Goal: Task Accomplishment & Management: Manage account settings

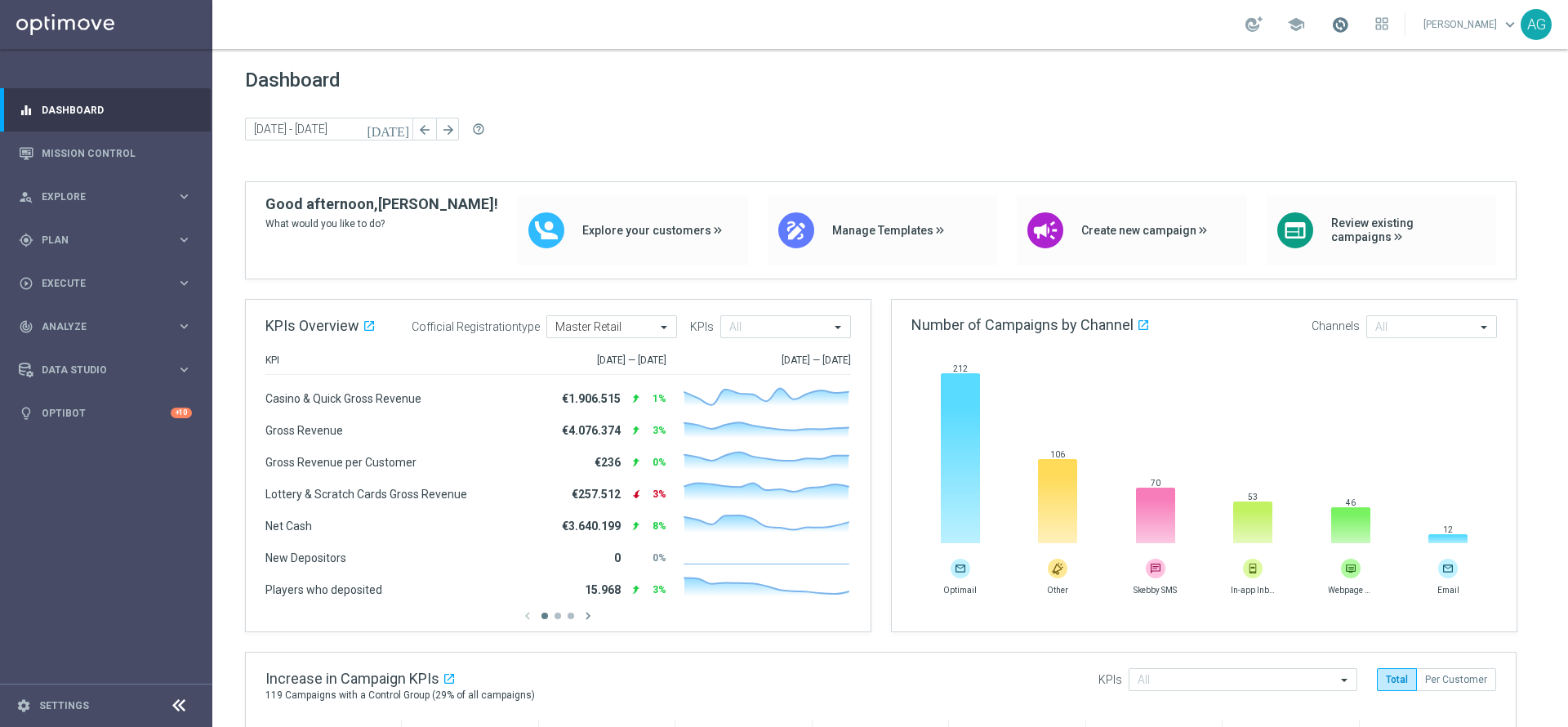
click at [1331, 24] on span at bounding box center [1339, 24] width 18 height 18
click at [1410, 111] on div "Dashboard today 07 Apr 2025 - 13 Apr 2025 arrow_back arrow_forward help_outline" at bounding box center [890, 125] width 1290 height 113
click at [1331, 29] on span at bounding box center [1339, 24] width 18 height 18
click at [1331, 25] on span at bounding box center [1339, 24] width 18 height 18
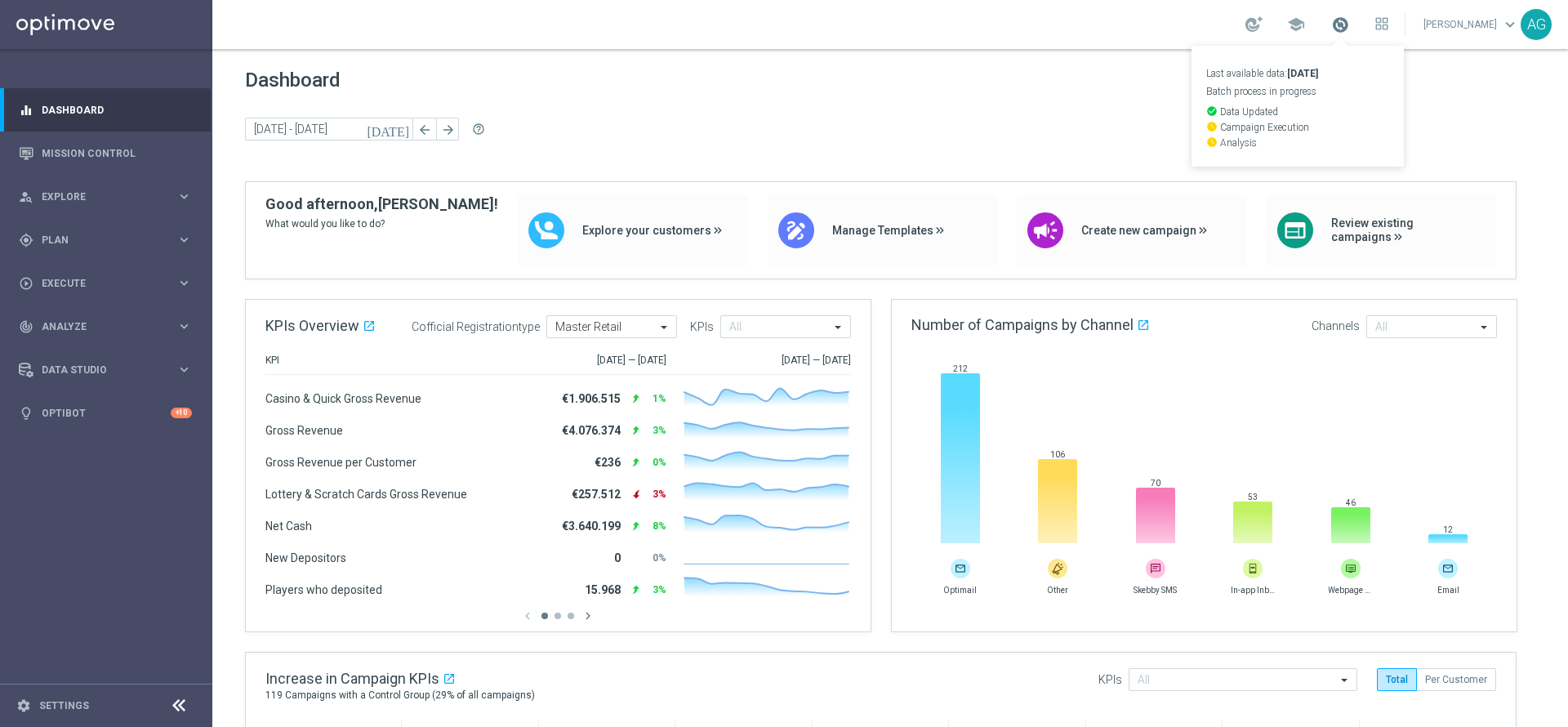
click at [1331, 25] on span at bounding box center [1339, 24] width 18 height 18
click at [1331, 27] on span at bounding box center [1339, 24] width 18 height 18
click at [953, 128] on div "today 07 Apr 2025 - 13 Apr 2025 arrow_back arrow_forward help_outline" at bounding box center [890, 129] width 1290 height 24
click at [1331, 31] on span at bounding box center [1339, 24] width 18 height 18
click at [1404, 101] on div "Dashboard today 07 Apr 2025 - 13 Apr 2025 arrow_back arrow_forward help_outline" at bounding box center [890, 125] width 1290 height 113
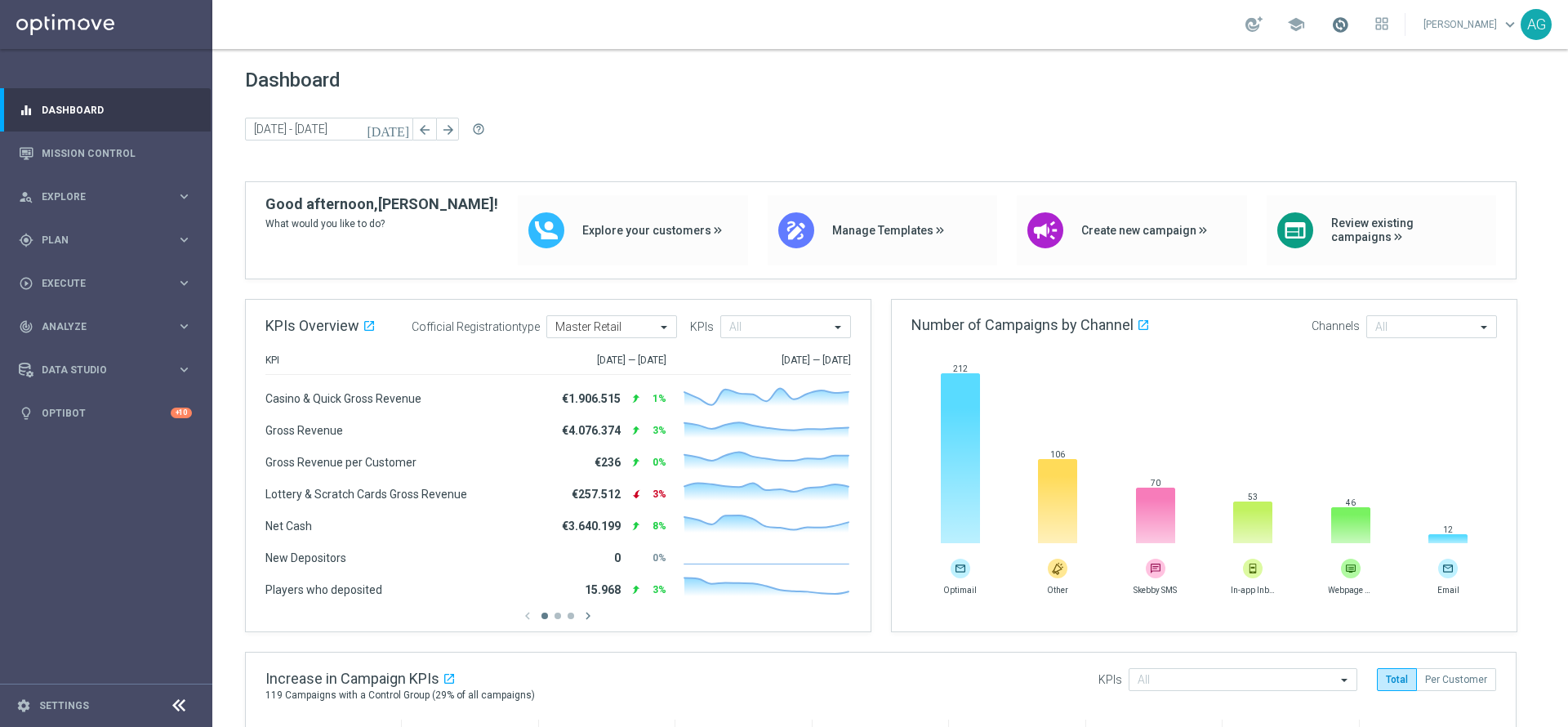
click at [1331, 23] on span at bounding box center [1339, 24] width 18 height 18
click at [1331, 30] on span at bounding box center [1339, 24] width 18 height 18
click at [1416, 75] on span "Dashboard" at bounding box center [890, 80] width 1290 height 23
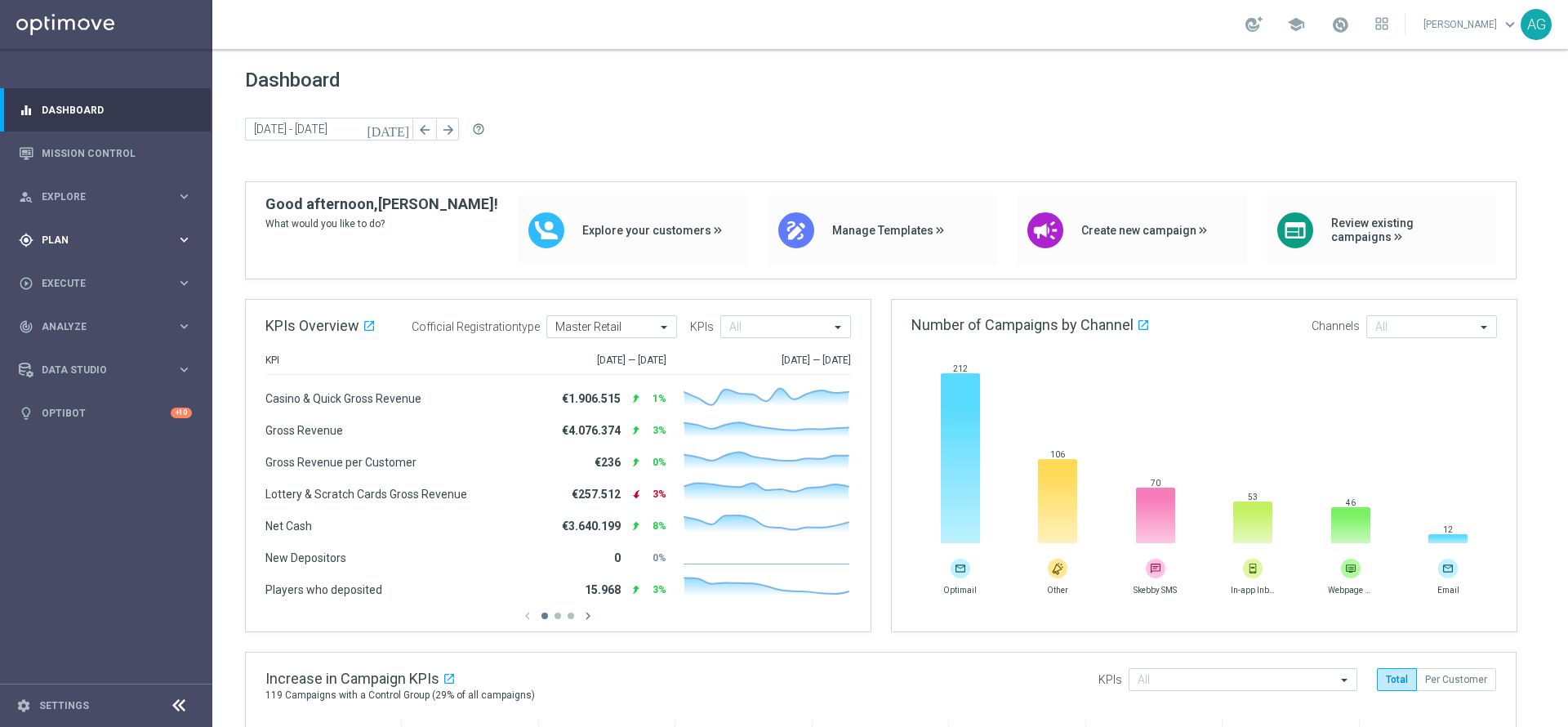
click at [64, 223] on div "gps_fixed Plan keyboard_arrow_right" at bounding box center [105, 240] width 211 height 44
click at [100, 276] on link "Target Groups" at bounding box center [106, 274] width 127 height 13
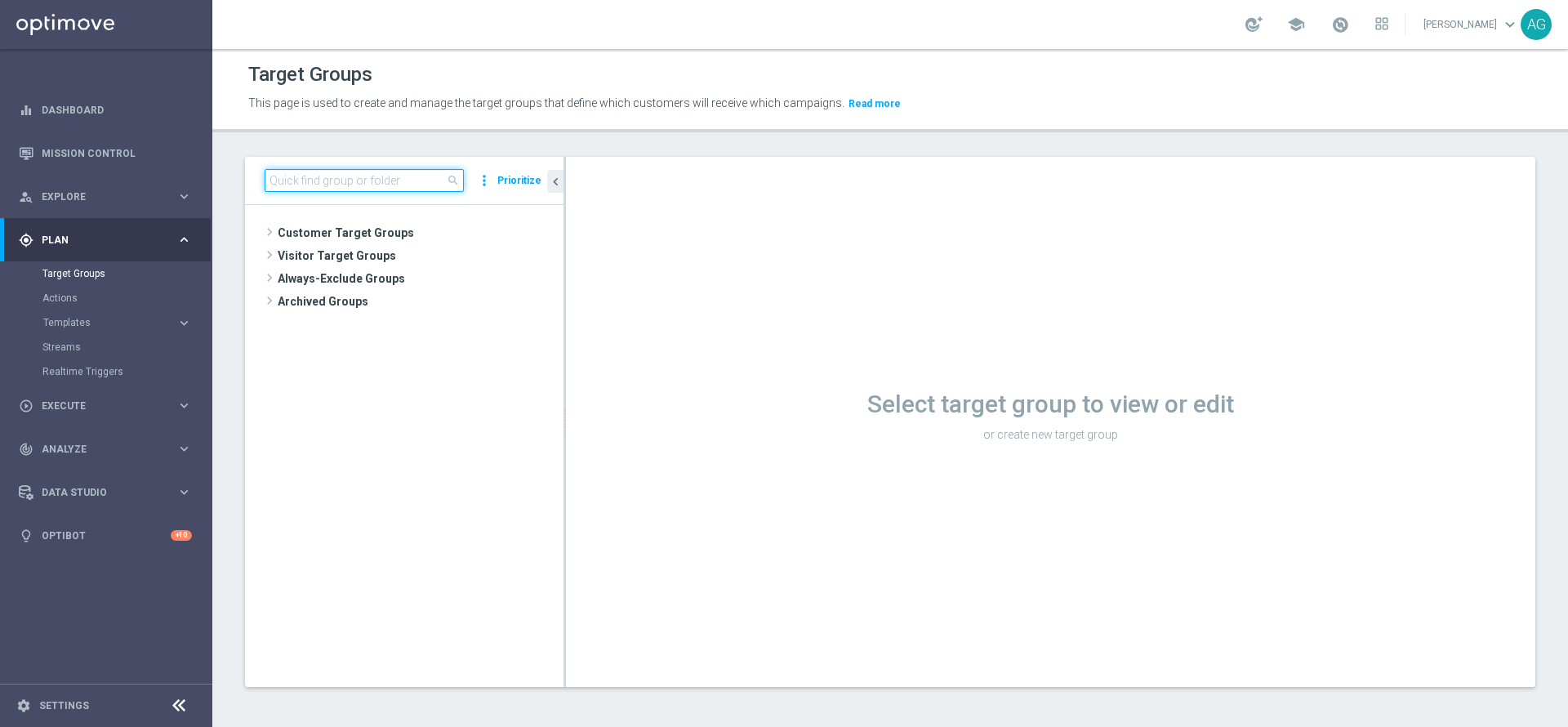
click at [338, 173] on input at bounding box center [364, 180] width 199 height 23
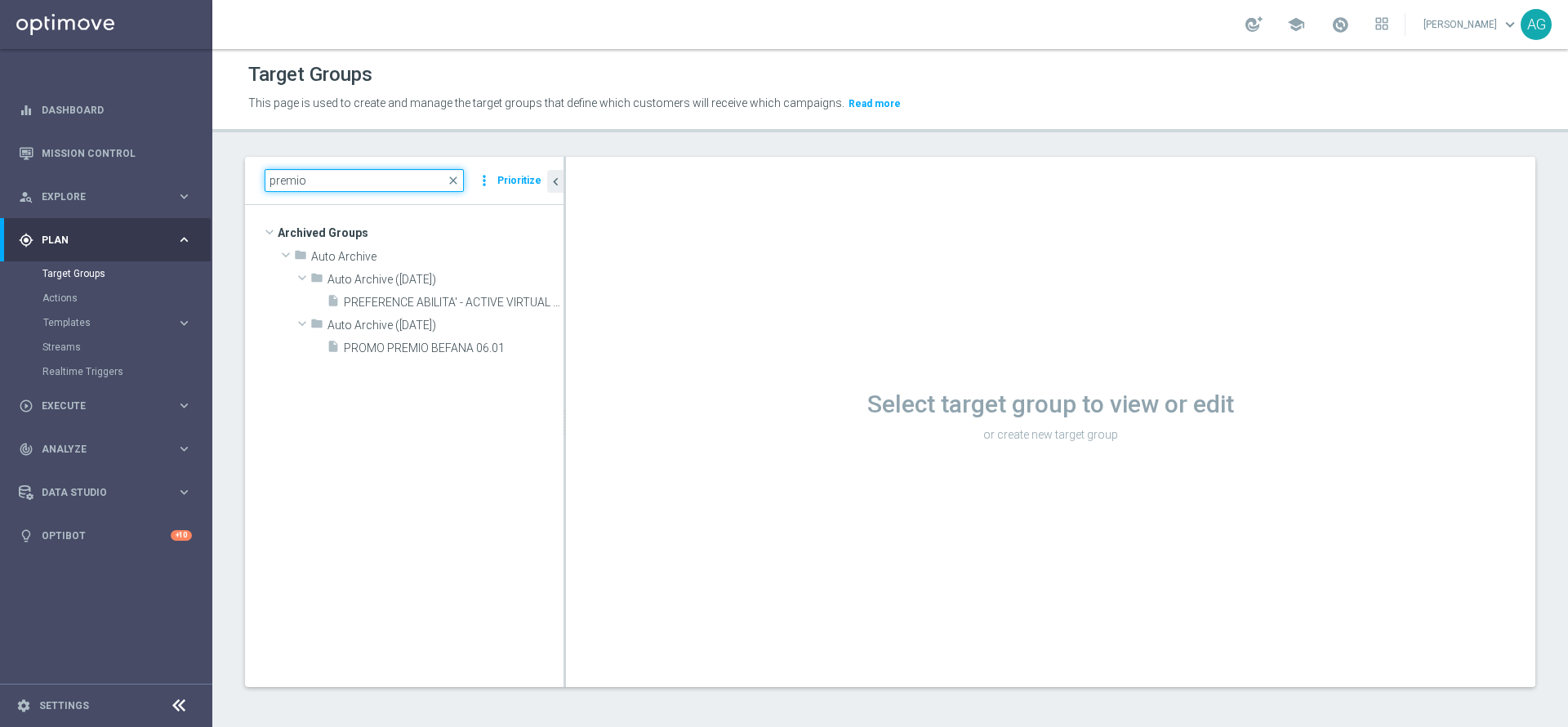
drag, startPoint x: 338, startPoint y: 177, endPoint x: 255, endPoint y: 192, distance: 84.3
click at [255, 192] on div "premio close more_vert Prioritize" at bounding box center [404, 181] width 318 height 49
drag, startPoint x: 313, startPoint y: 189, endPoint x: 283, endPoint y: 177, distance: 32.3
click at [283, 177] on input "we sisal" at bounding box center [364, 180] width 199 height 23
type input "wesisal"
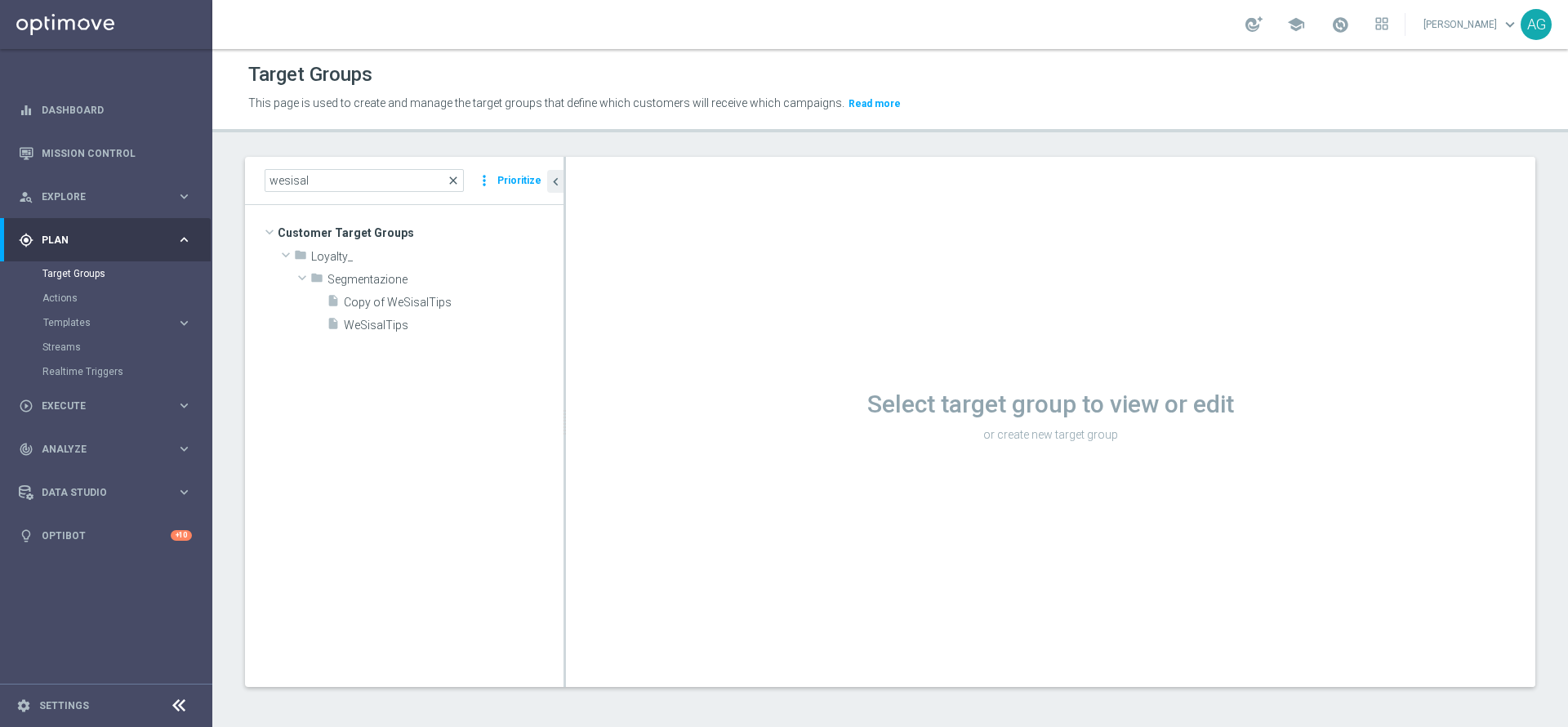
click at [455, 175] on span "close" at bounding box center [454, 181] width 13 height 13
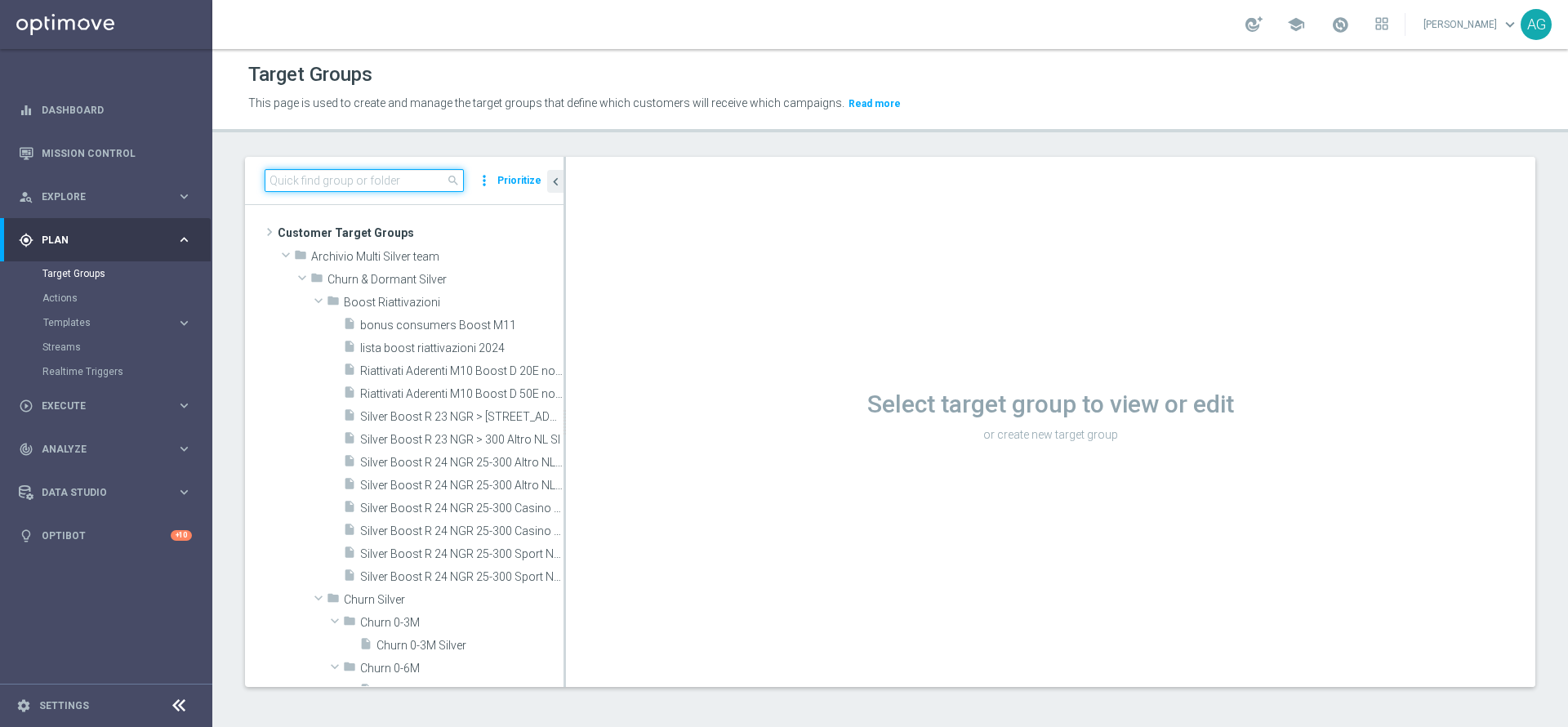
click at [330, 188] on input at bounding box center [364, 180] width 199 height 23
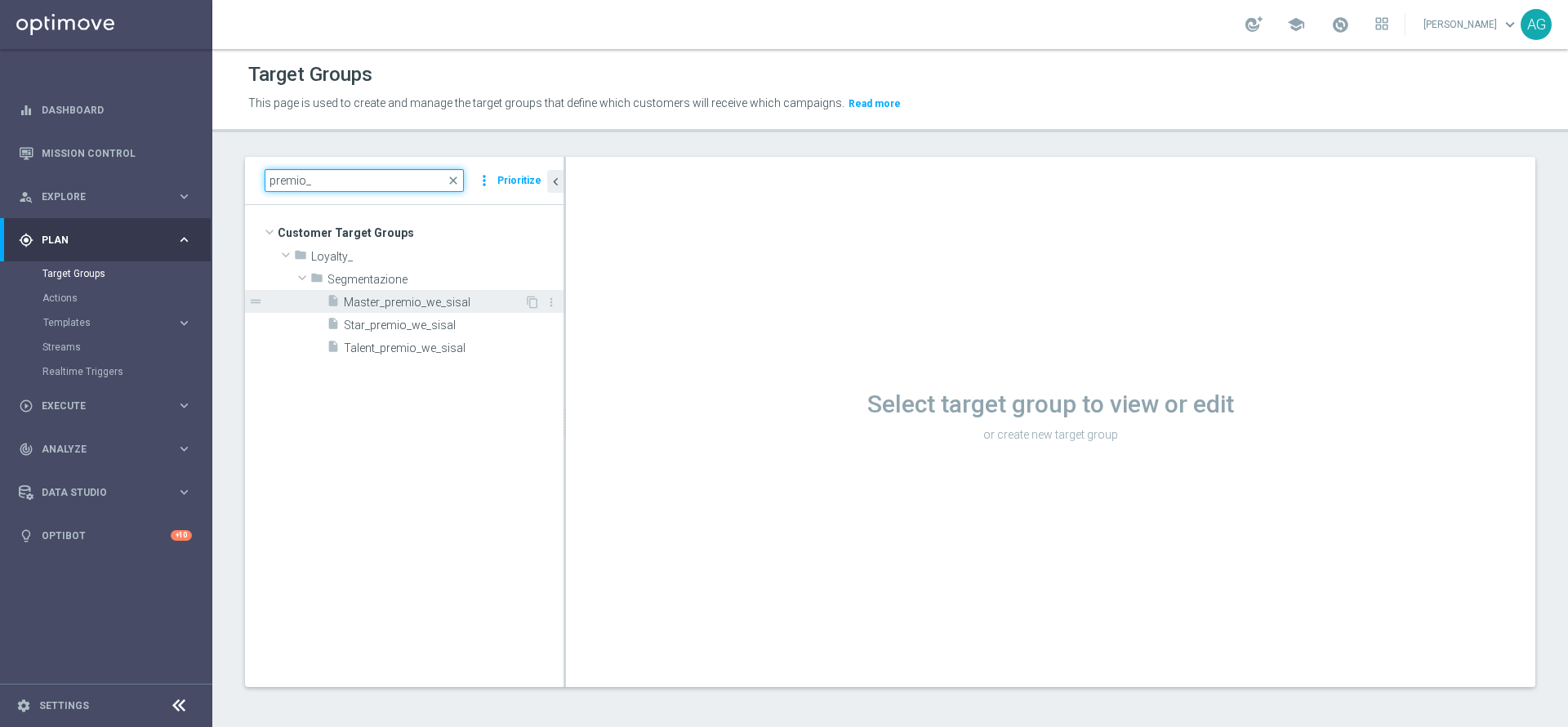
type input "premio_"
click at [393, 298] on span "Master_premio_we_sisal" at bounding box center [434, 302] width 181 height 14
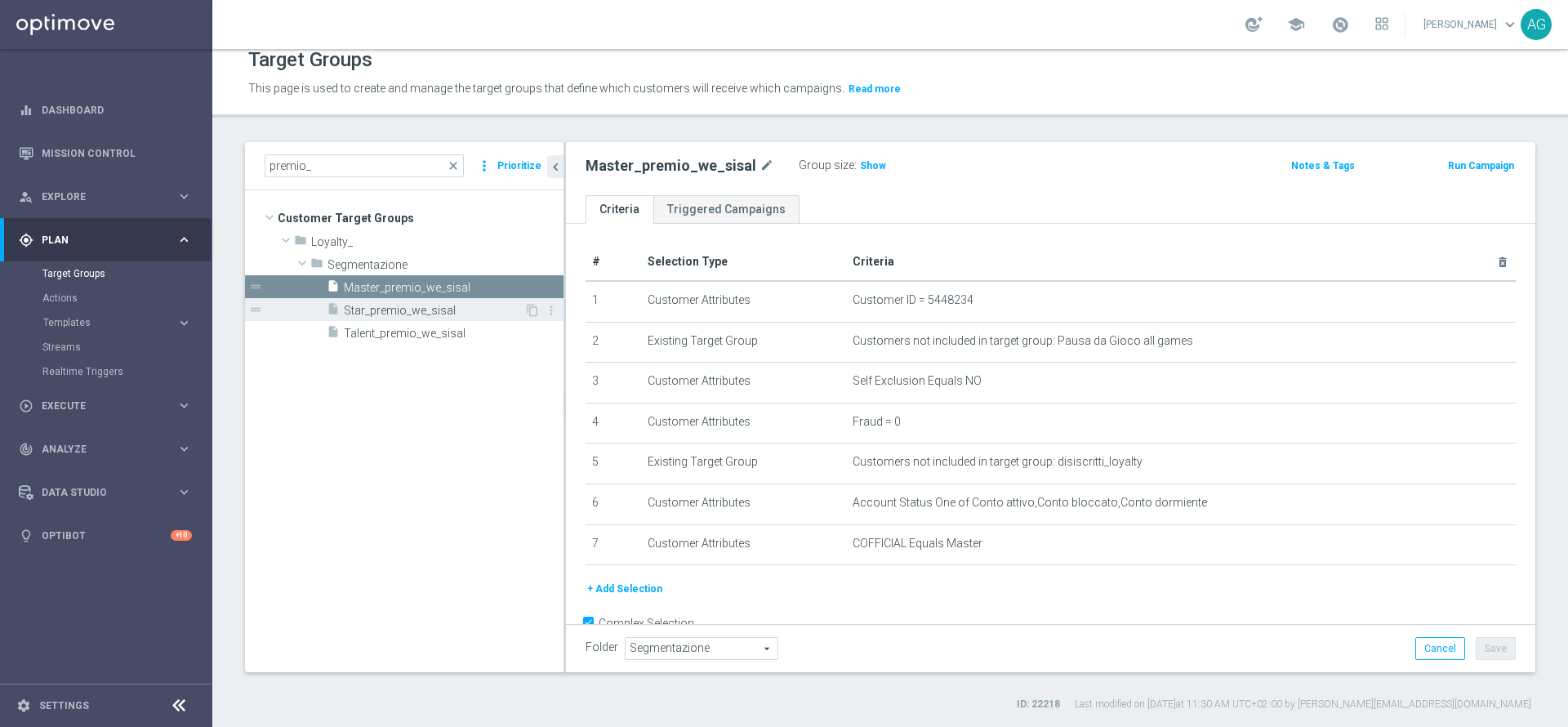
click at [429, 307] on span "Star_premio_we_sisal" at bounding box center [434, 311] width 181 height 14
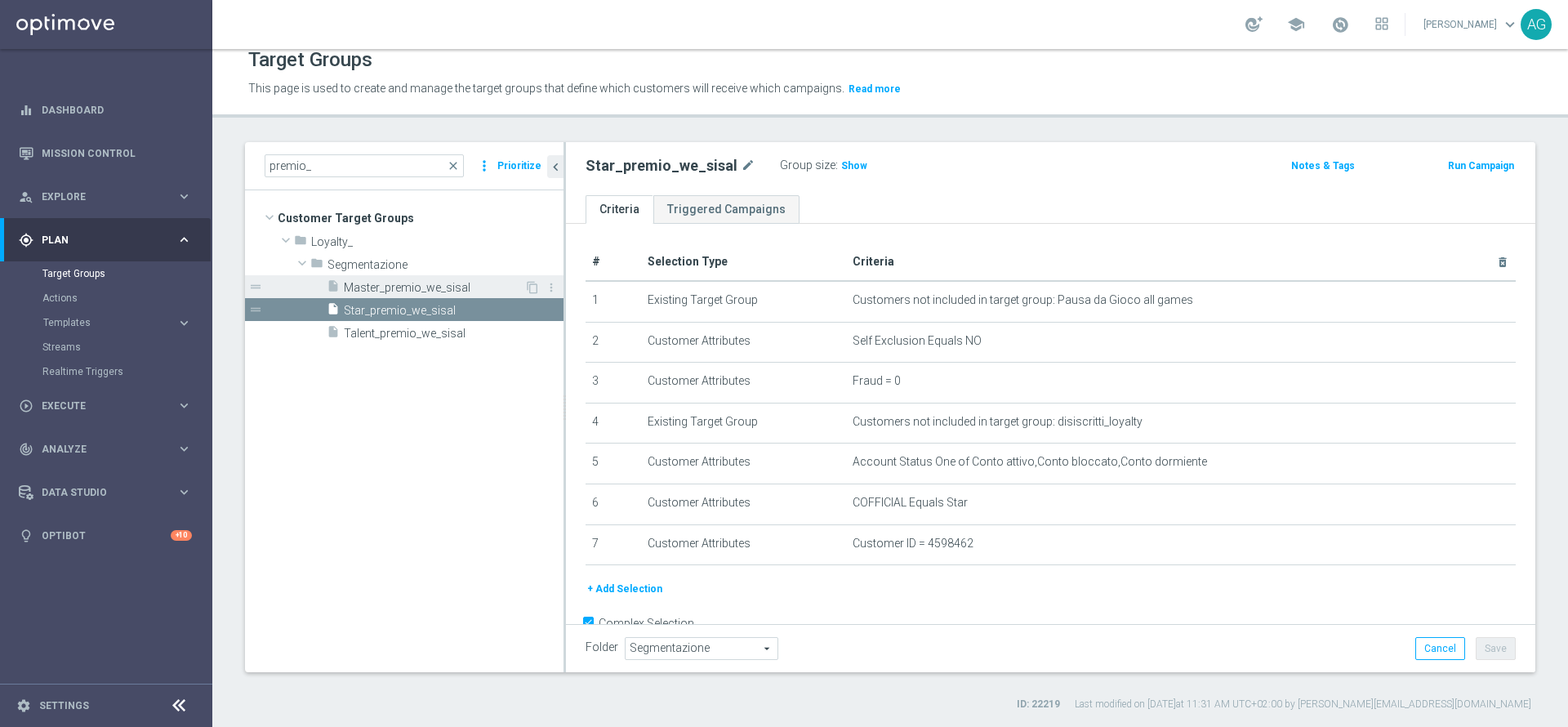
click at [404, 285] on span "Master_premio_we_sisal" at bounding box center [434, 288] width 181 height 14
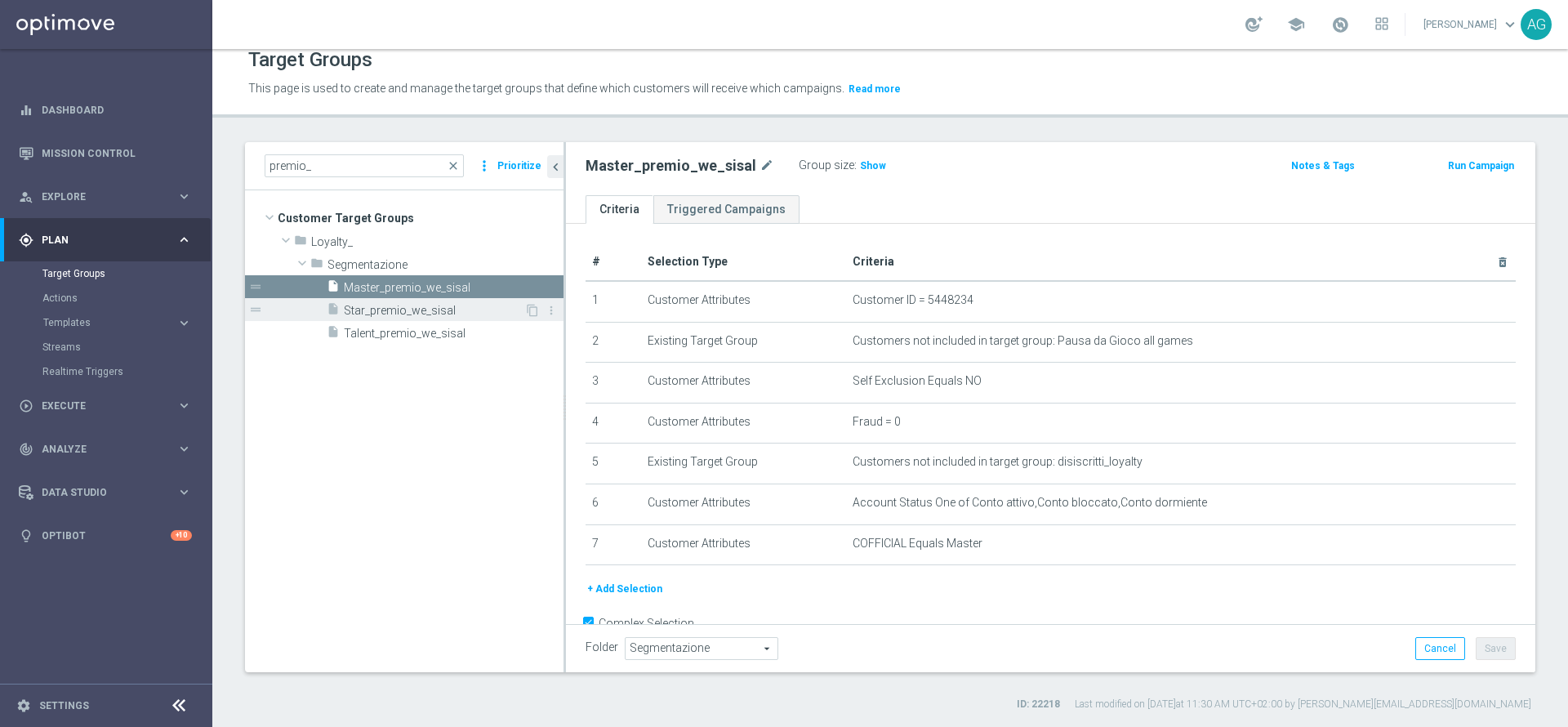
click at [376, 312] on span "Star_premio_we_sisal" at bounding box center [434, 311] width 181 height 14
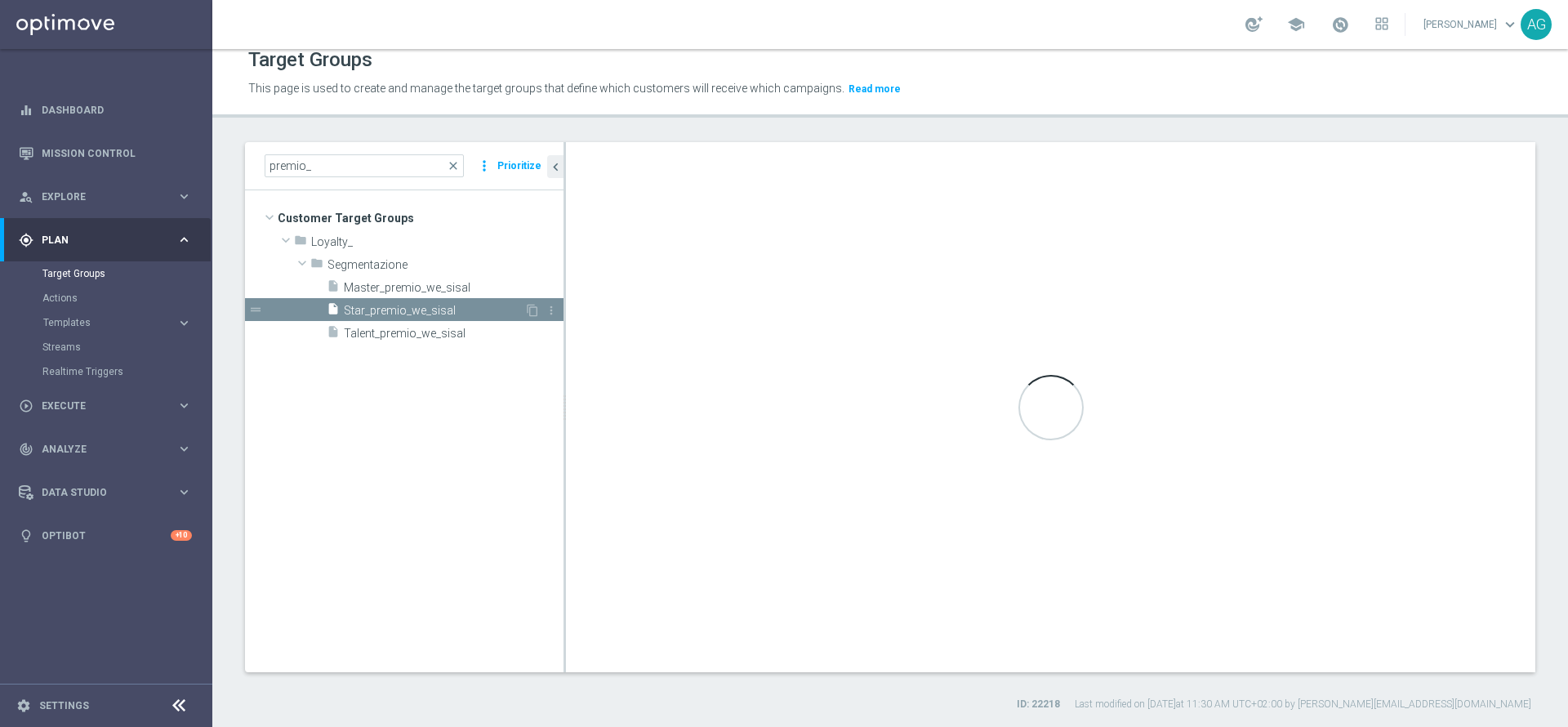
type textarea "(1 and 2 and 3 and 4 and 5 and 6) or (7)"
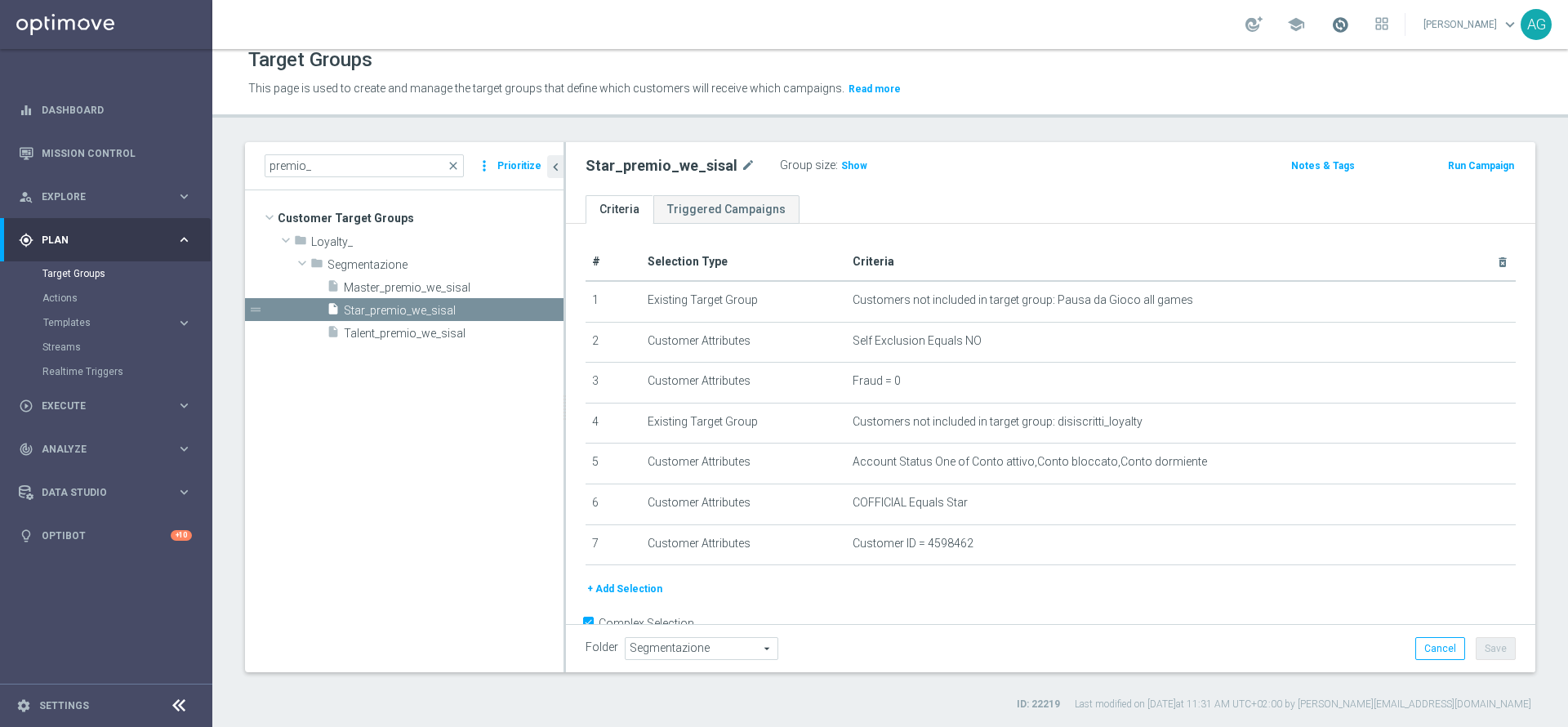
click at [1331, 17] on span at bounding box center [1339, 24] width 18 height 18
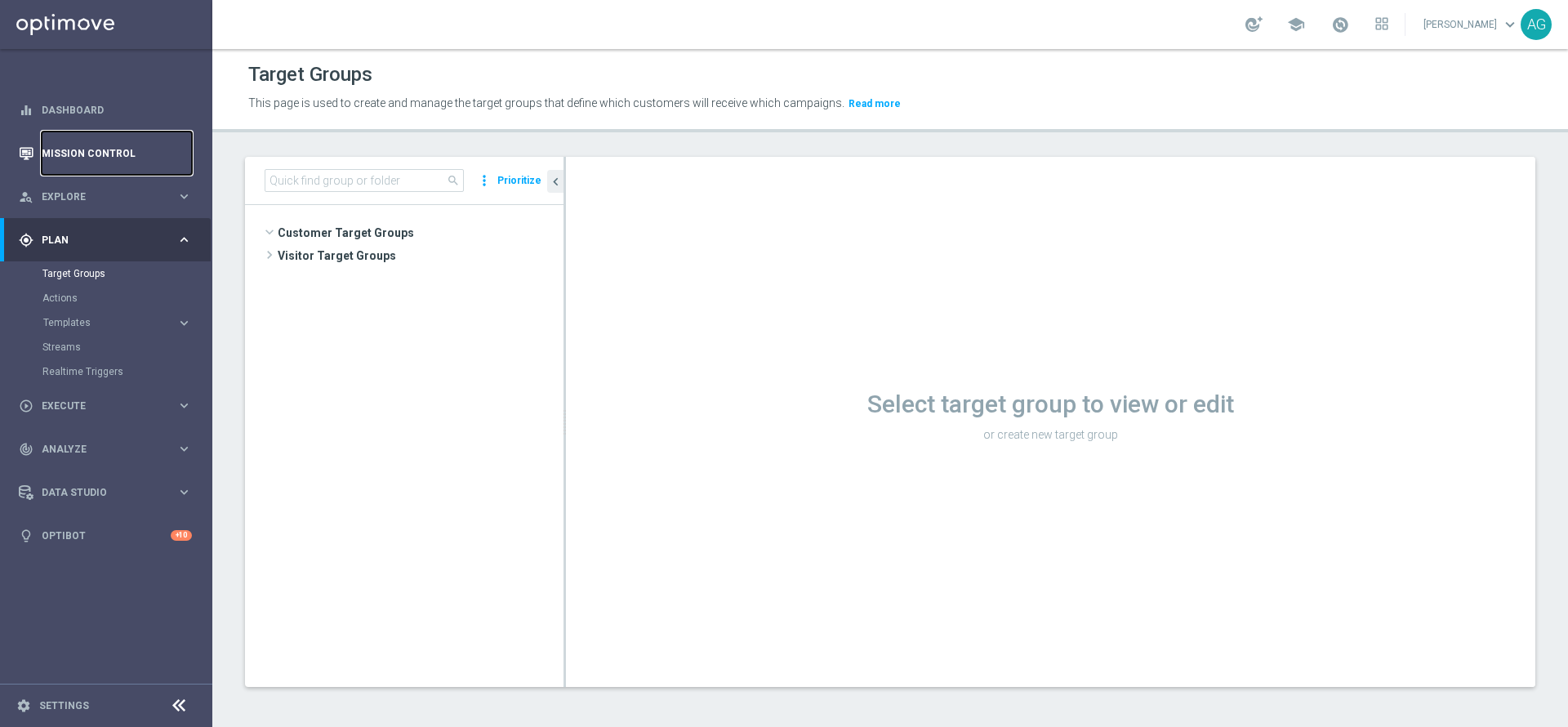
click at [111, 157] on link "Mission Control" at bounding box center [116, 153] width 150 height 44
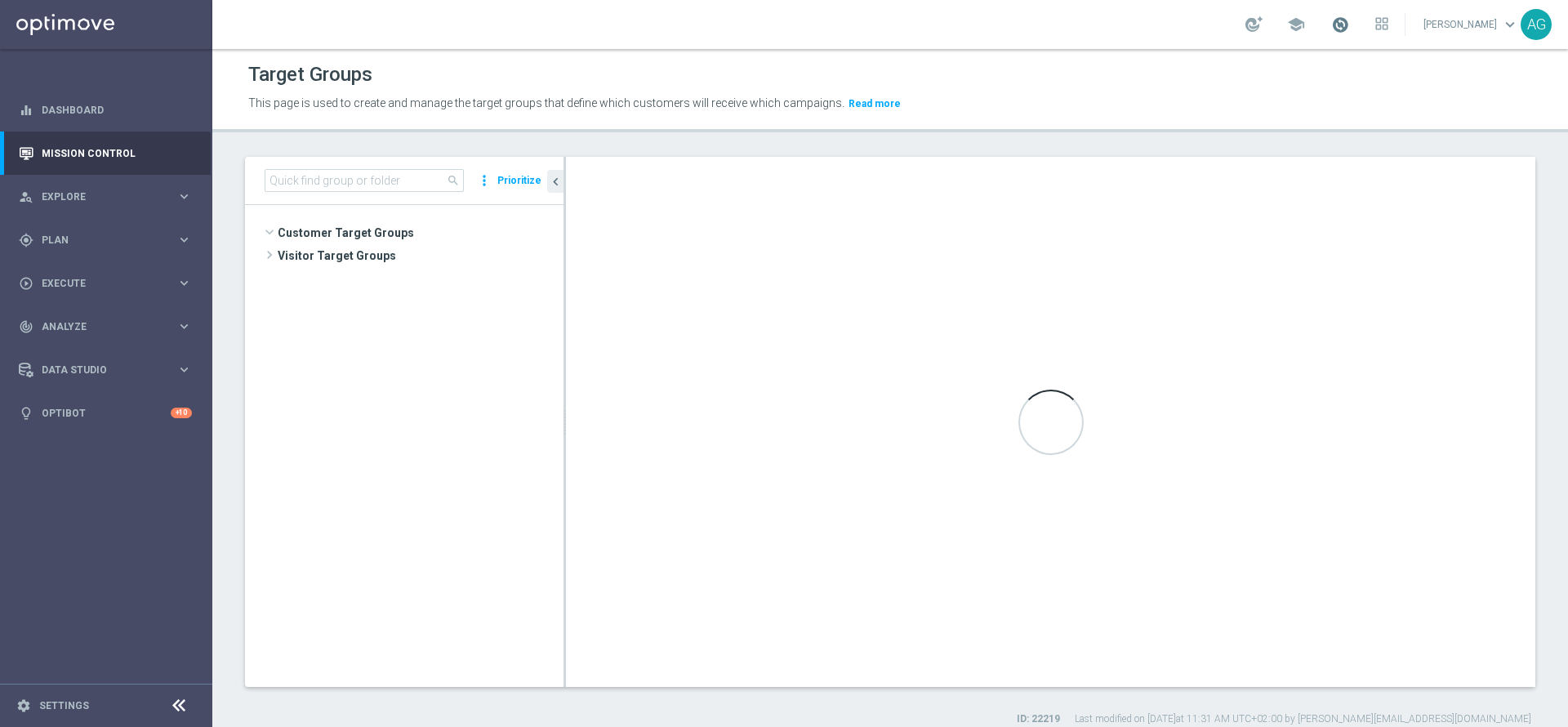
click at [1331, 28] on span at bounding box center [1339, 24] width 18 height 18
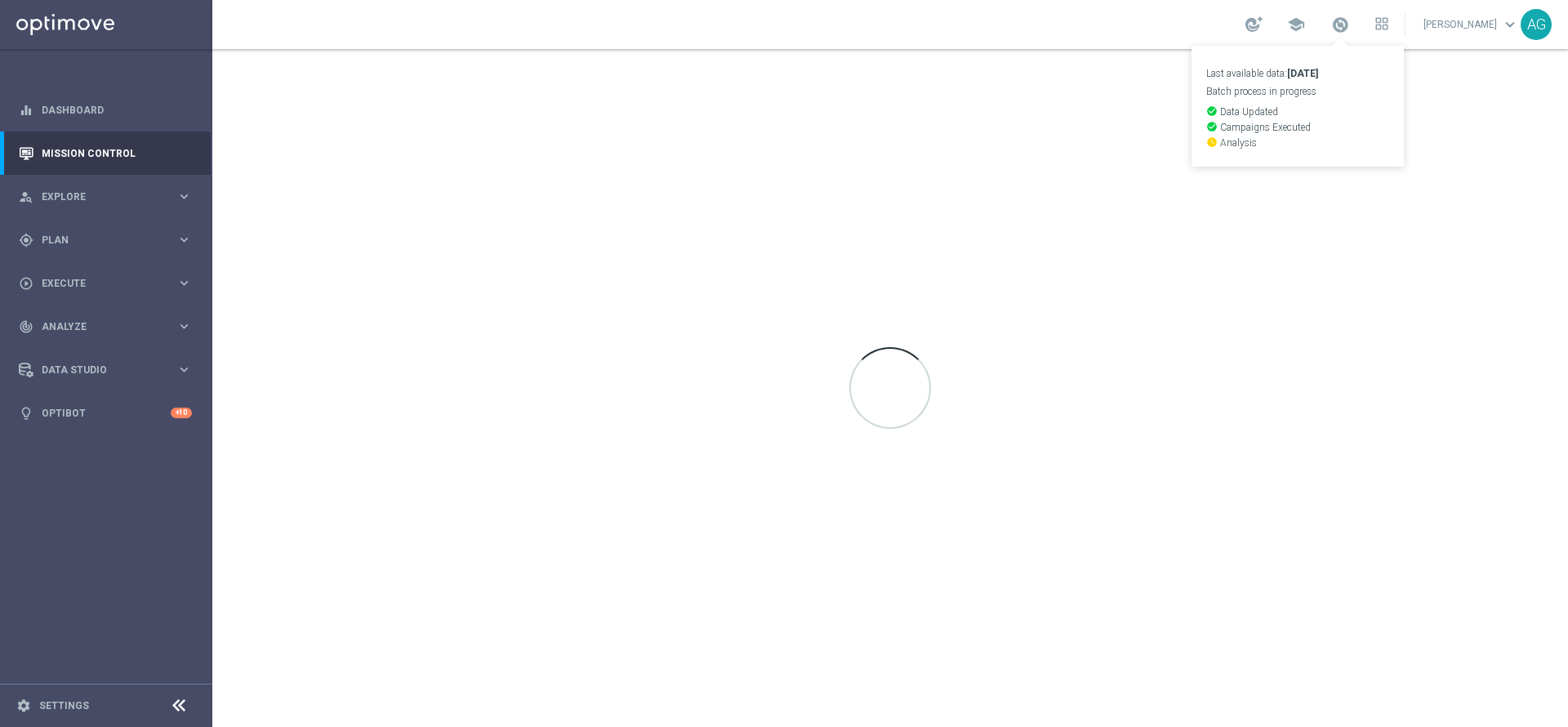
click at [1137, 23] on div "school Last available data: 31 Aug 2025 Batch process in progress check_circle …" at bounding box center [890, 24] width 1355 height 49
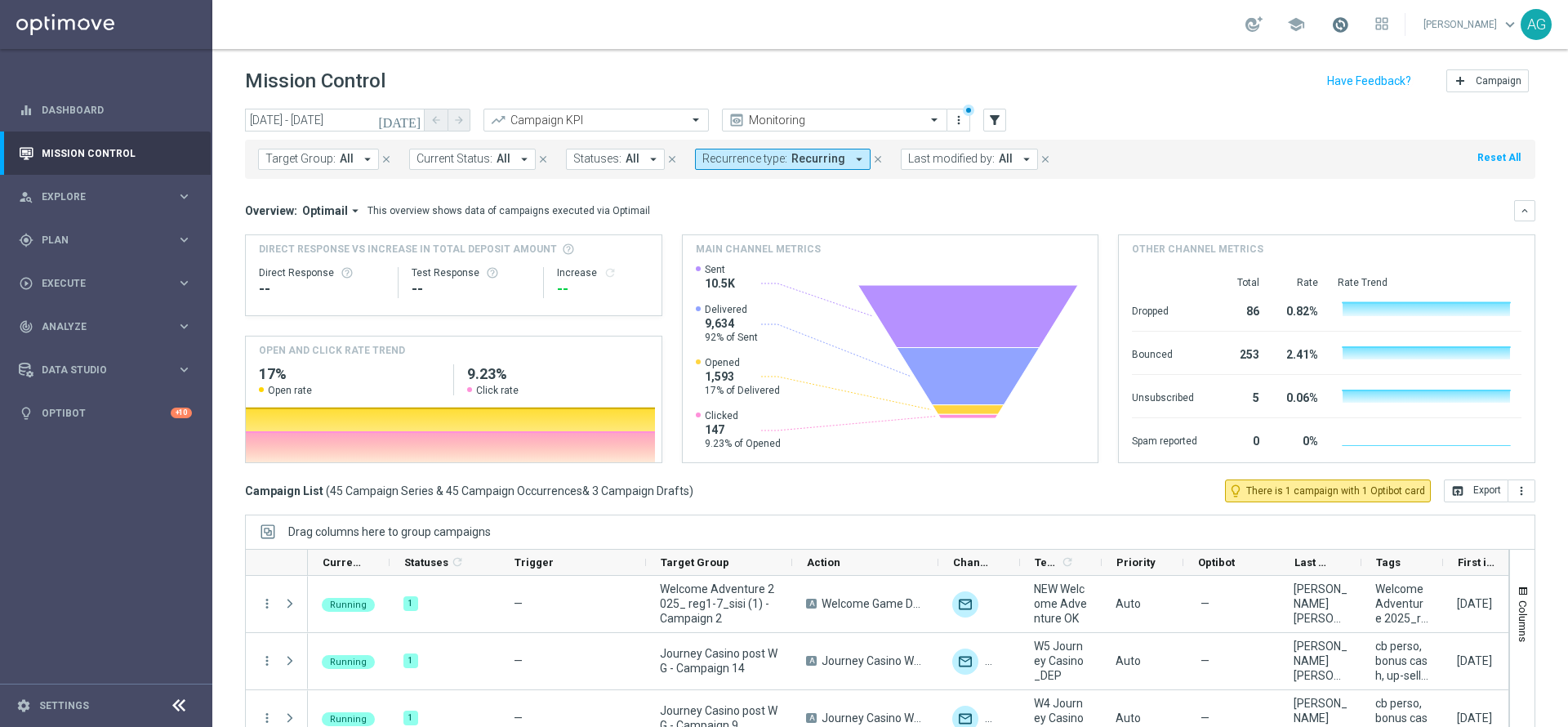
click at [1331, 16] on span at bounding box center [1339, 24] width 18 height 18
click at [1097, 61] on header "Mission Control add Campaign" at bounding box center [890, 79] width 1355 height 59
click at [1331, 20] on span at bounding box center [1339, 24] width 18 height 18
click at [1061, 31] on div "school Last available data: 31 Aug 2025 Batch process in progress check_circle …" at bounding box center [890, 24] width 1355 height 49
click at [1331, 31] on span at bounding box center [1339, 24] width 18 height 18
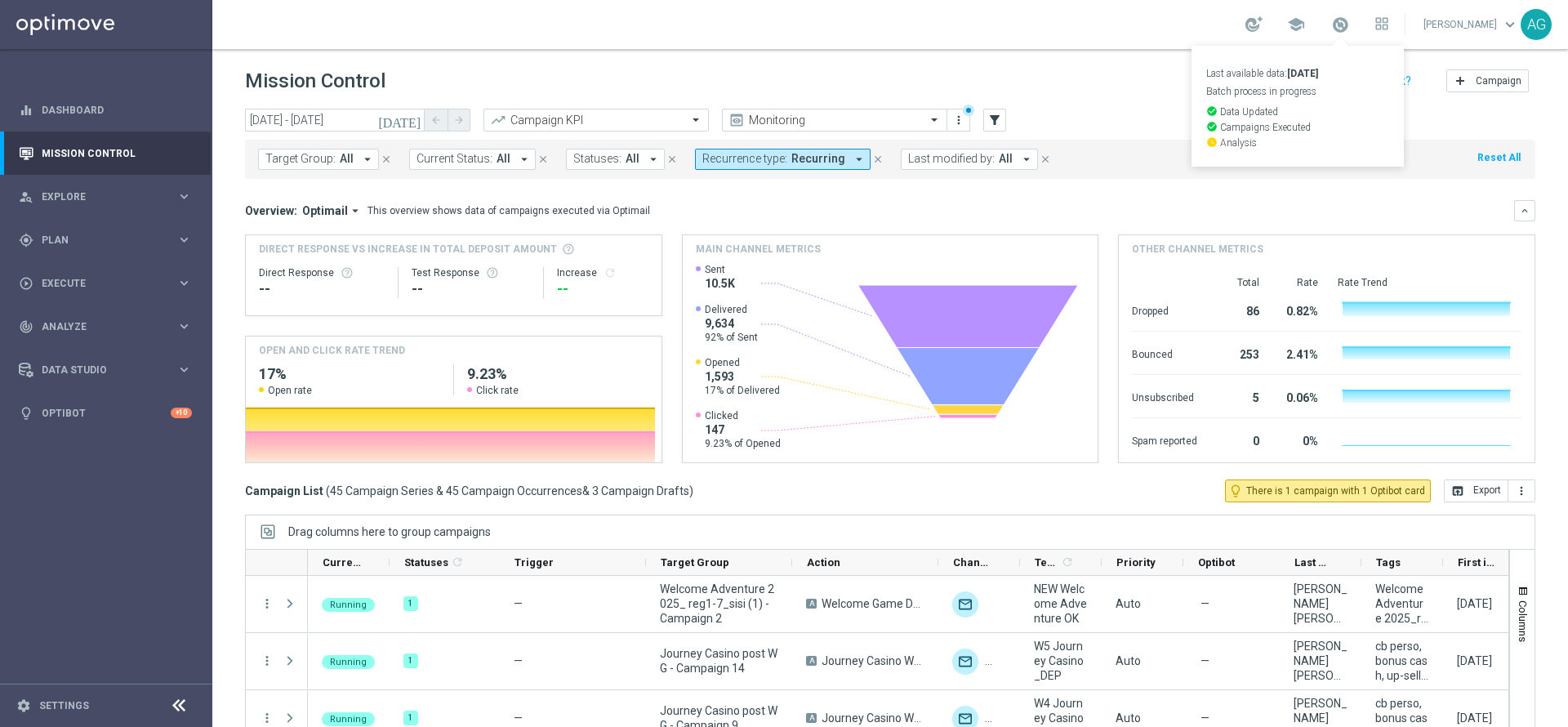
click at [1151, 34] on div "school Last available data: 31 Aug 2025 Batch process in progress check_circle …" at bounding box center [890, 24] width 1355 height 49
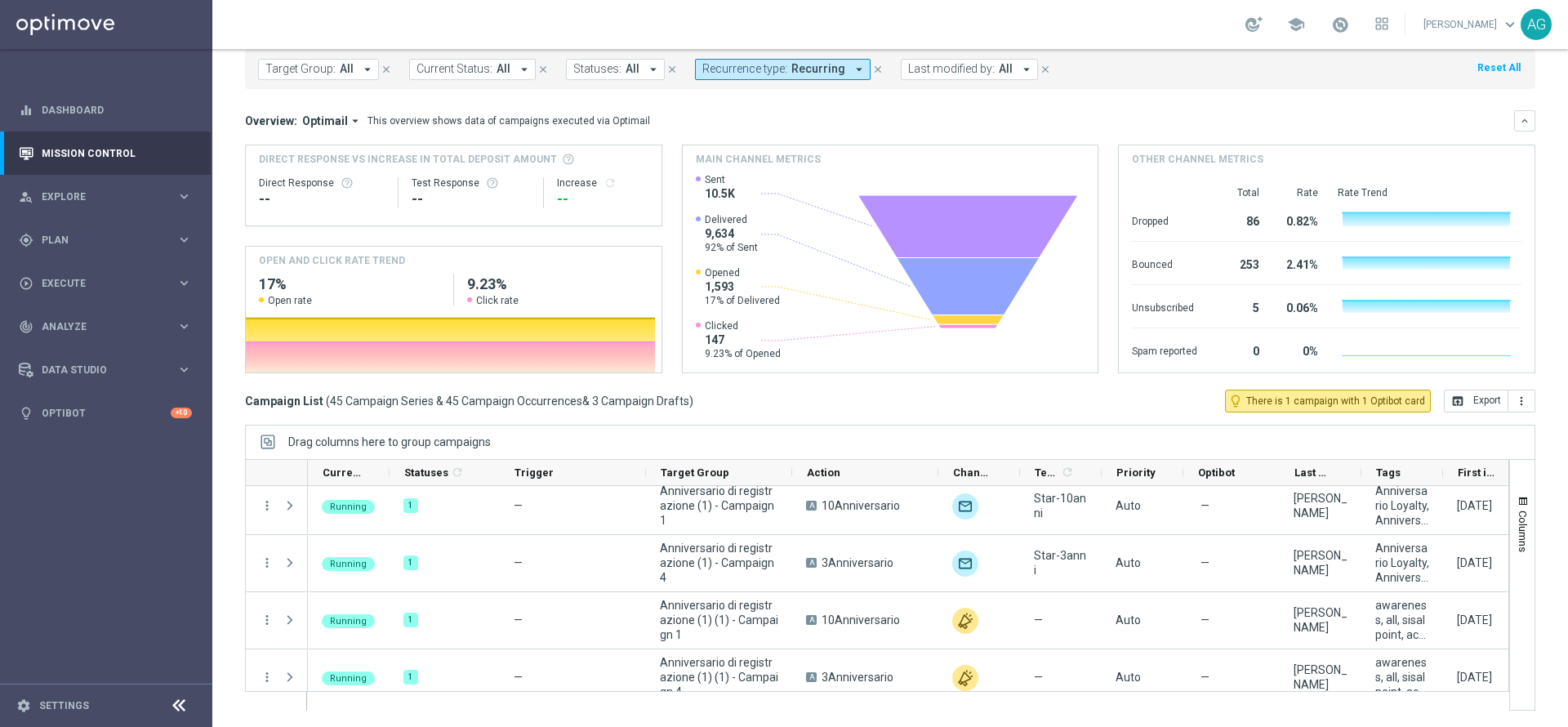
scroll to position [2540, 0]
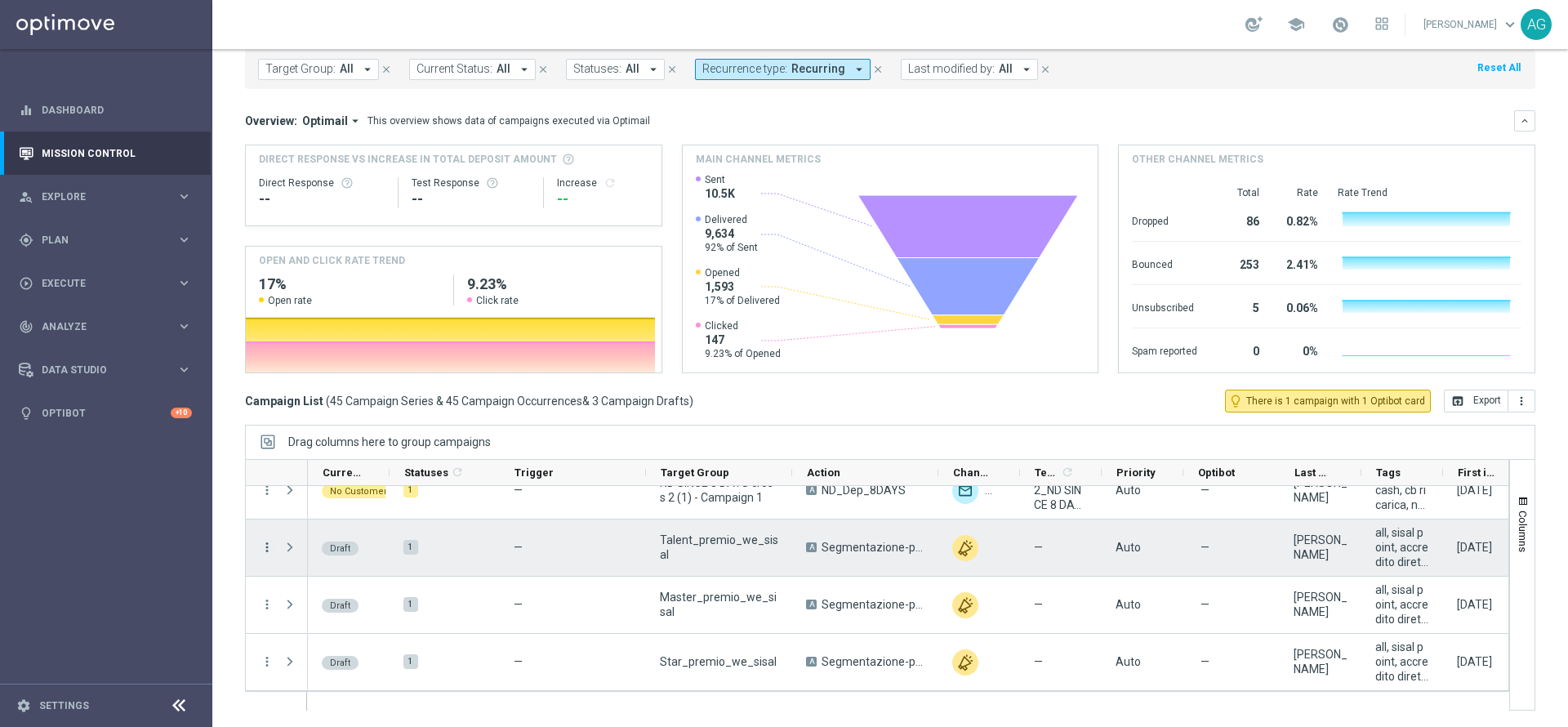
click at [265, 551] on icon "more_vert" at bounding box center [267, 548] width 15 height 15
click at [330, 618] on div "edit Edit" at bounding box center [366, 611] width 183 height 23
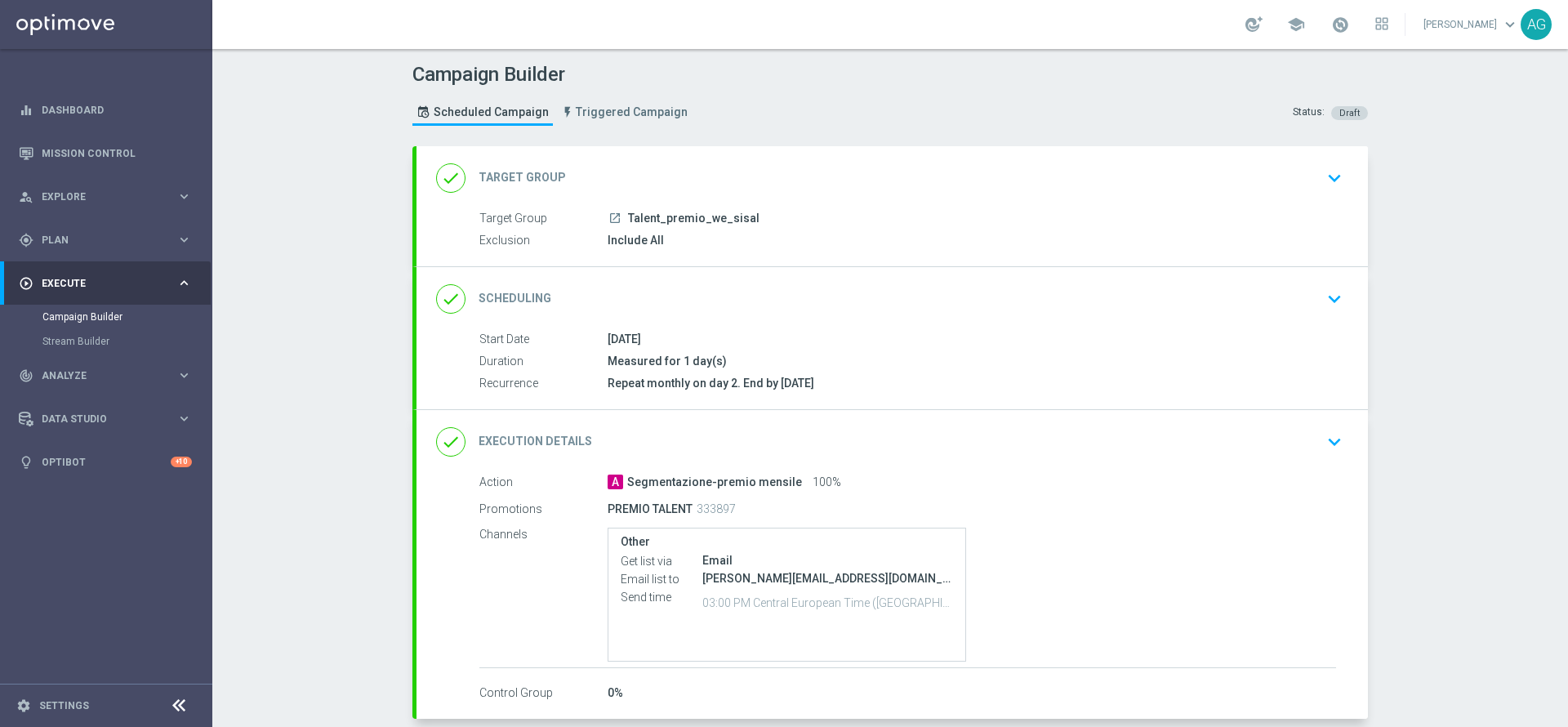
scroll to position [98, 0]
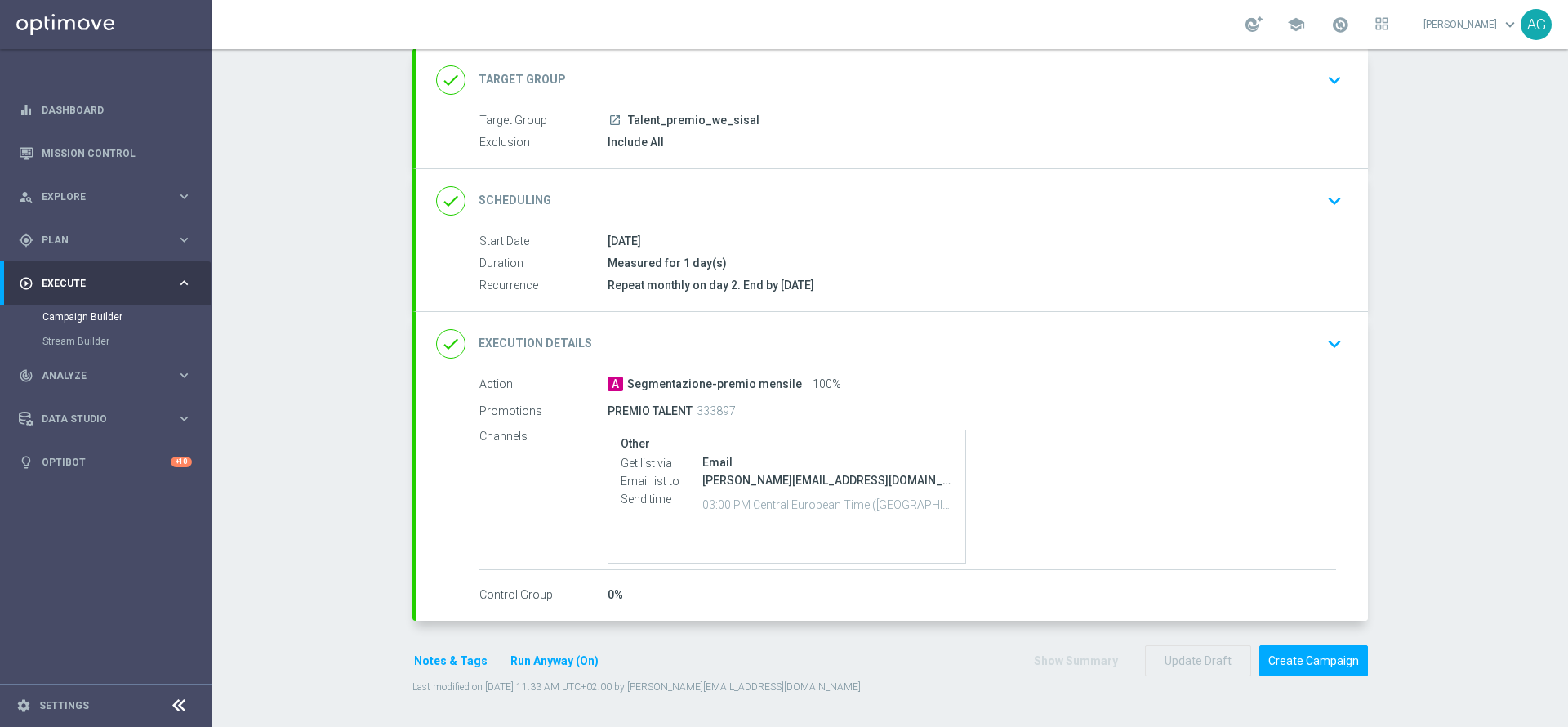
click at [1318, 359] on div "done Execution Details keyboard_arrow_down" at bounding box center [892, 344] width 951 height 64
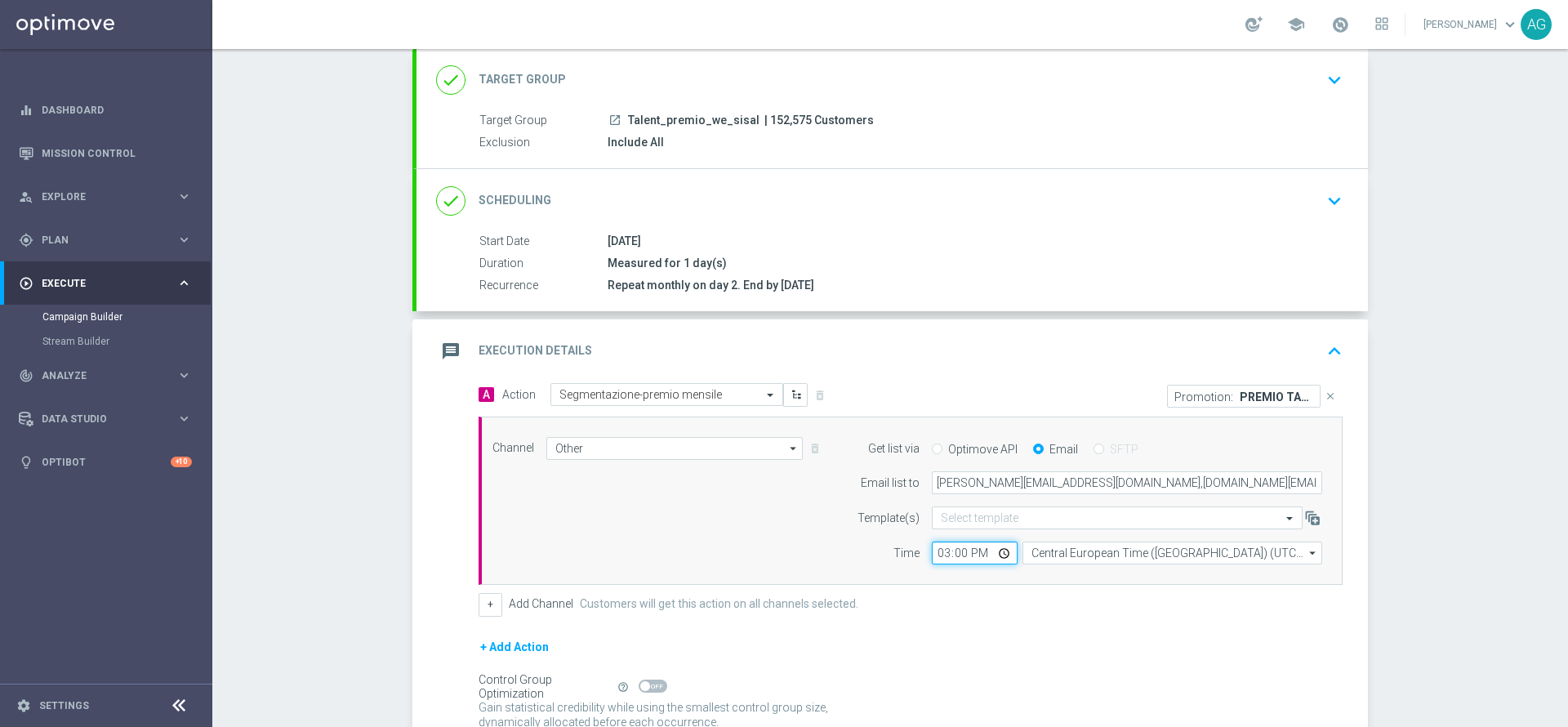
click at [956, 545] on input "15:00" at bounding box center [974, 553] width 85 height 23
type input "15:15"
click at [1404, 508] on div "Campaign Builder Scheduled Campaign Triggered Campaign Status: Draft done Targe…" at bounding box center [890, 389] width 1355 height 678
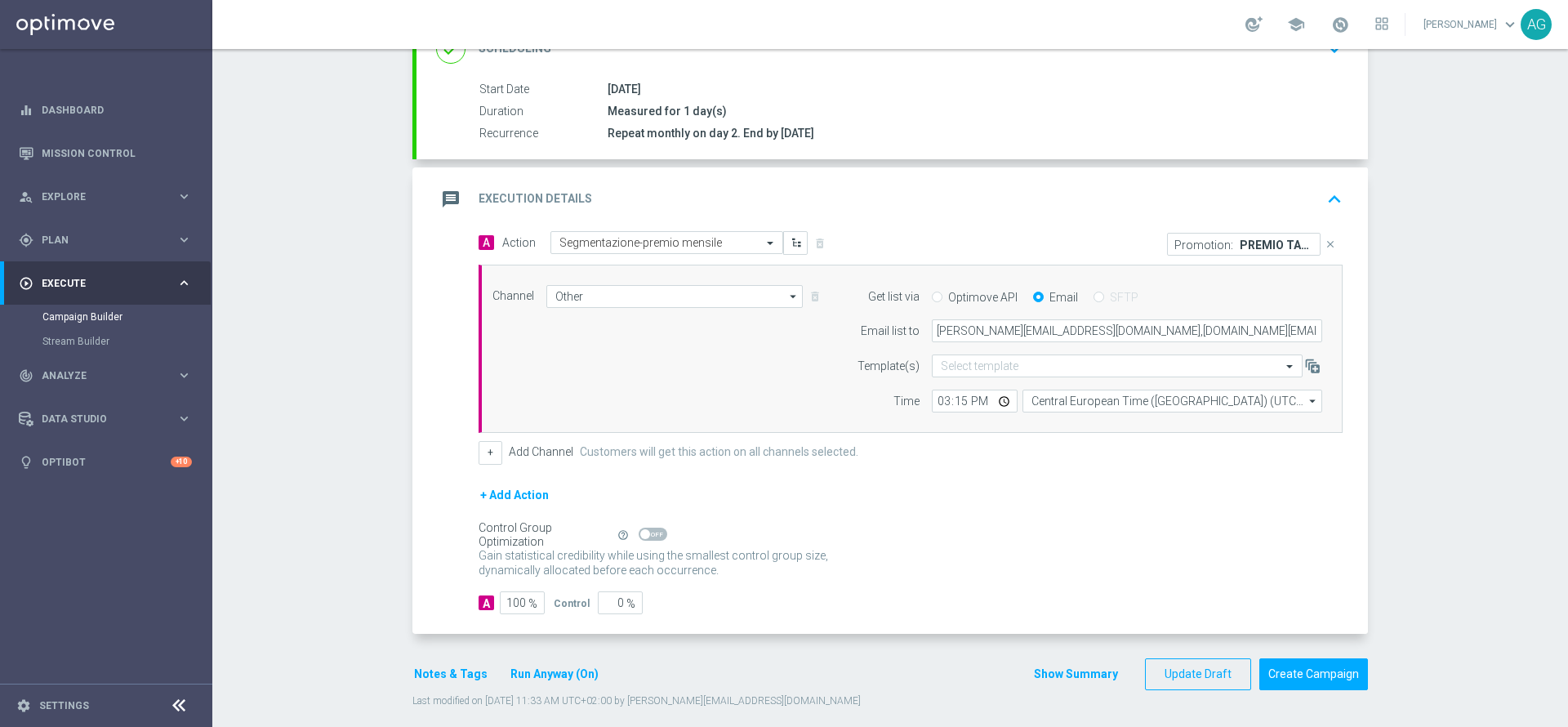
scroll to position [264, 0]
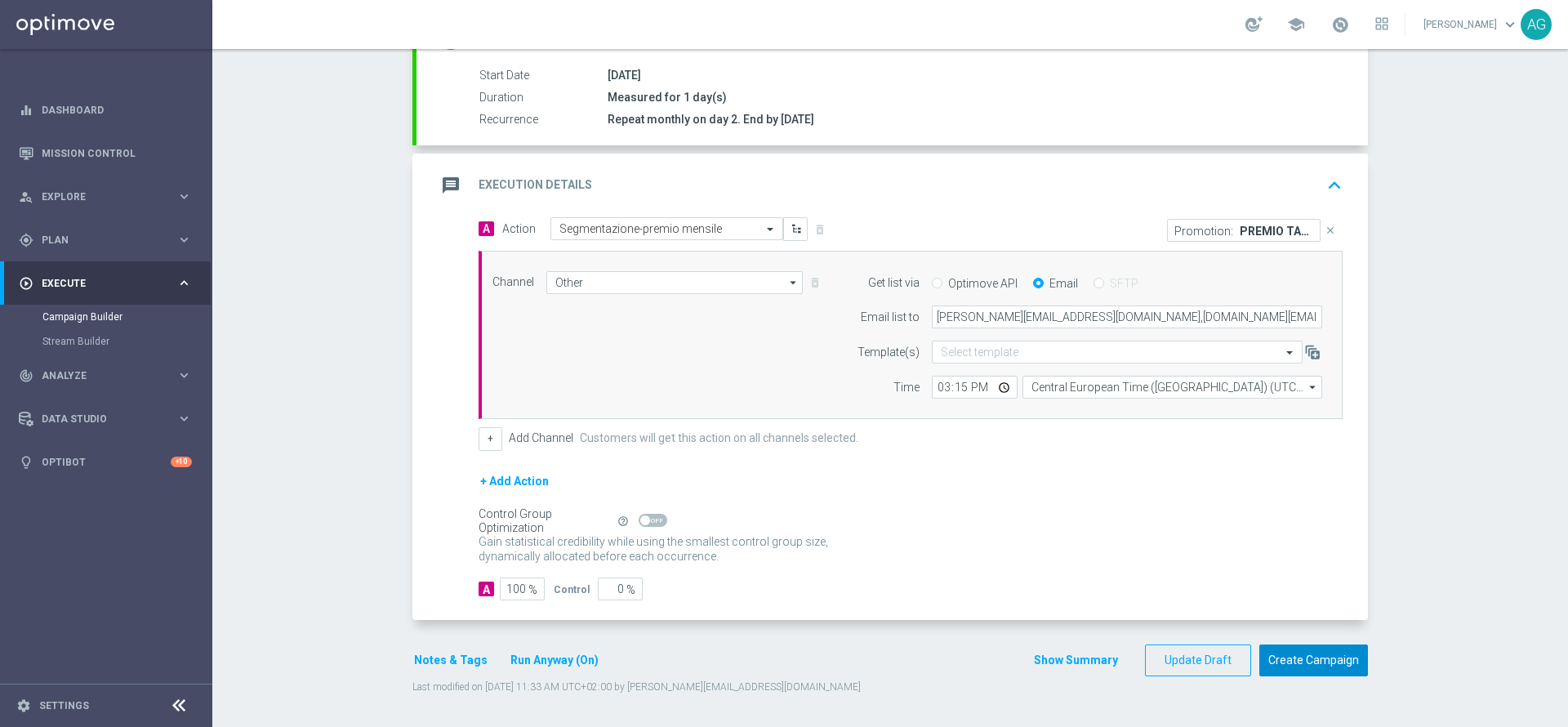
click at [1304, 664] on button "Create Campaign" at bounding box center [1314, 661] width 109 height 32
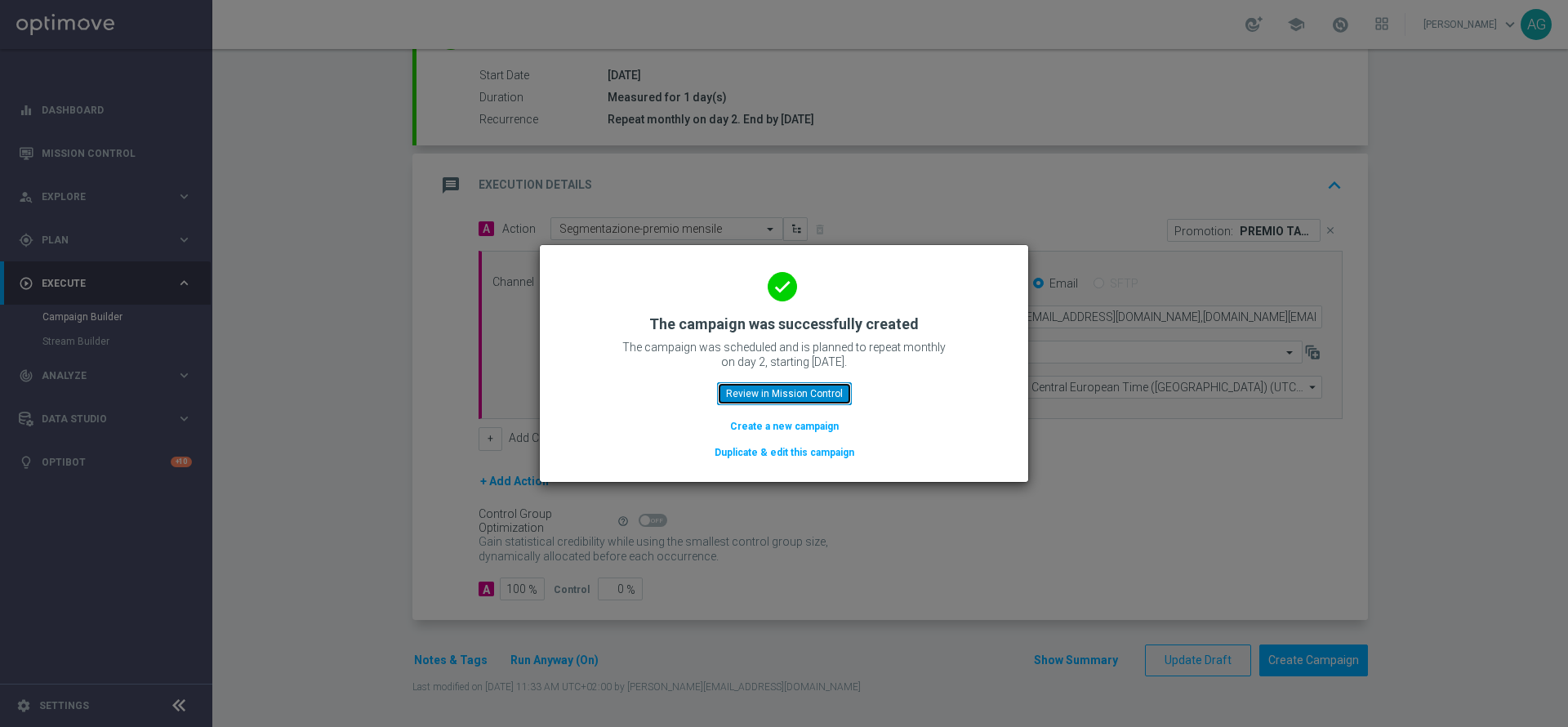
click at [798, 392] on button "Review in Mission Control" at bounding box center [784, 394] width 135 height 23
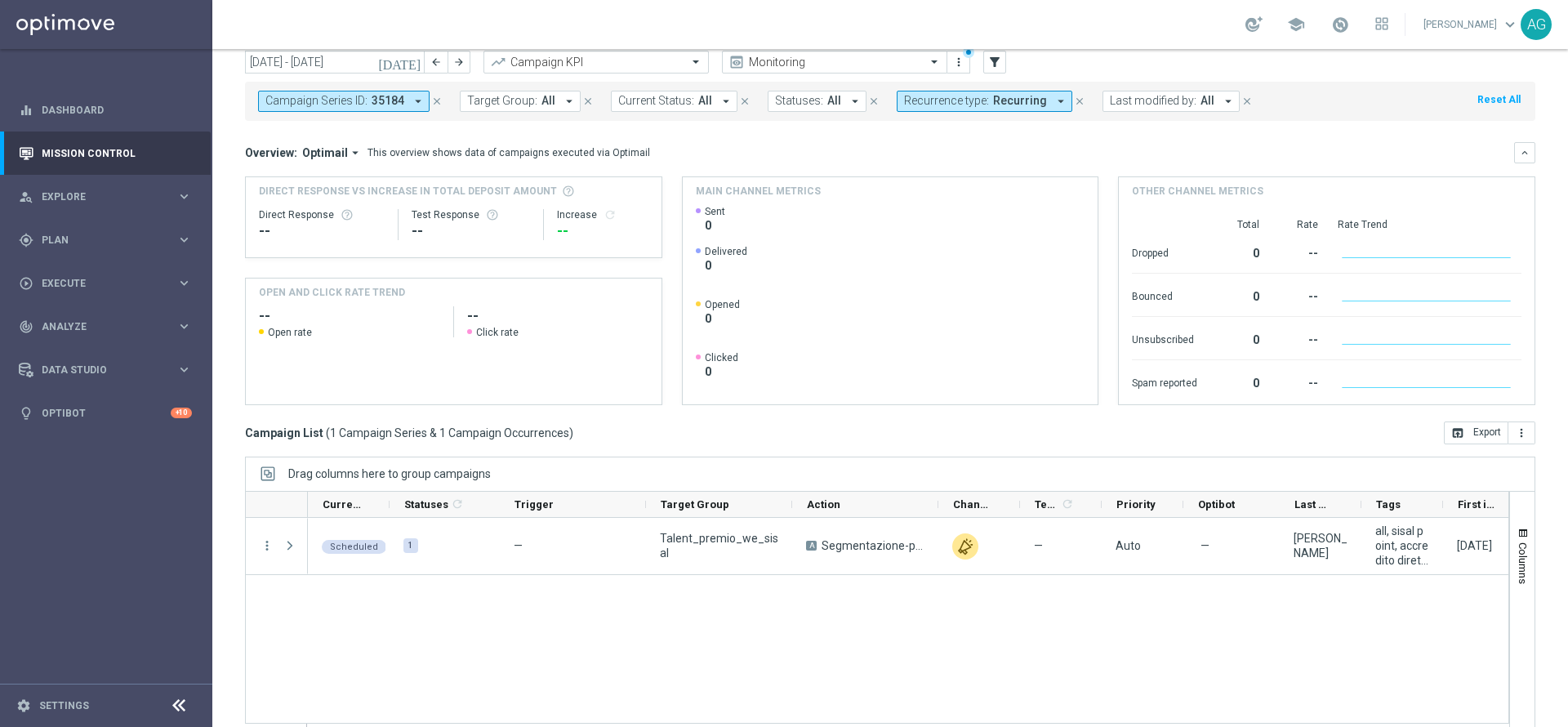
scroll to position [90, 0]
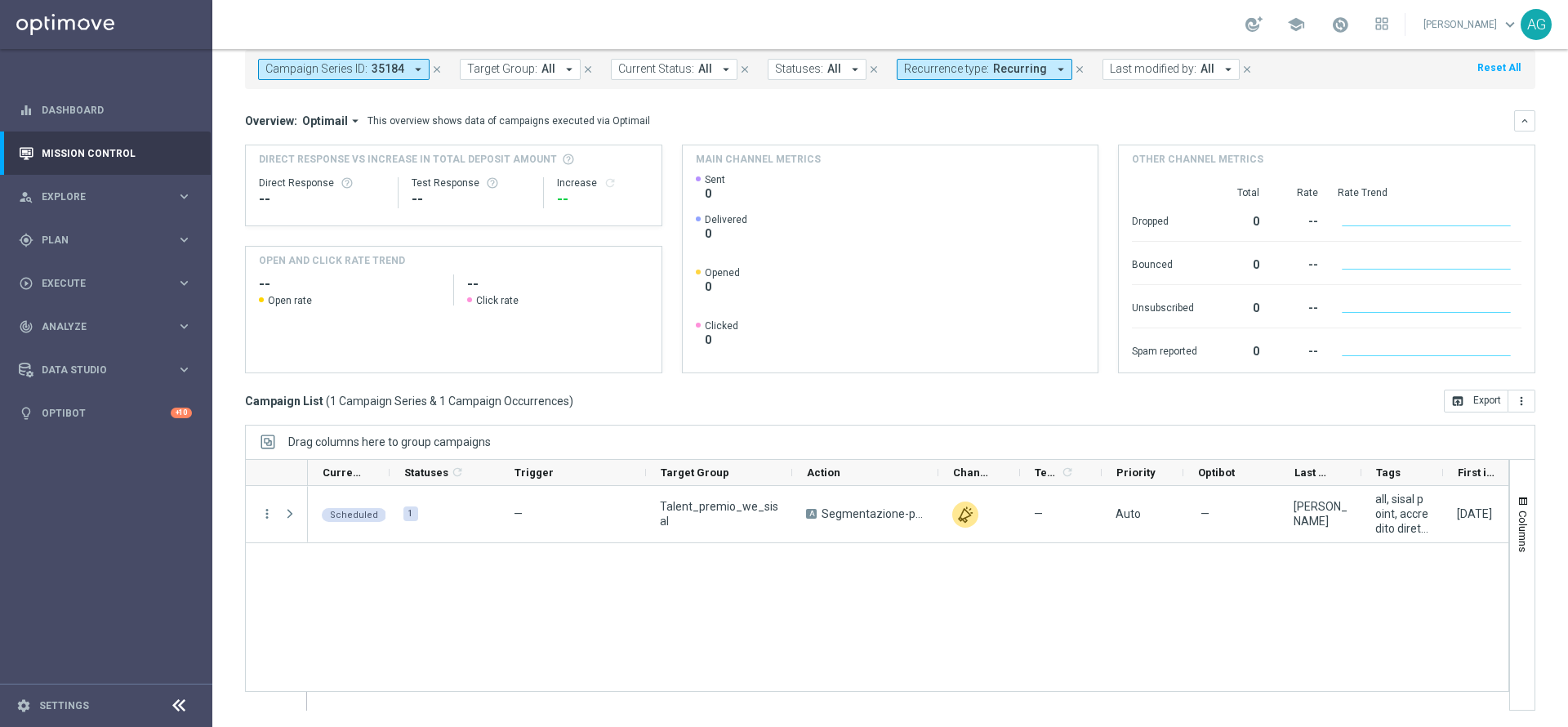
click at [438, 69] on icon "close" at bounding box center [437, 70] width 12 height 12
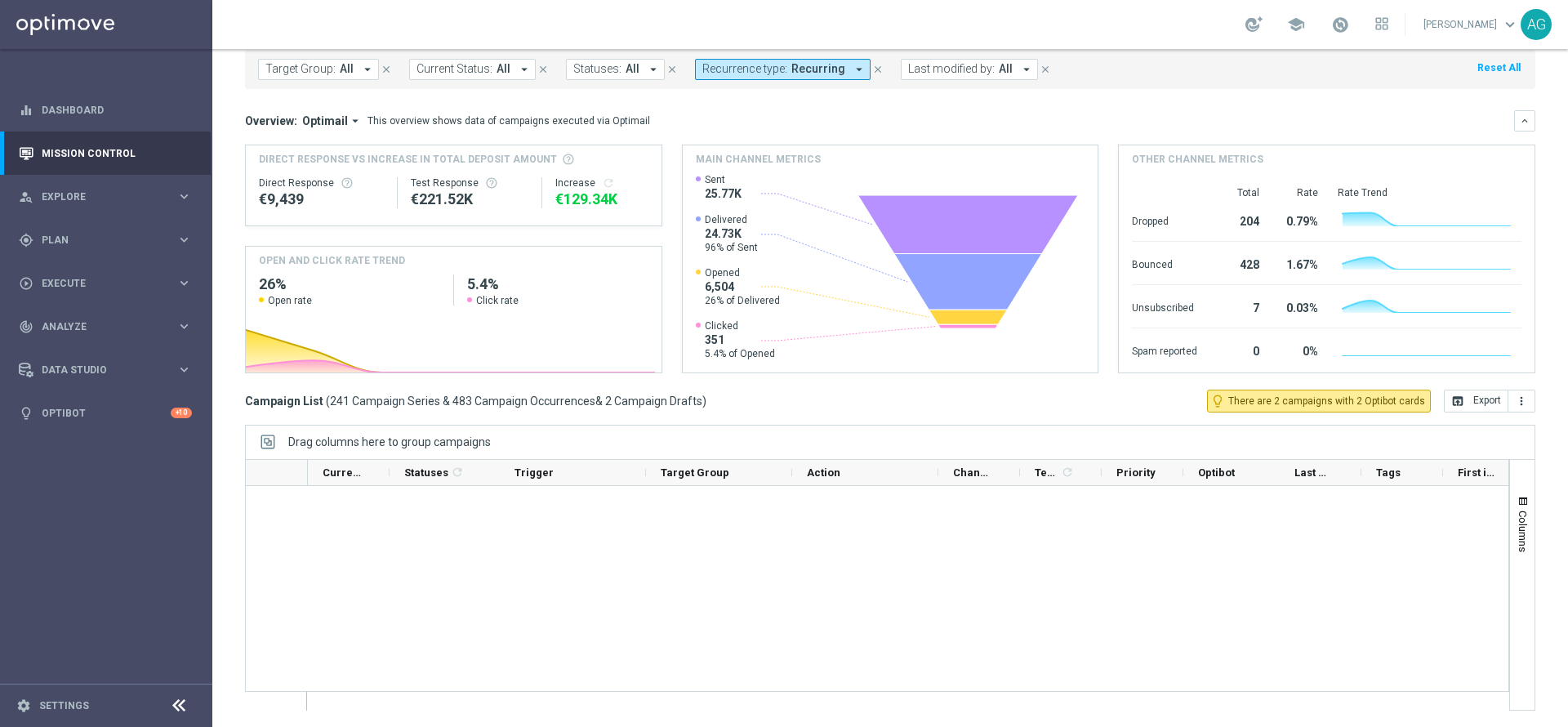
scroll to position [13692, 0]
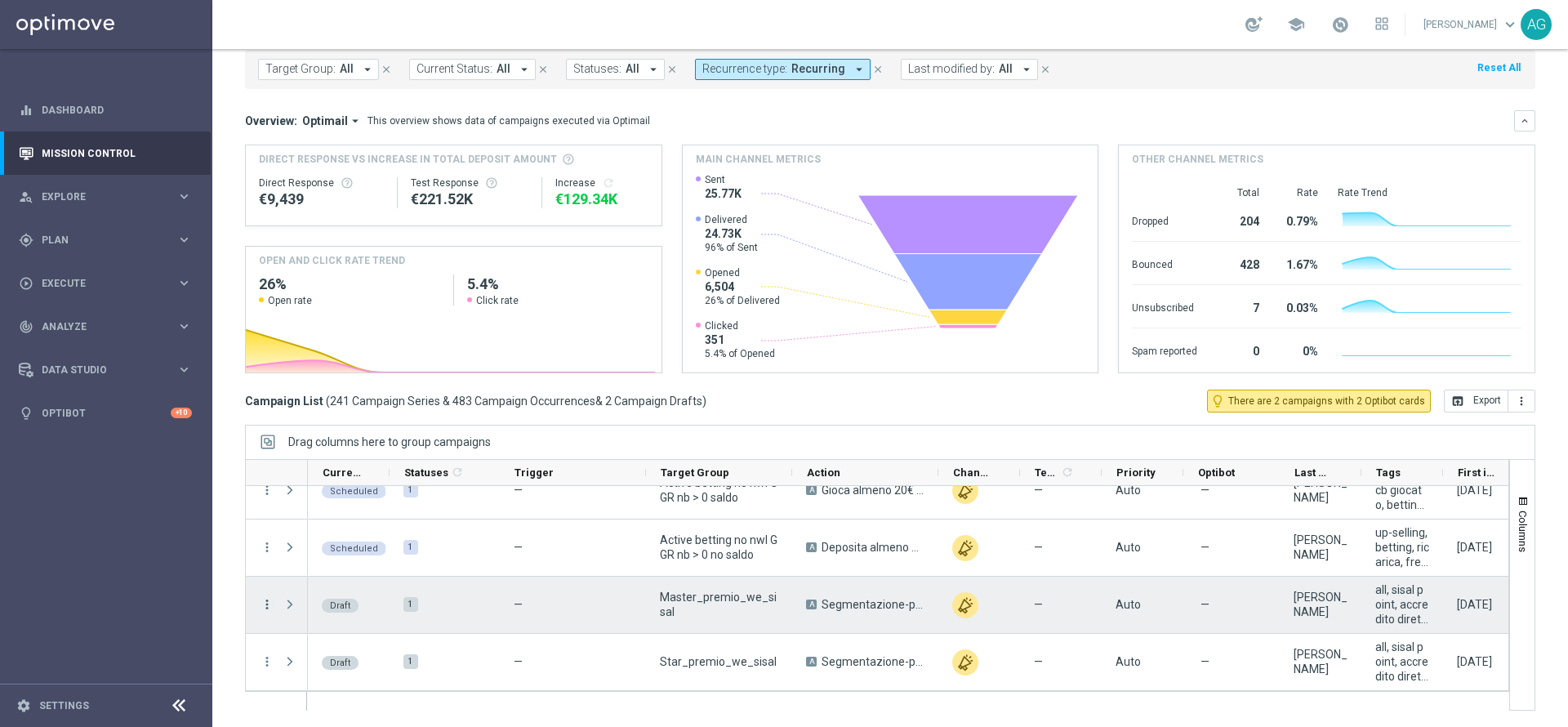
click at [269, 606] on icon "more_vert" at bounding box center [267, 605] width 15 height 15
click at [315, 663] on span "Edit" at bounding box center [307, 668] width 18 height 12
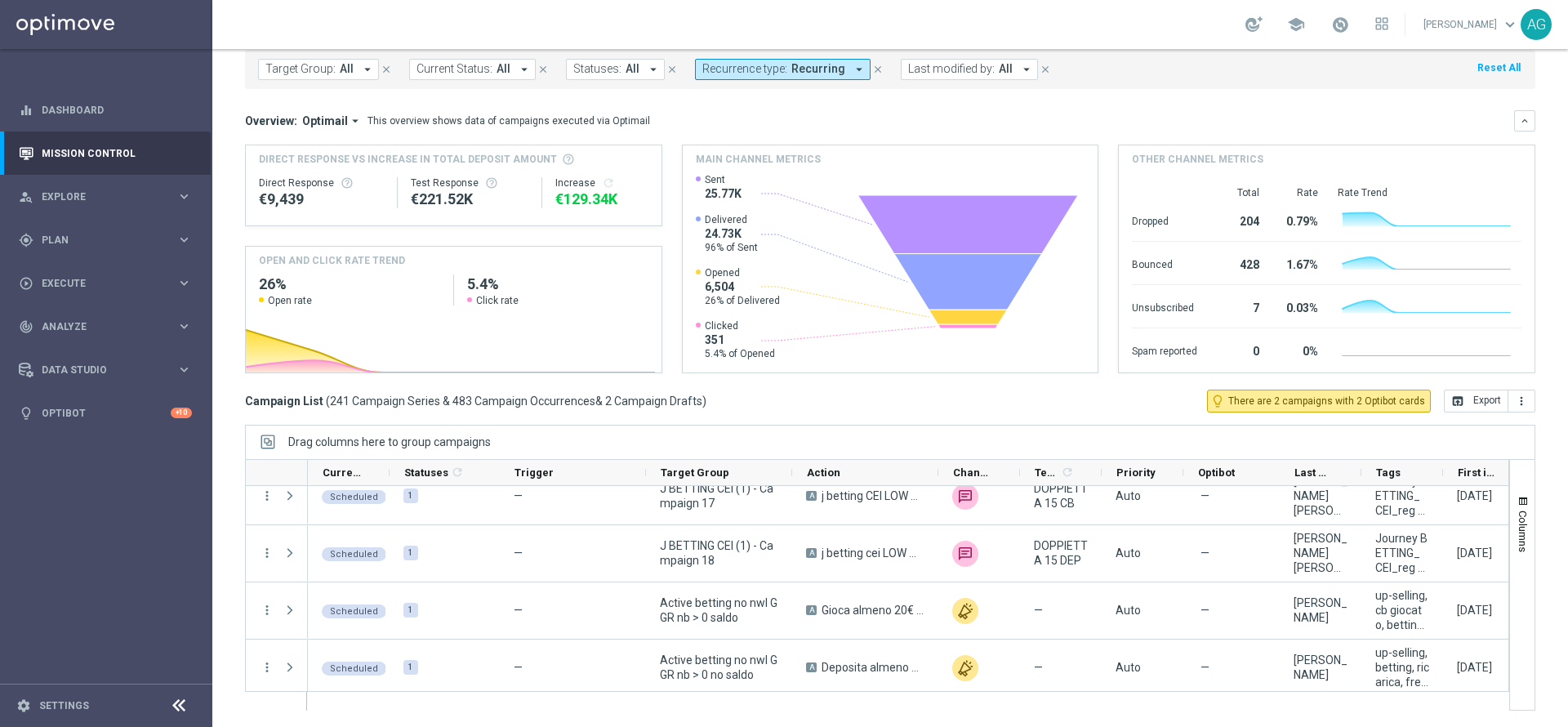
scroll to position [13570, 0]
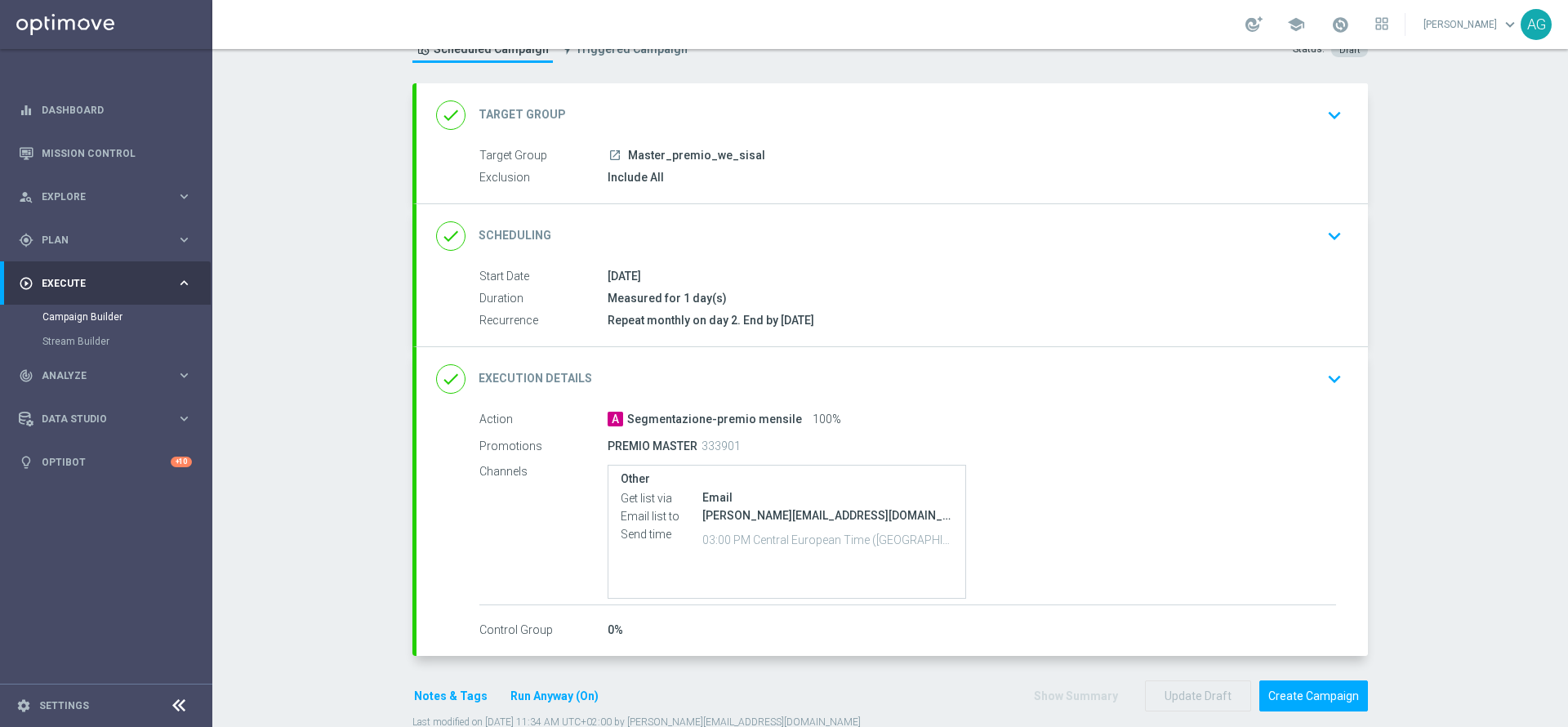
scroll to position [98, 0]
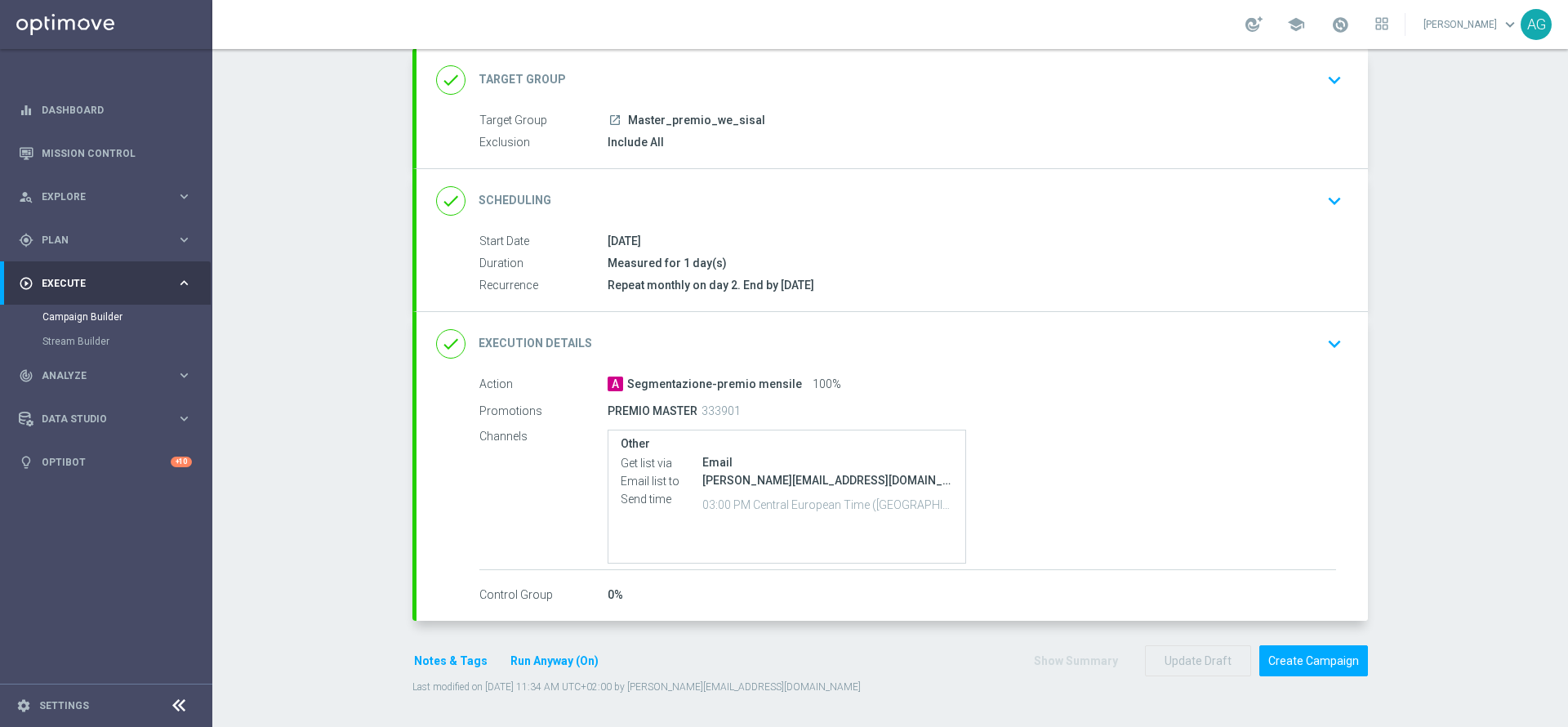
click at [1325, 340] on icon "keyboard_arrow_down" at bounding box center [1334, 343] width 24 height 24
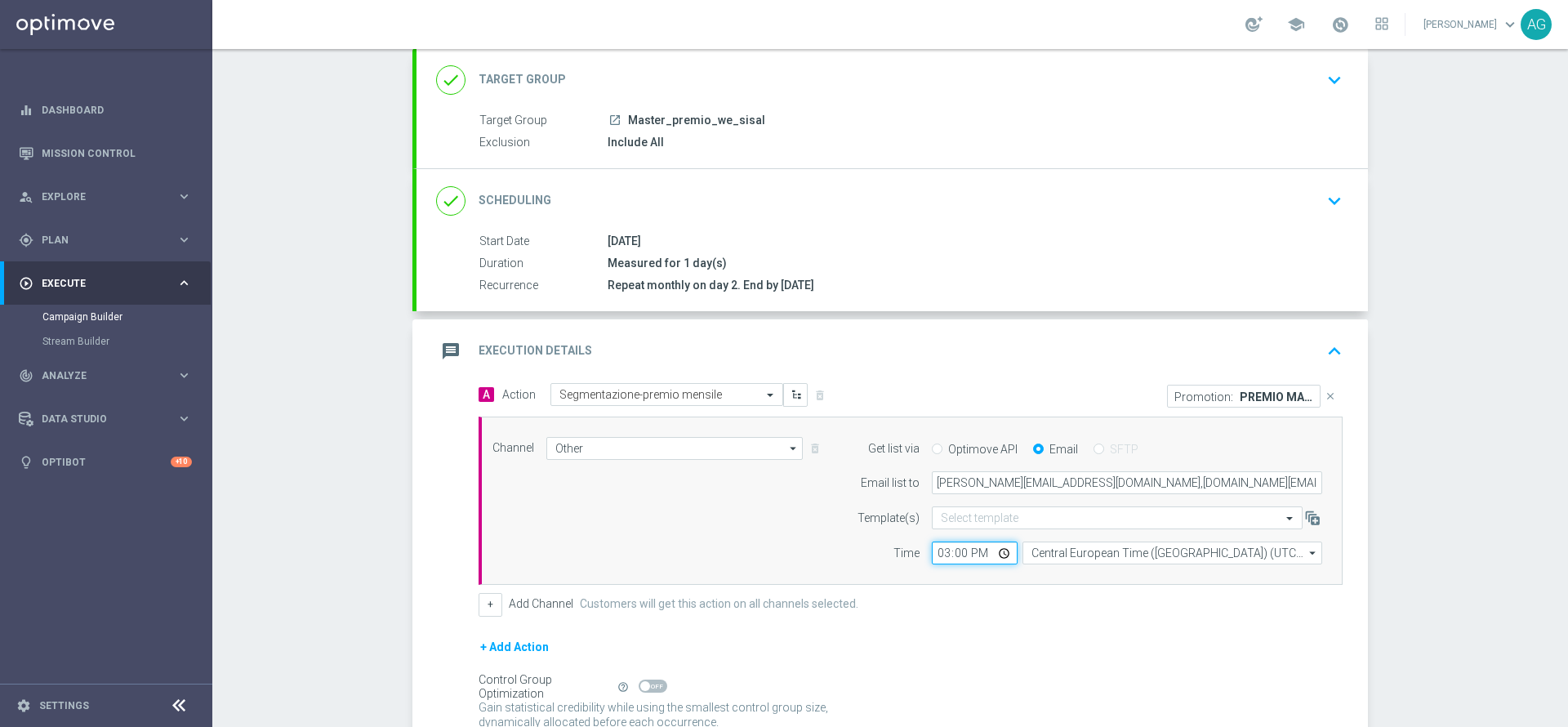
click at [954, 551] on input "15:00" at bounding box center [974, 553] width 85 height 23
type input "15:15"
click at [1494, 532] on div "Campaign Builder Scheduled Campaign Triggered Campaign Status: Draft done Targe…" at bounding box center [890, 389] width 1355 height 678
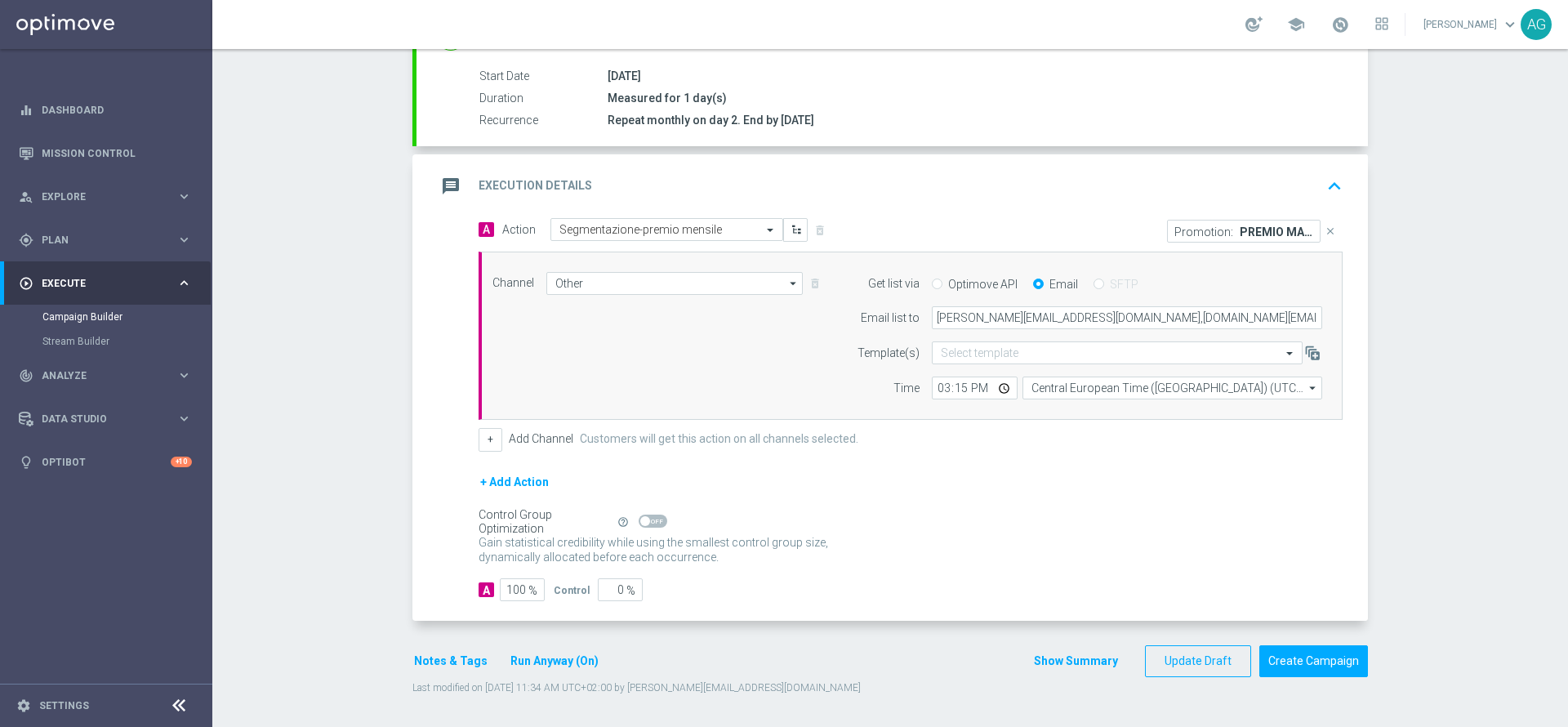
scroll to position [264, 0]
click at [451, 663] on button "Notes & Tags" at bounding box center [451, 660] width 77 height 20
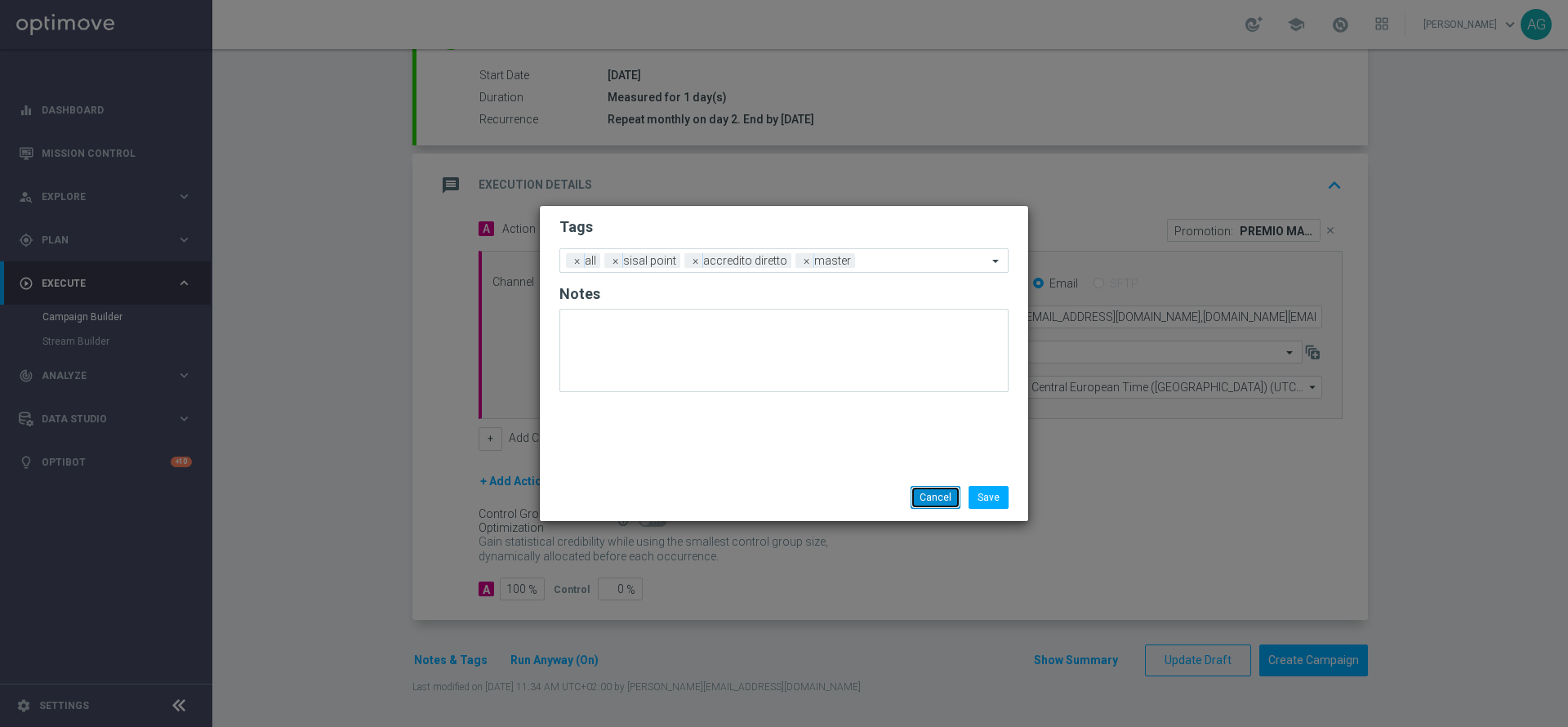
click at [930, 487] on button "Cancel" at bounding box center [936, 497] width 50 height 23
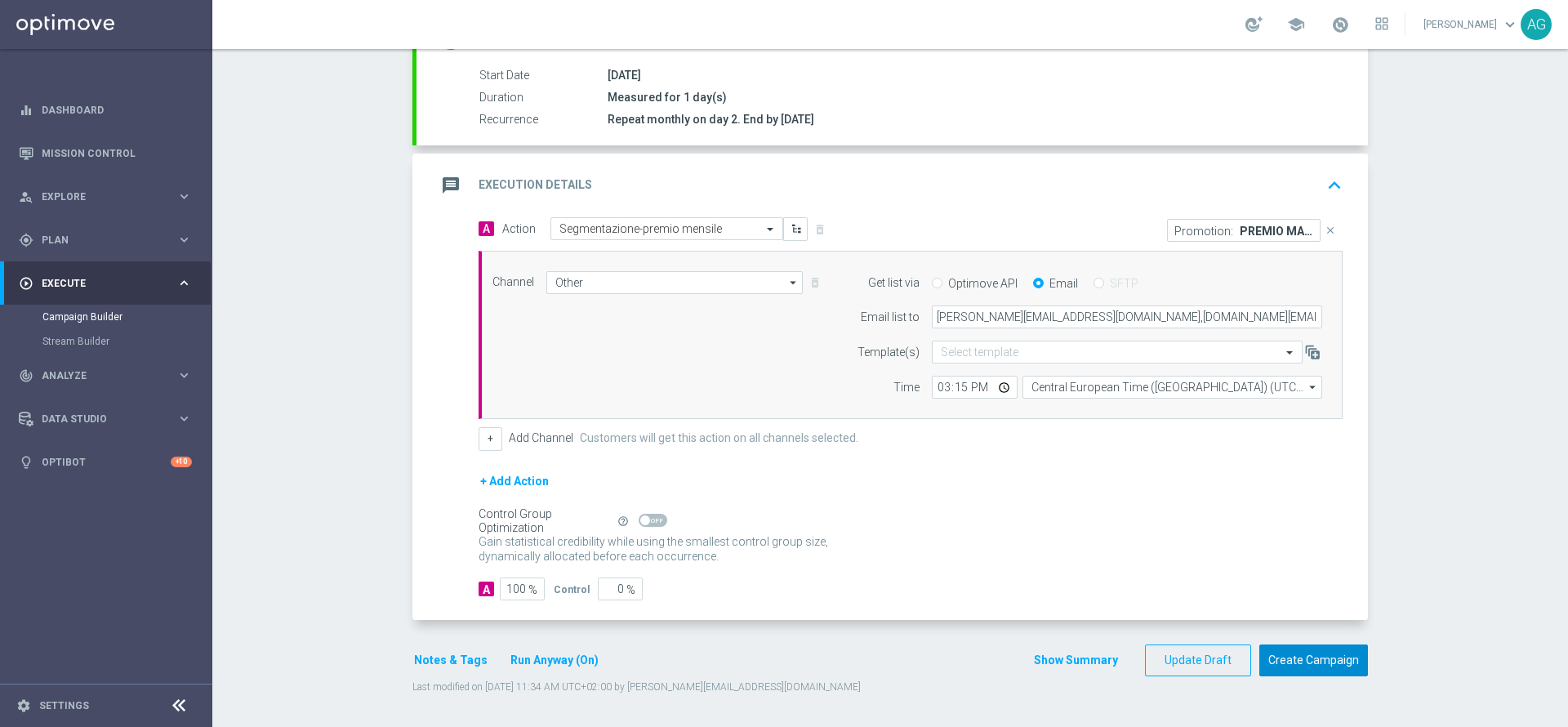
click at [1298, 655] on button "Create Campaign" at bounding box center [1314, 661] width 109 height 32
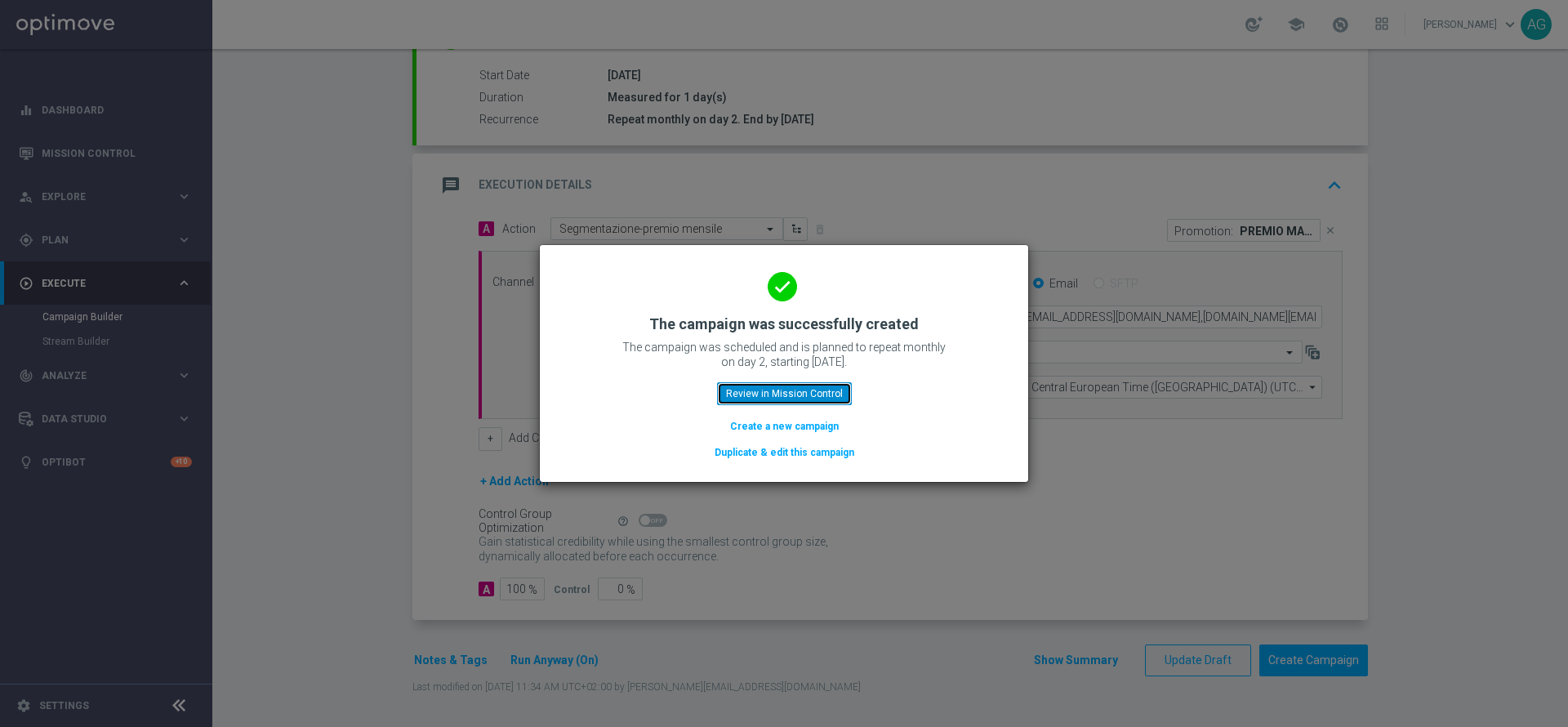
click at [792, 400] on button "Review in Mission Control" at bounding box center [784, 394] width 135 height 23
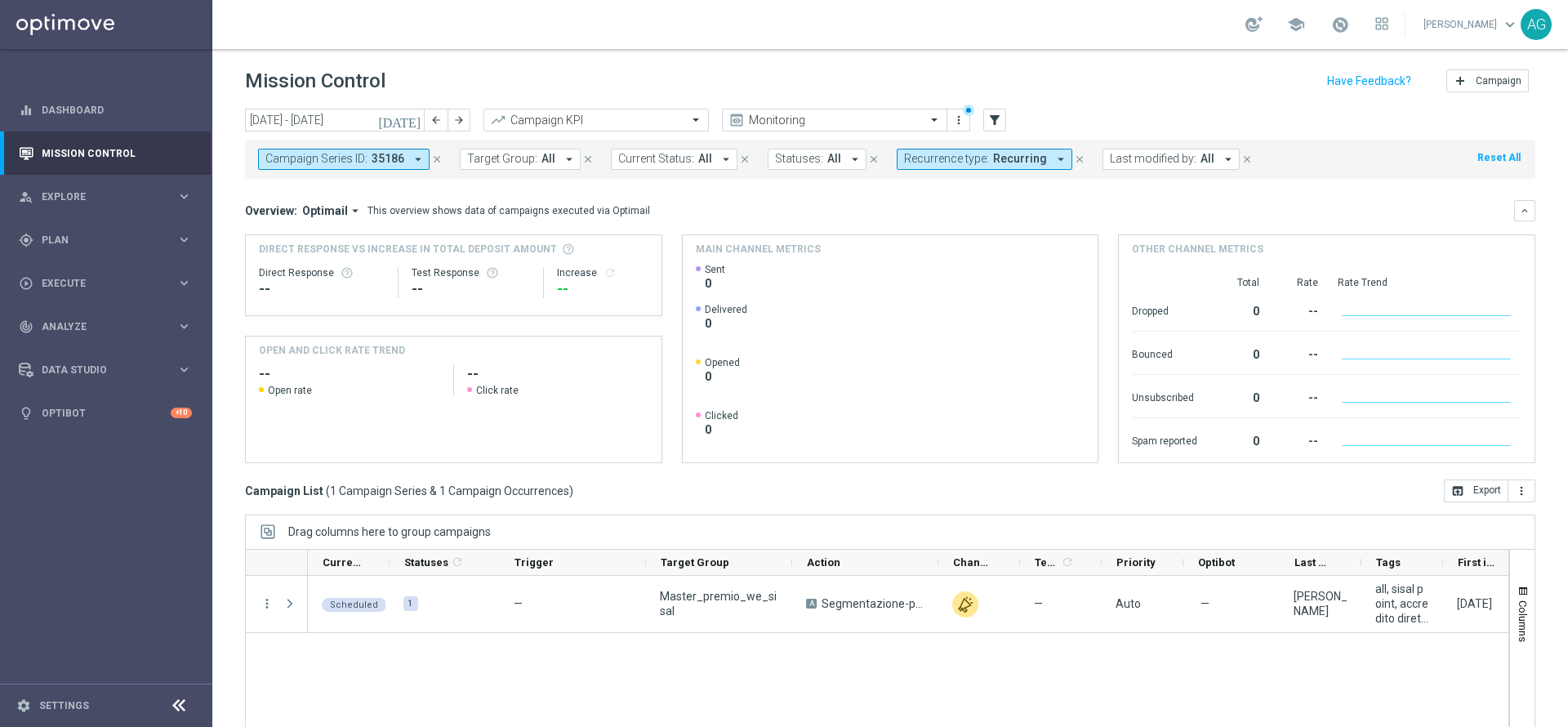
click at [436, 162] on icon "close" at bounding box center [437, 159] width 12 height 12
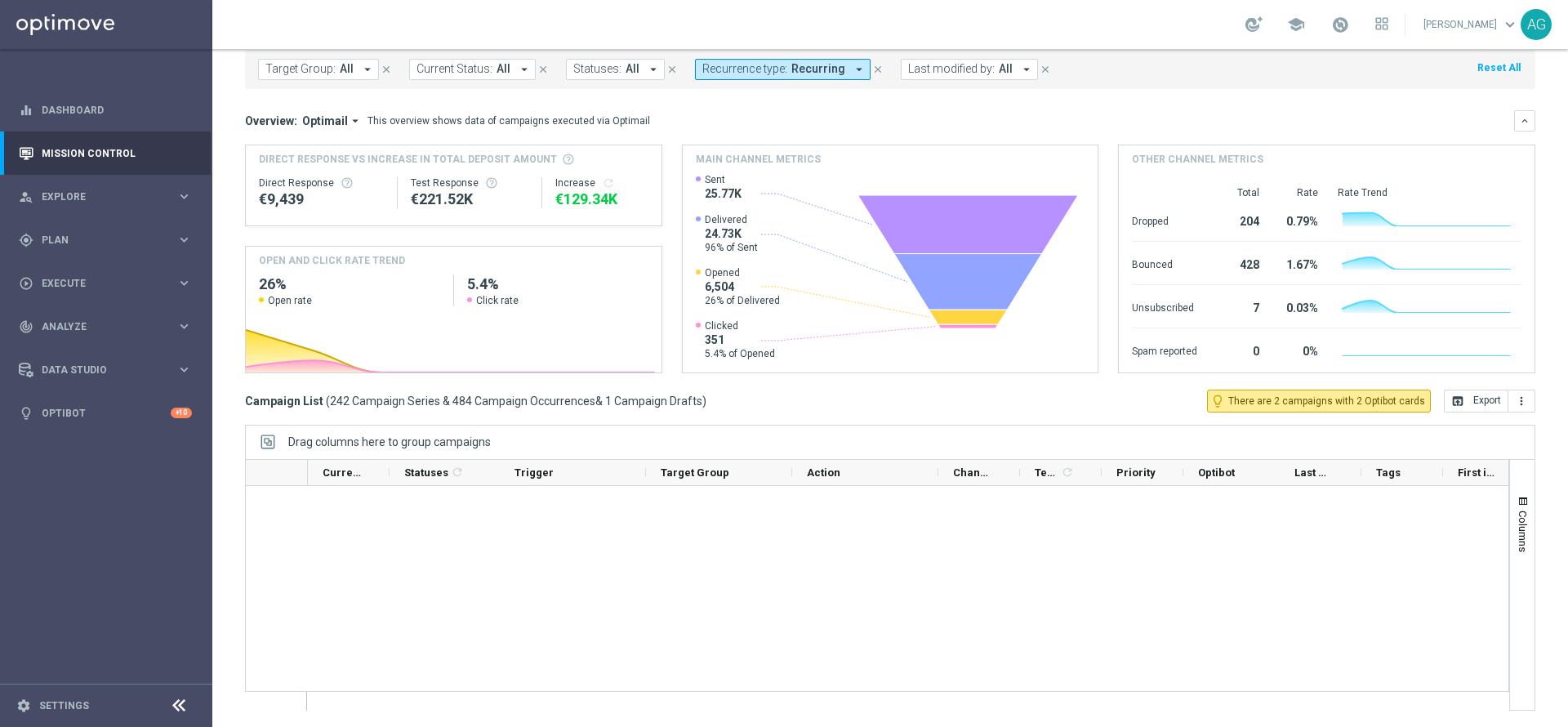
scroll to position [13692, 0]
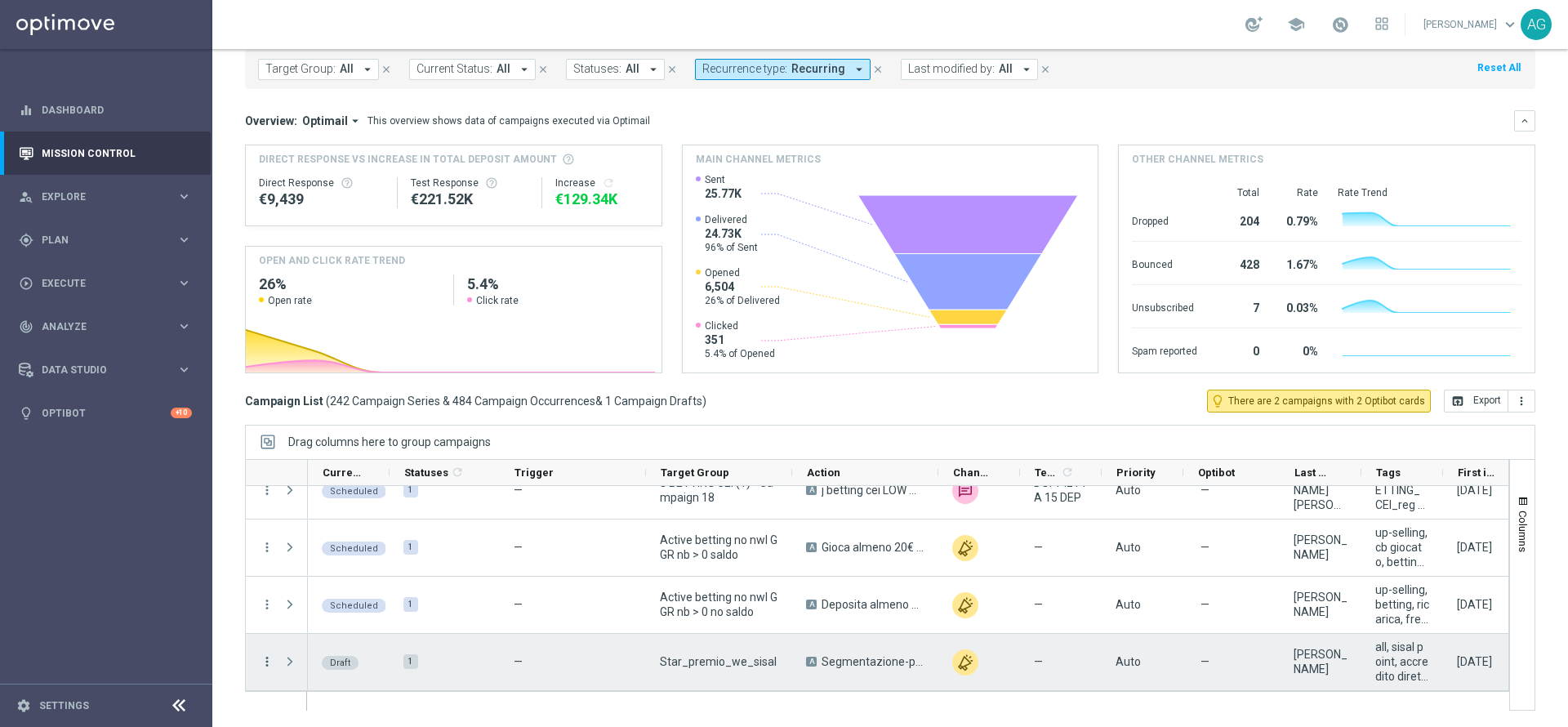
click at [263, 658] on icon "more_vert" at bounding box center [267, 662] width 15 height 15
click at [309, 612] on span "Edit" at bounding box center [307, 613] width 18 height 12
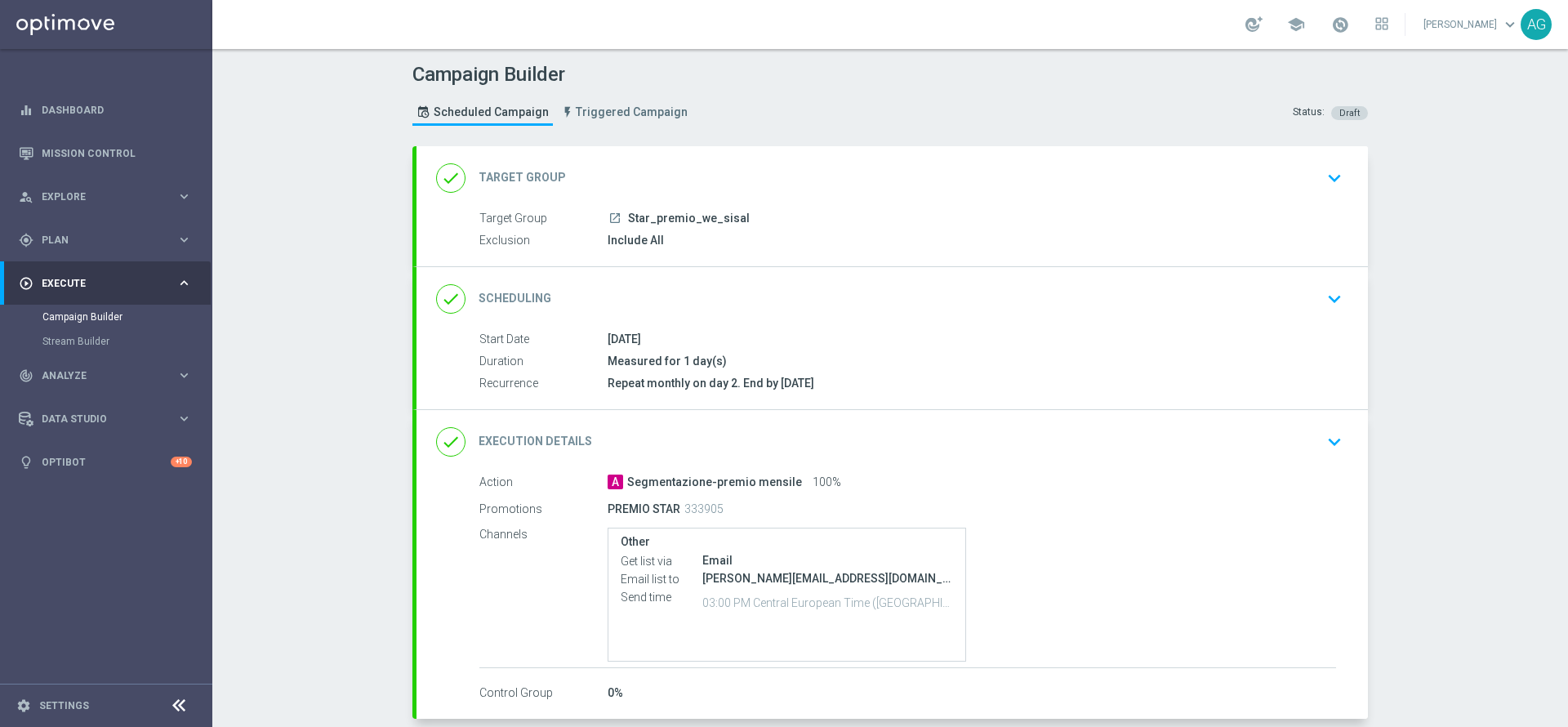
scroll to position [98, 0]
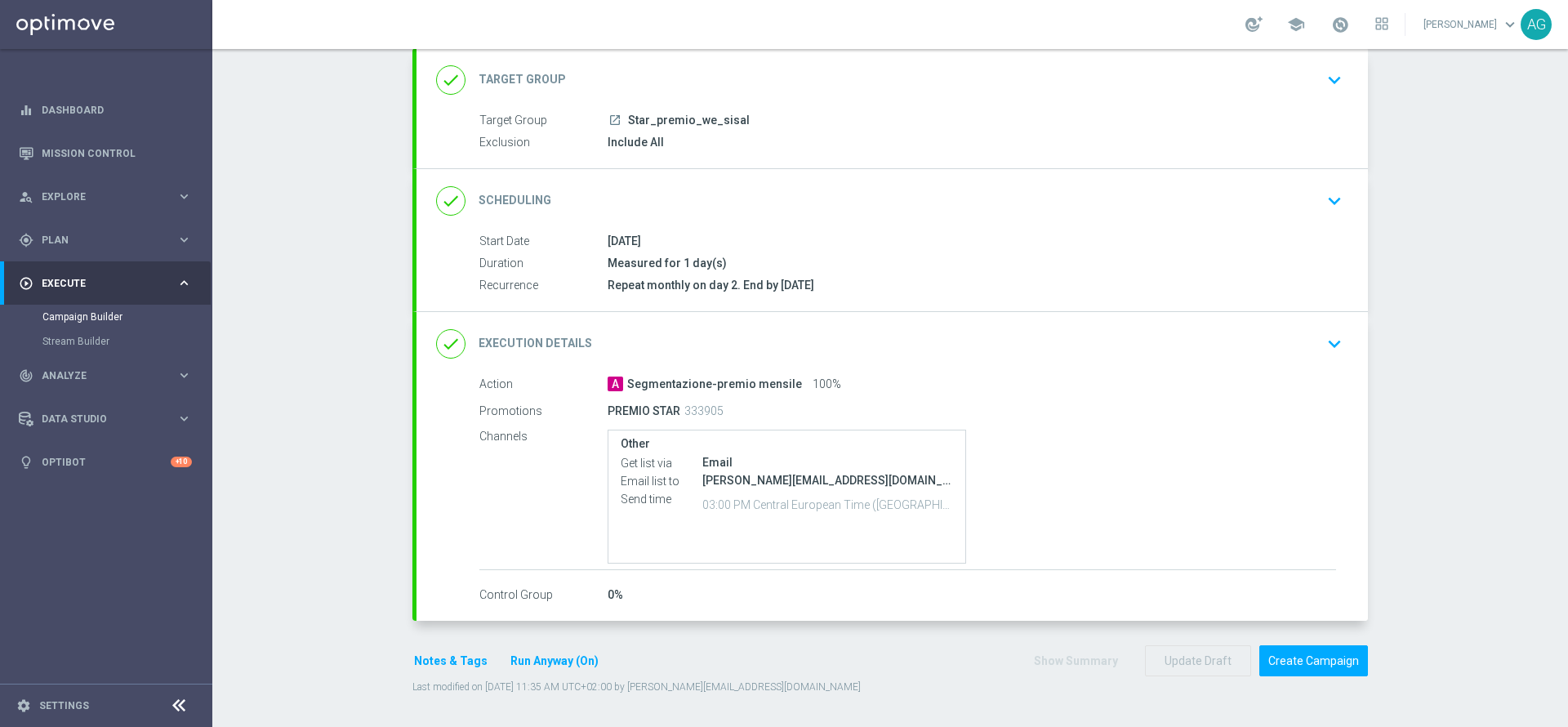
click at [1322, 347] on icon "keyboard_arrow_down" at bounding box center [1334, 343] width 24 height 24
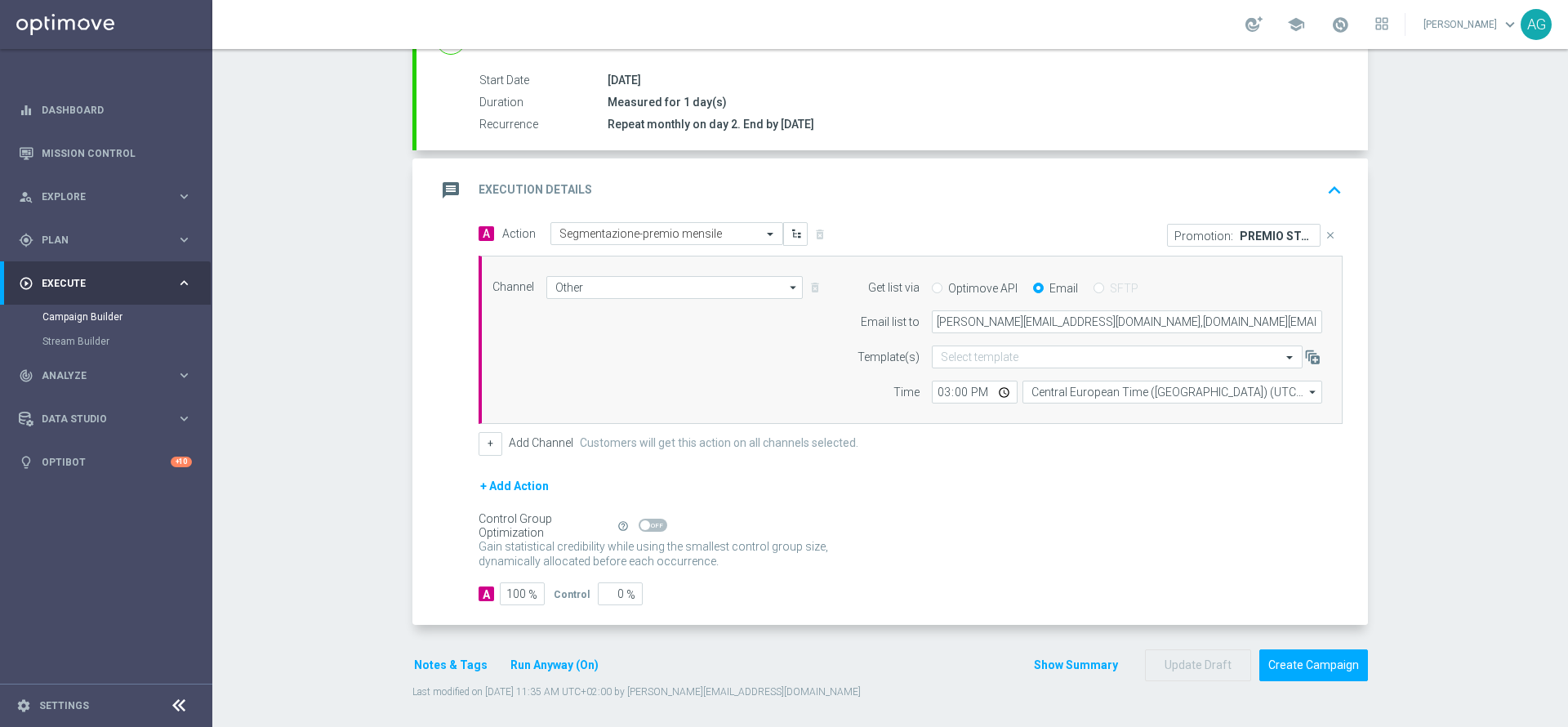
scroll to position [264, 0]
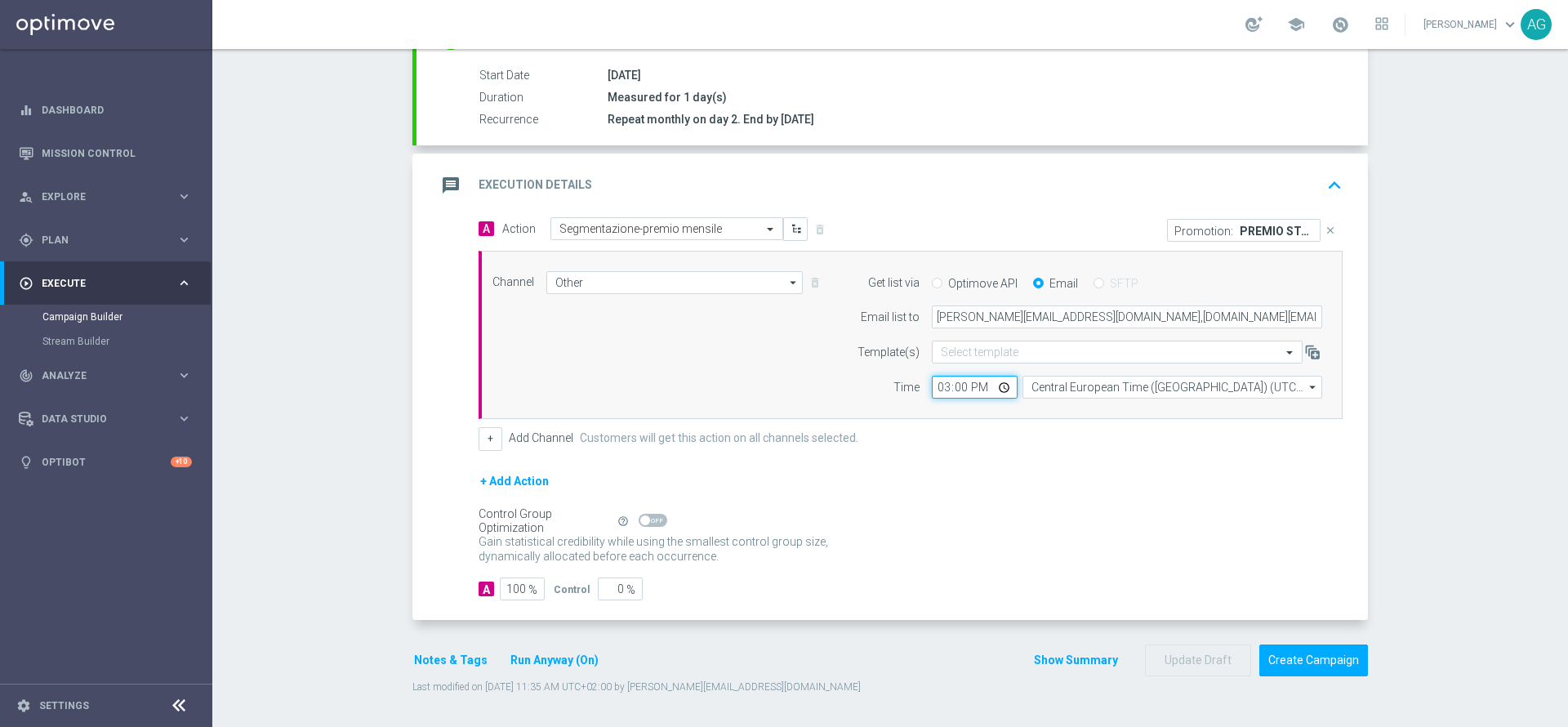
click at [949, 387] on input "15:00" at bounding box center [974, 387] width 85 height 23
type input "15:15"
click at [1405, 416] on div "Campaign Builder Scheduled Campaign Triggered Campaign Status: Draft done Targe…" at bounding box center [890, 389] width 1355 height 678
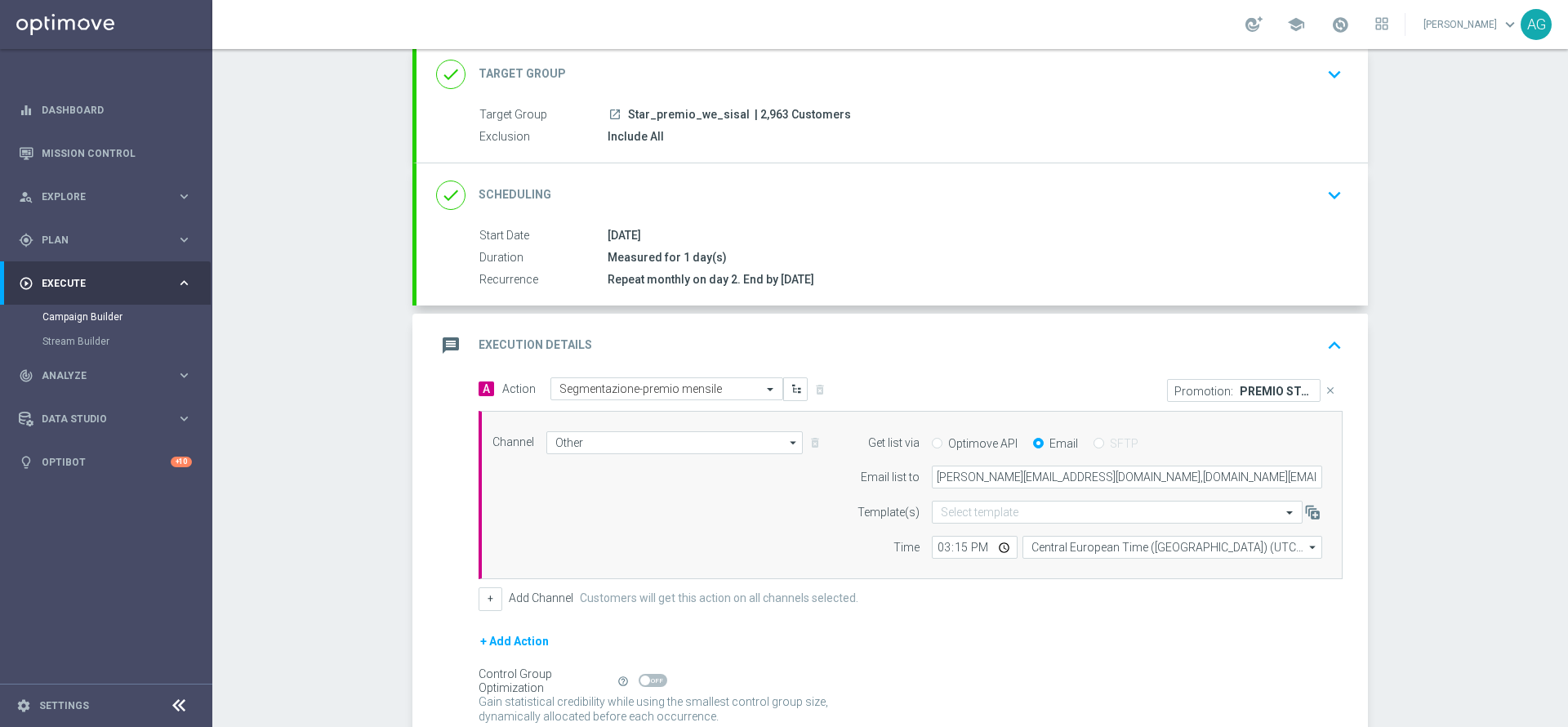
scroll to position [245, 0]
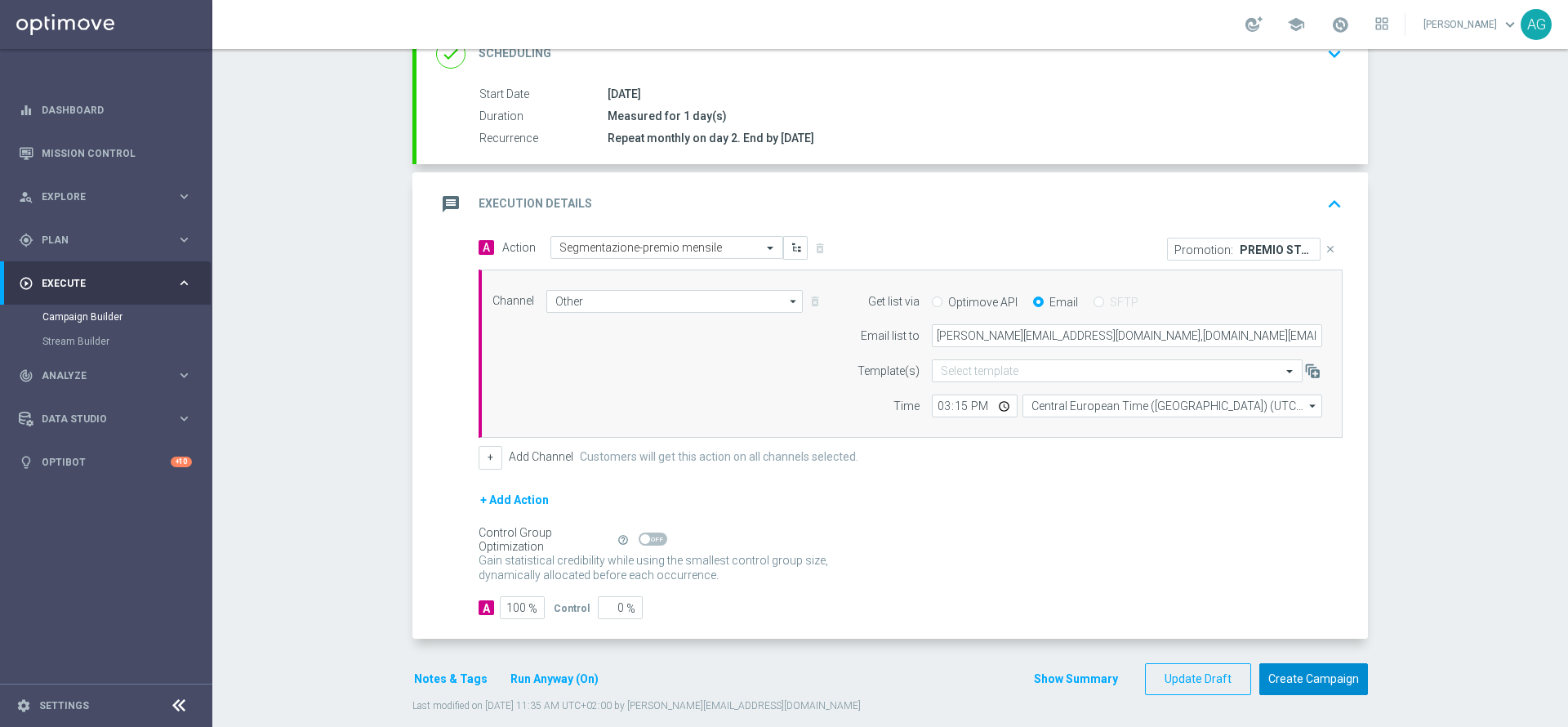
click at [1323, 668] on button "Create Campaign" at bounding box center [1314, 679] width 109 height 32
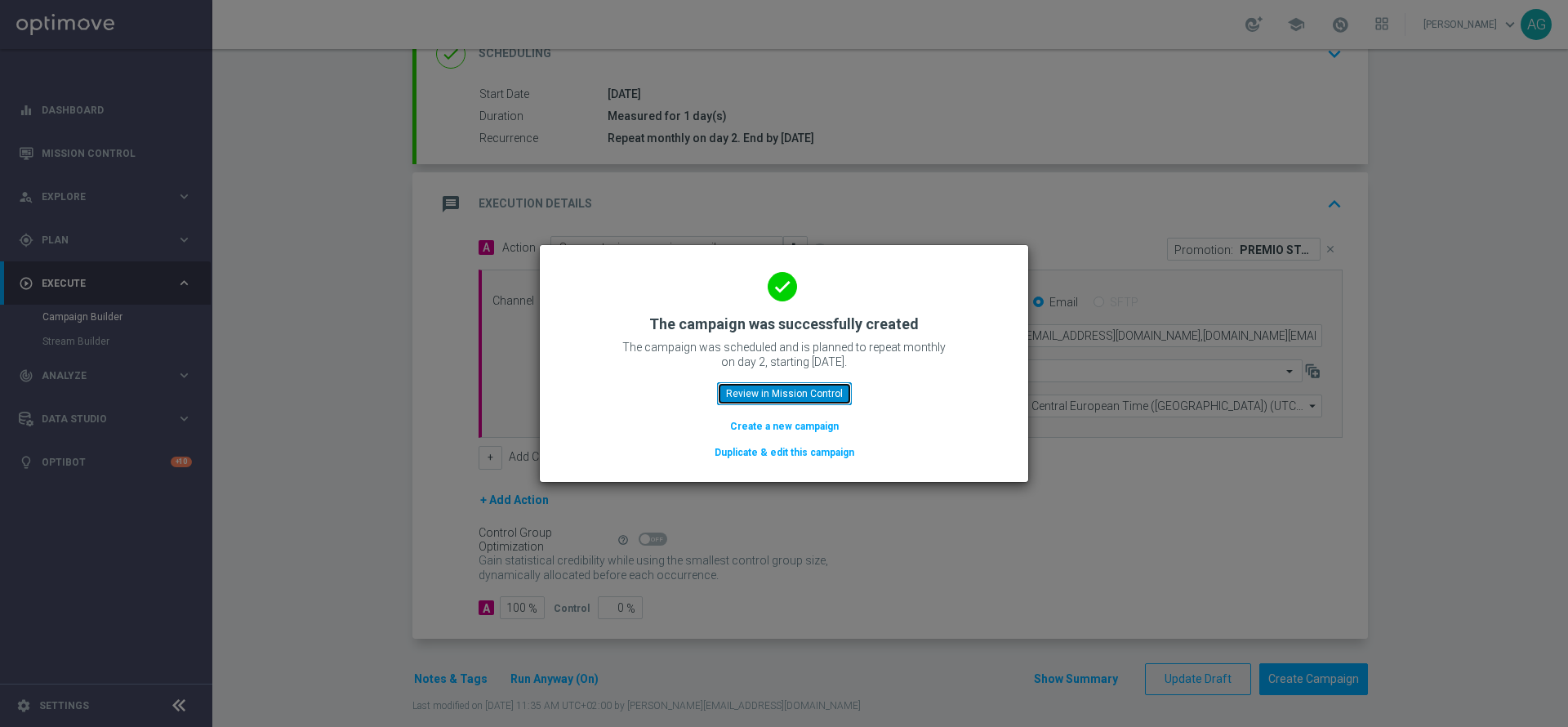
click at [792, 394] on button "Review in Mission Control" at bounding box center [784, 394] width 135 height 23
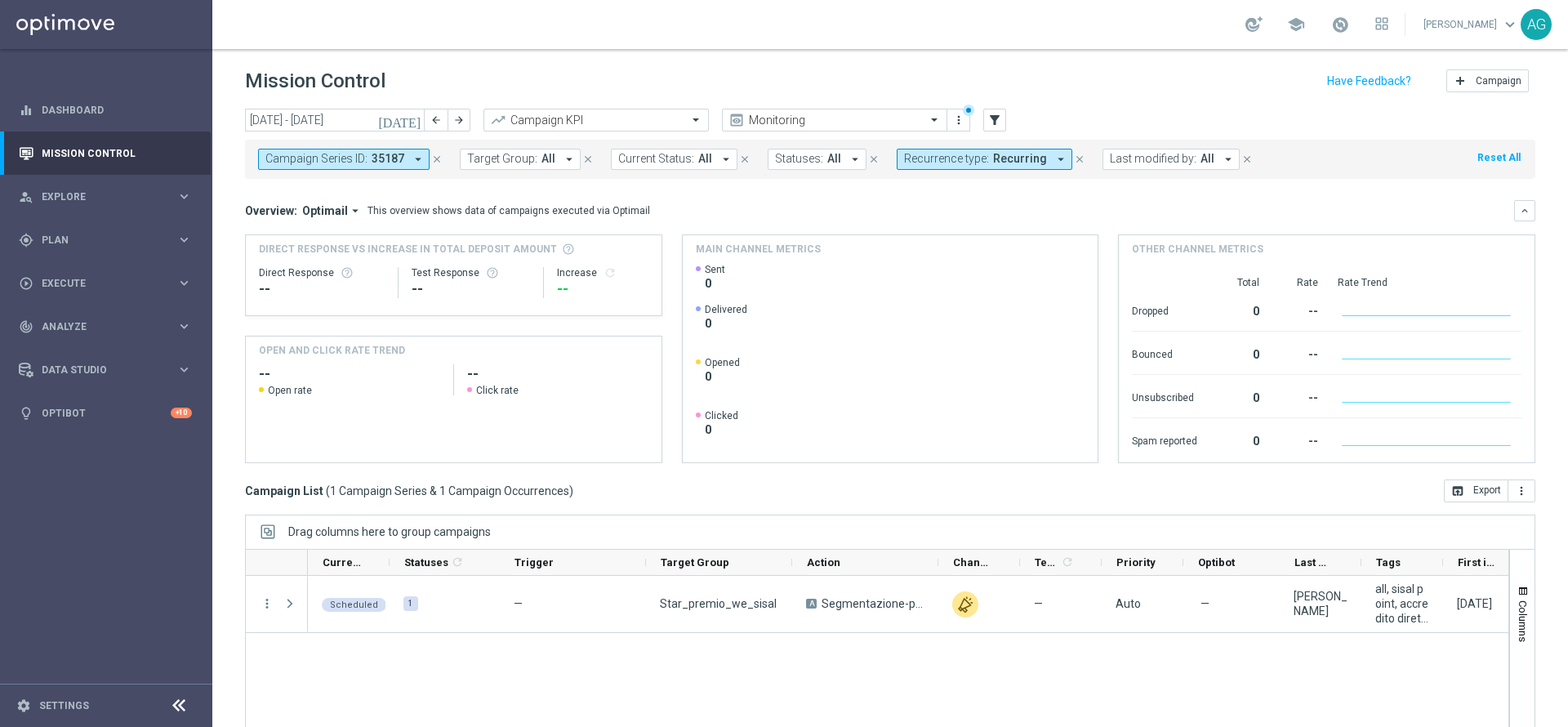
click at [439, 151] on button "close" at bounding box center [437, 158] width 15 height 18
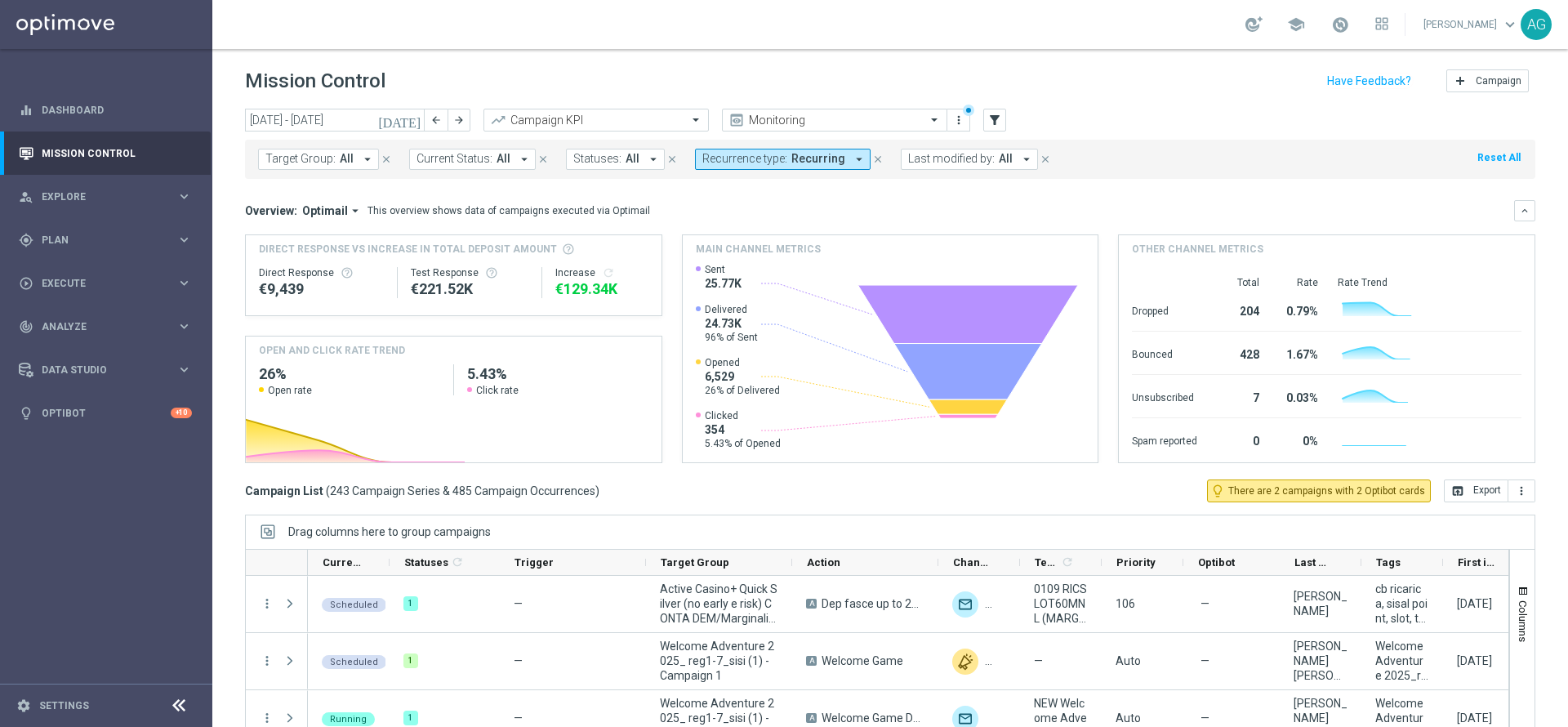
click at [940, 165] on span "Last modified by:" at bounding box center [951, 158] width 86 height 14
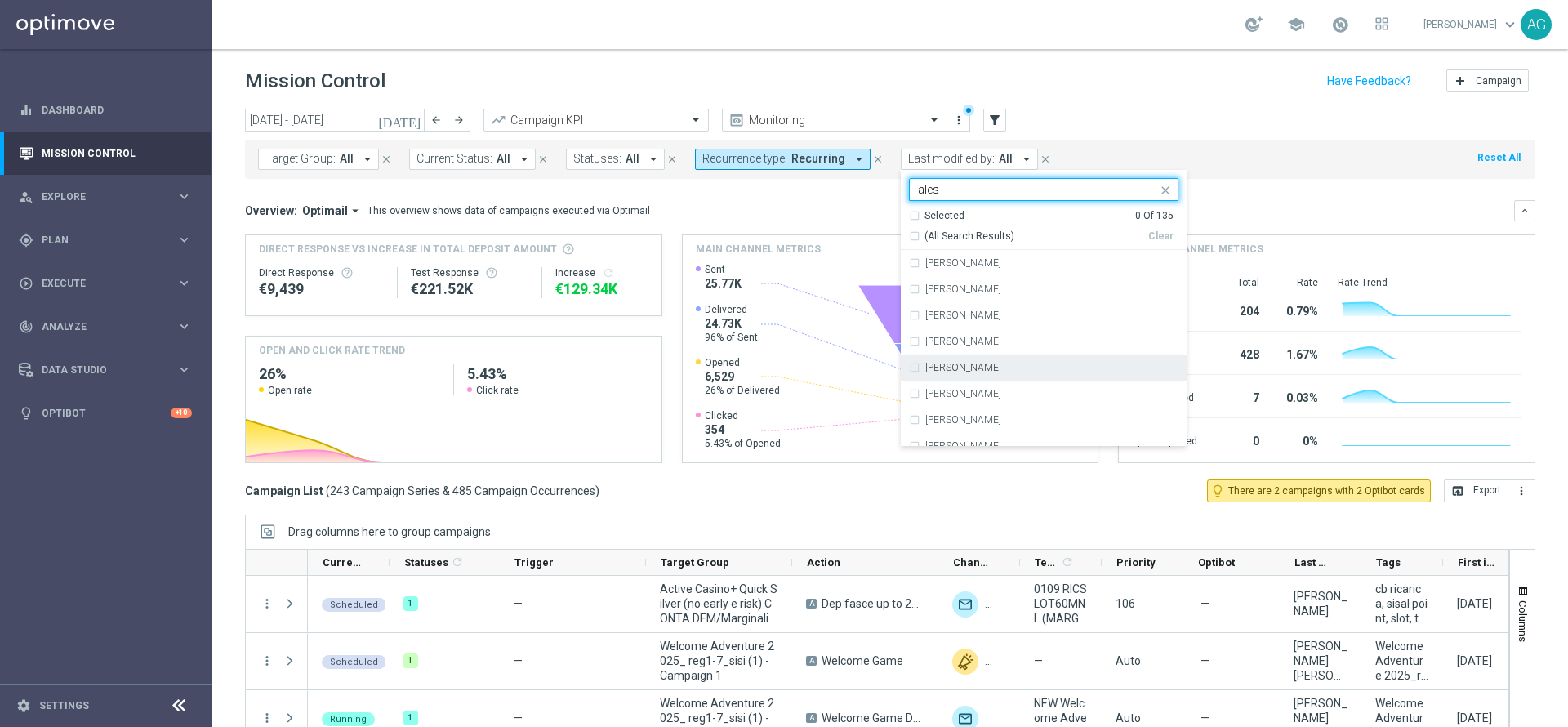
click at [995, 364] on label "[PERSON_NAME]" at bounding box center [963, 368] width 76 height 10
type input "ales"
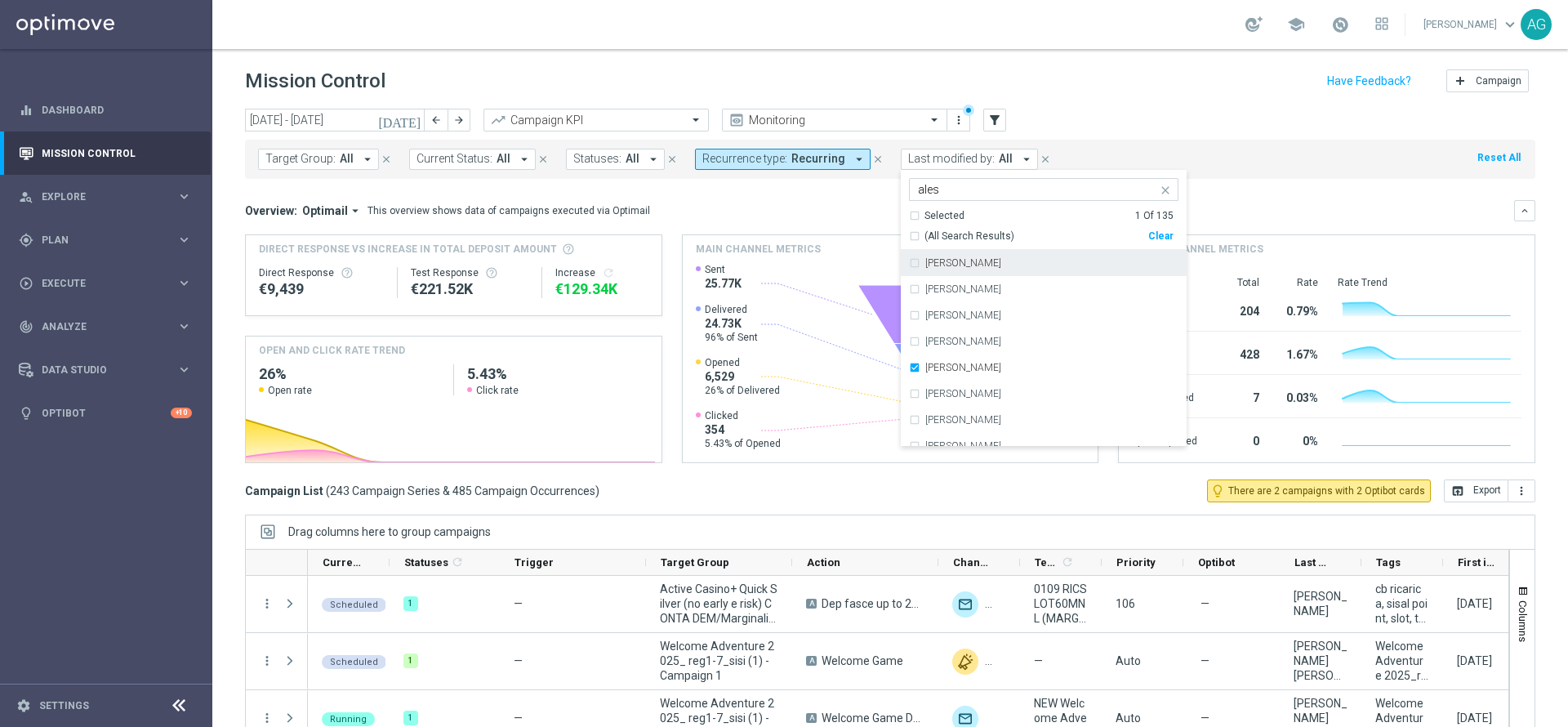
click at [1140, 118] on div "today 01 Sep 2025 - 07 Sep 2025 arrow_back arrow_forward Campaign KPI trending_…" at bounding box center [890, 121] width 1290 height 24
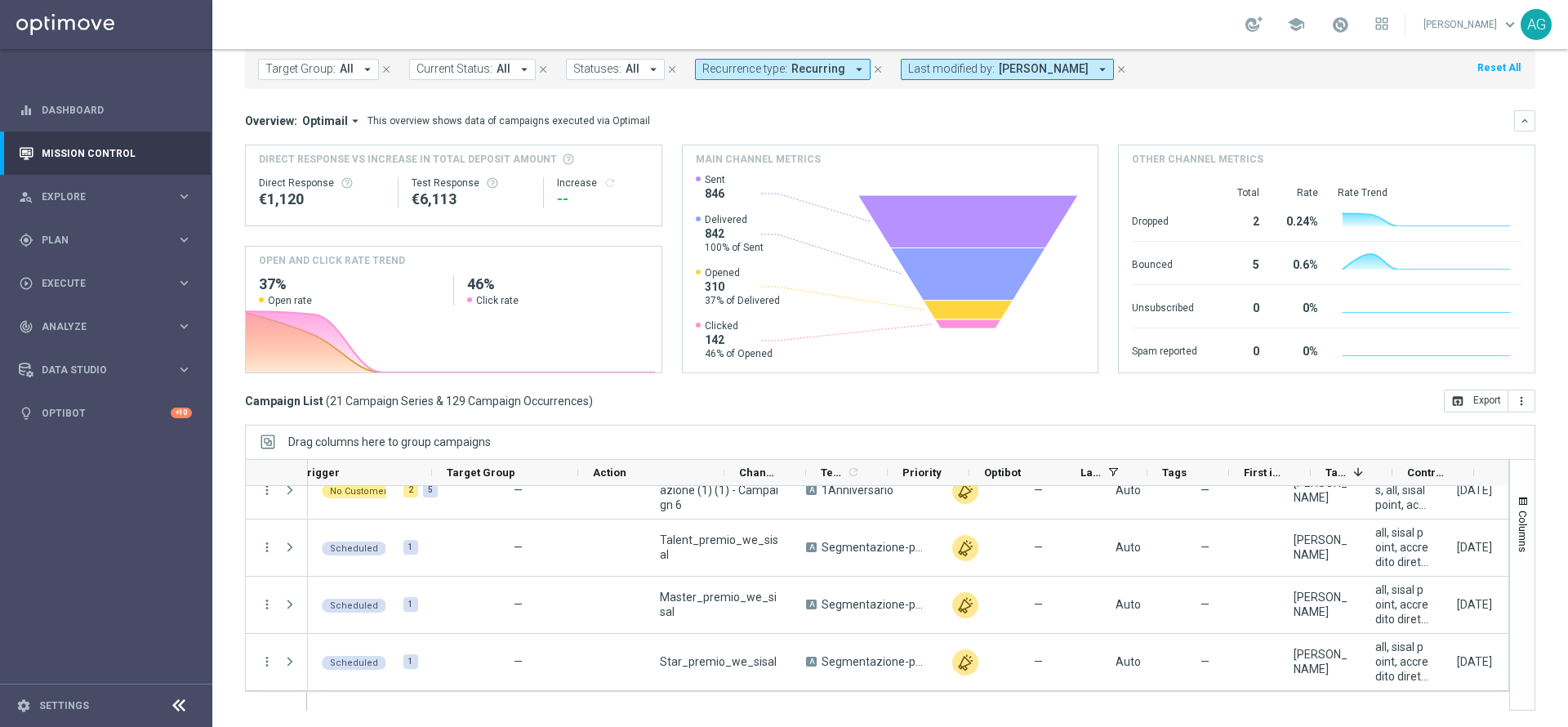
scroll to position [0, 216]
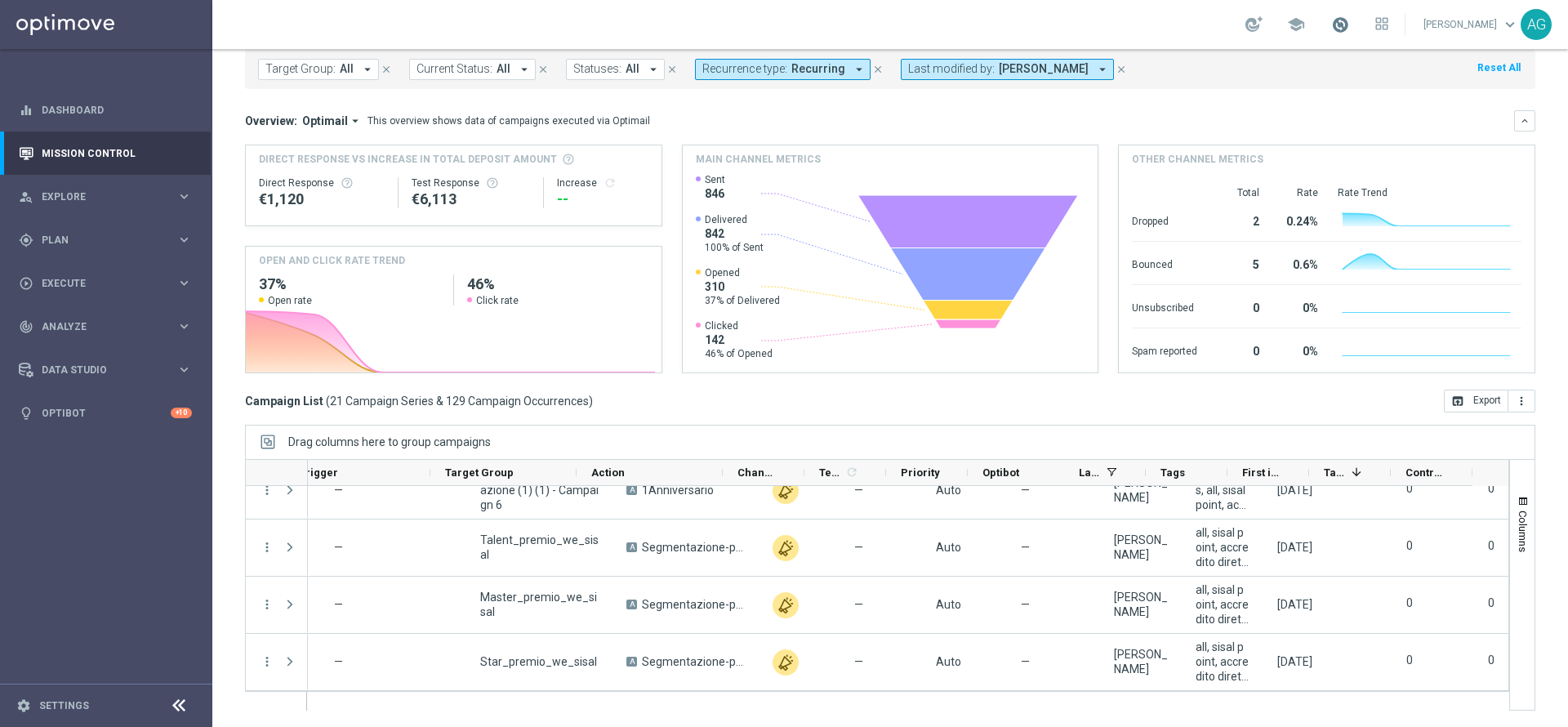
click at [1331, 32] on span at bounding box center [1339, 24] width 18 height 18
click at [1125, 33] on div "school Last available data: 31 Aug 2025 Batch process in progress check_circle …" at bounding box center [890, 24] width 1355 height 49
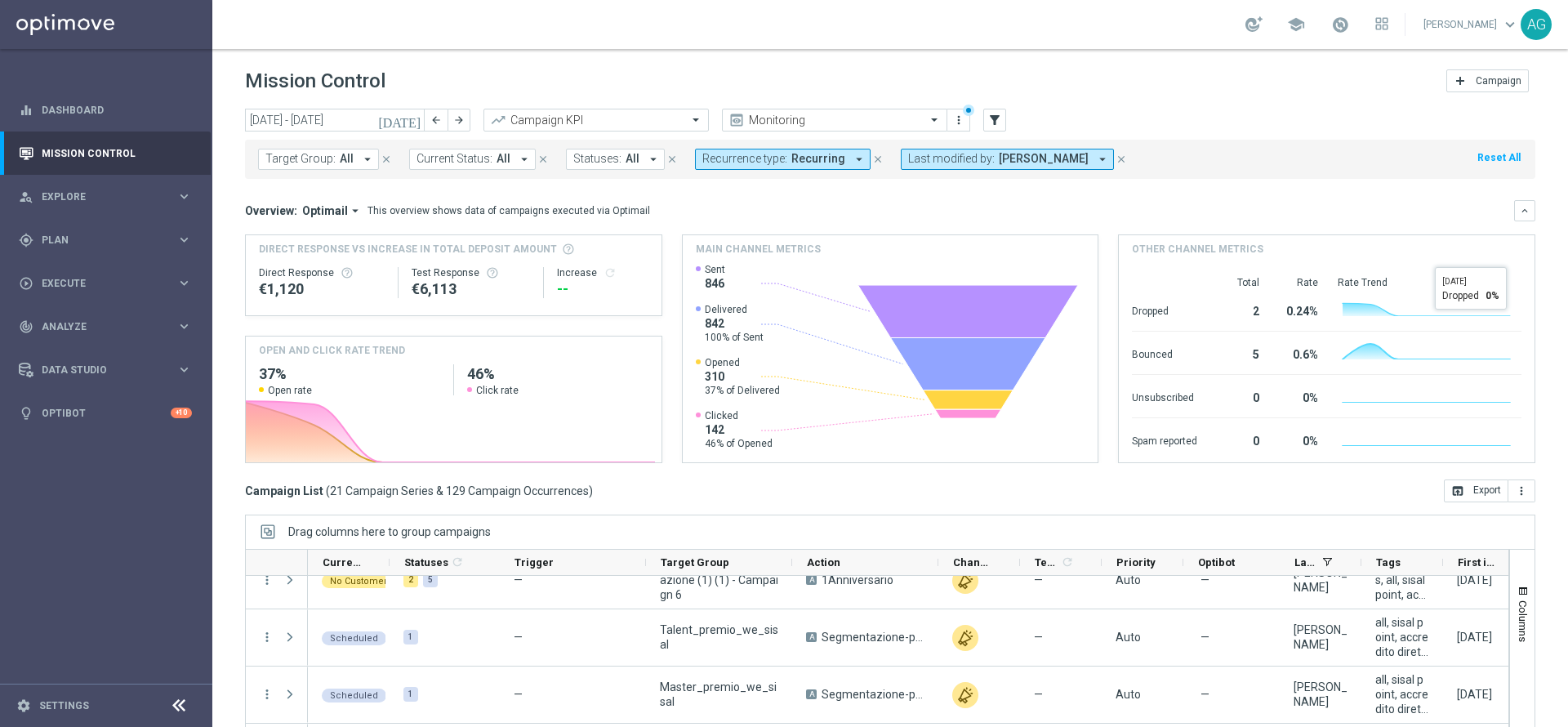
scroll to position [90, 0]
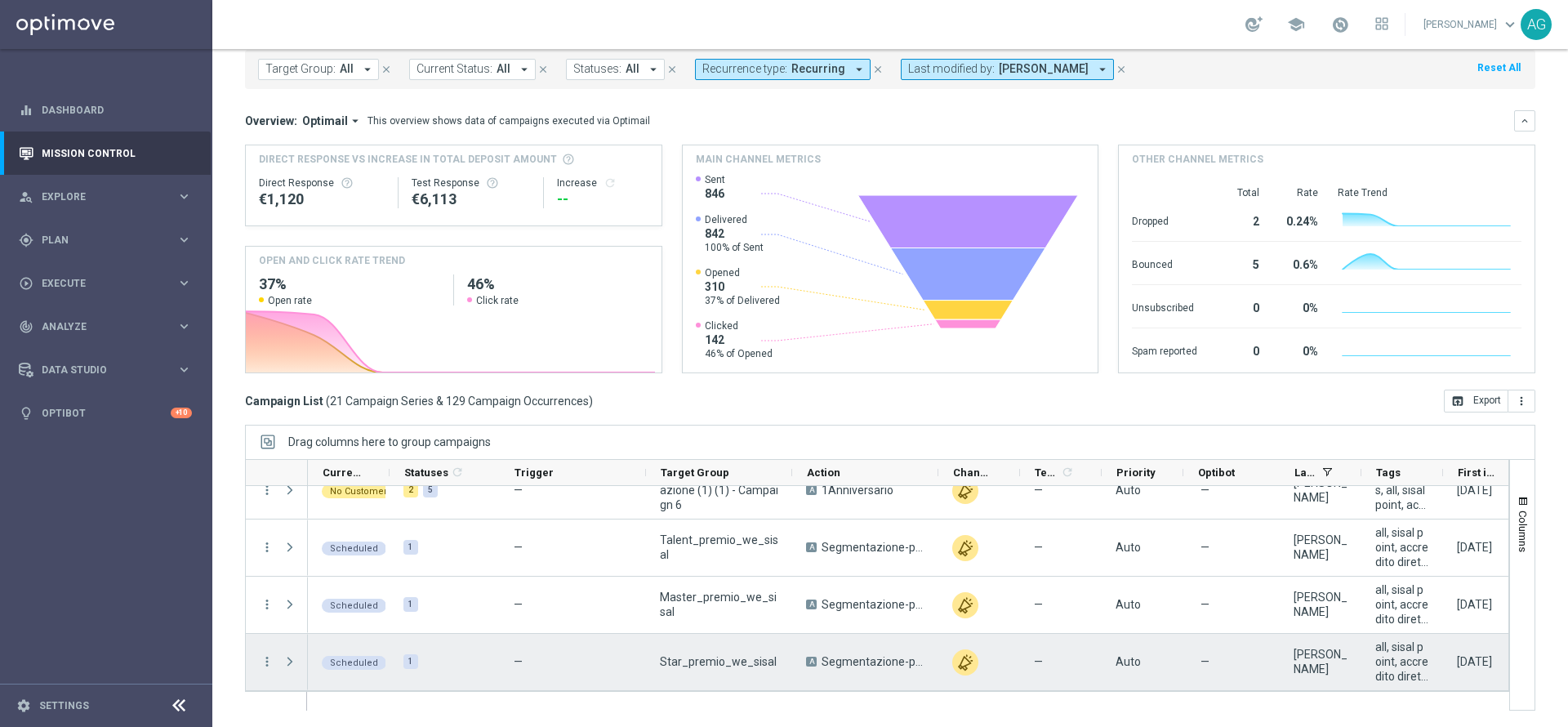
click at [820, 693] on div at bounding box center [877, 585] width 1264 height 251
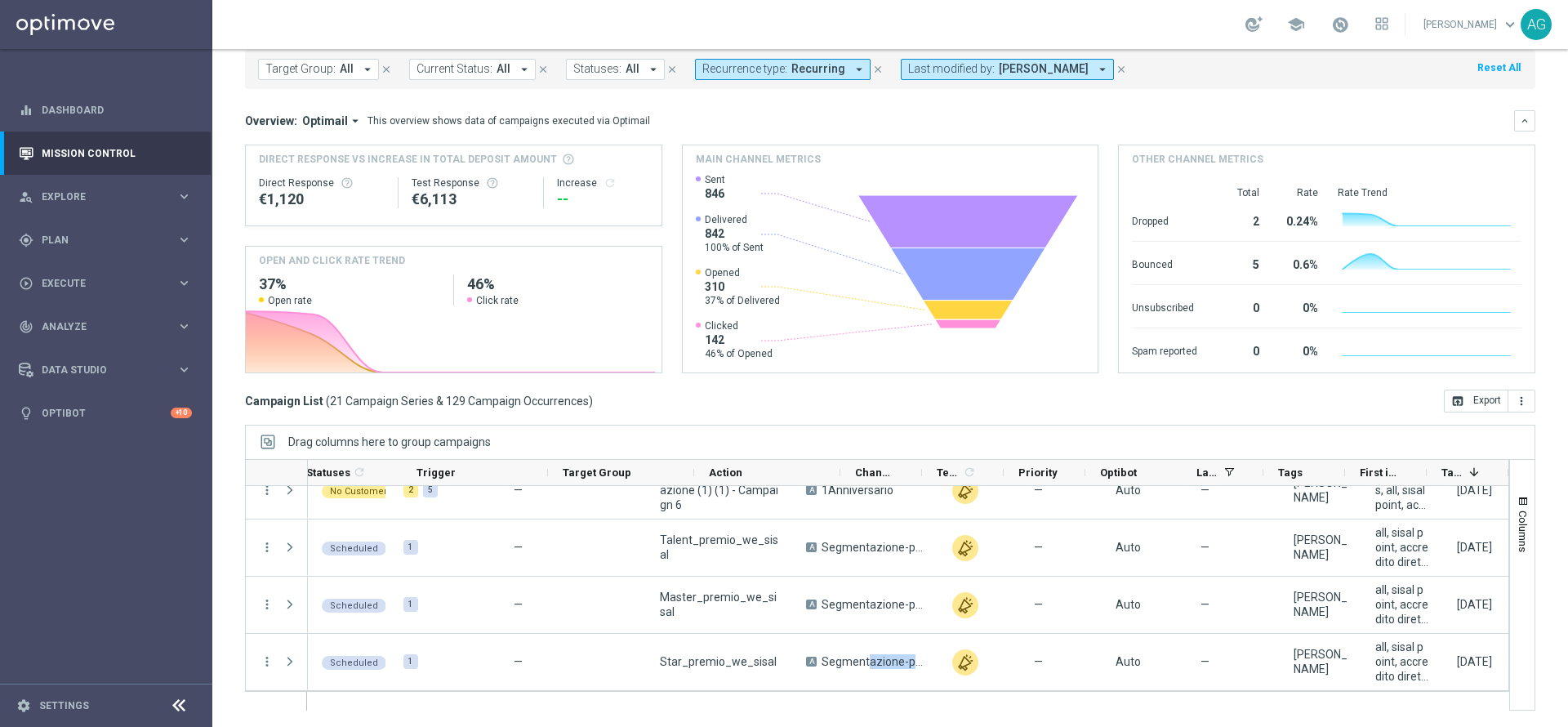
scroll to position [0, 216]
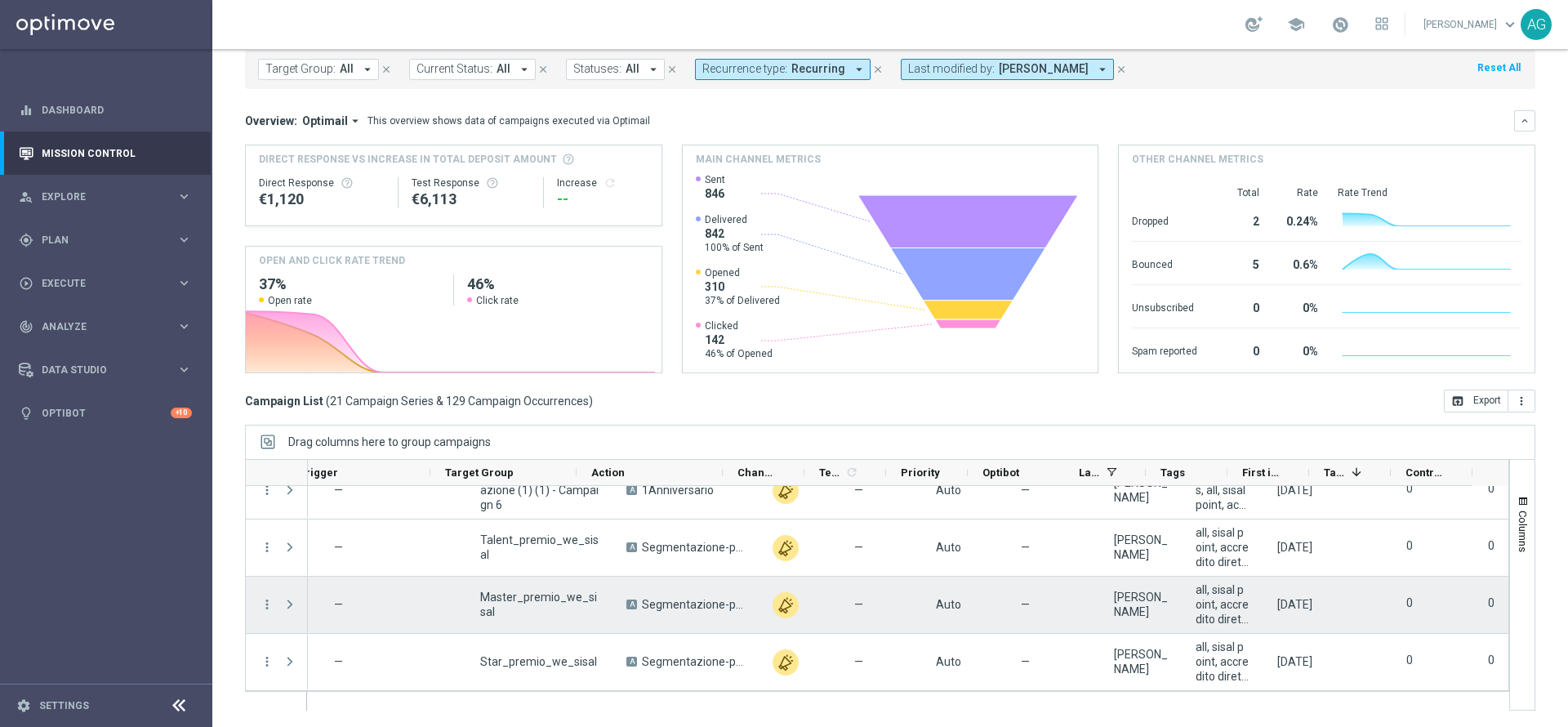
click at [1385, 627] on div "0" at bounding box center [1386, 605] width 82 height 56
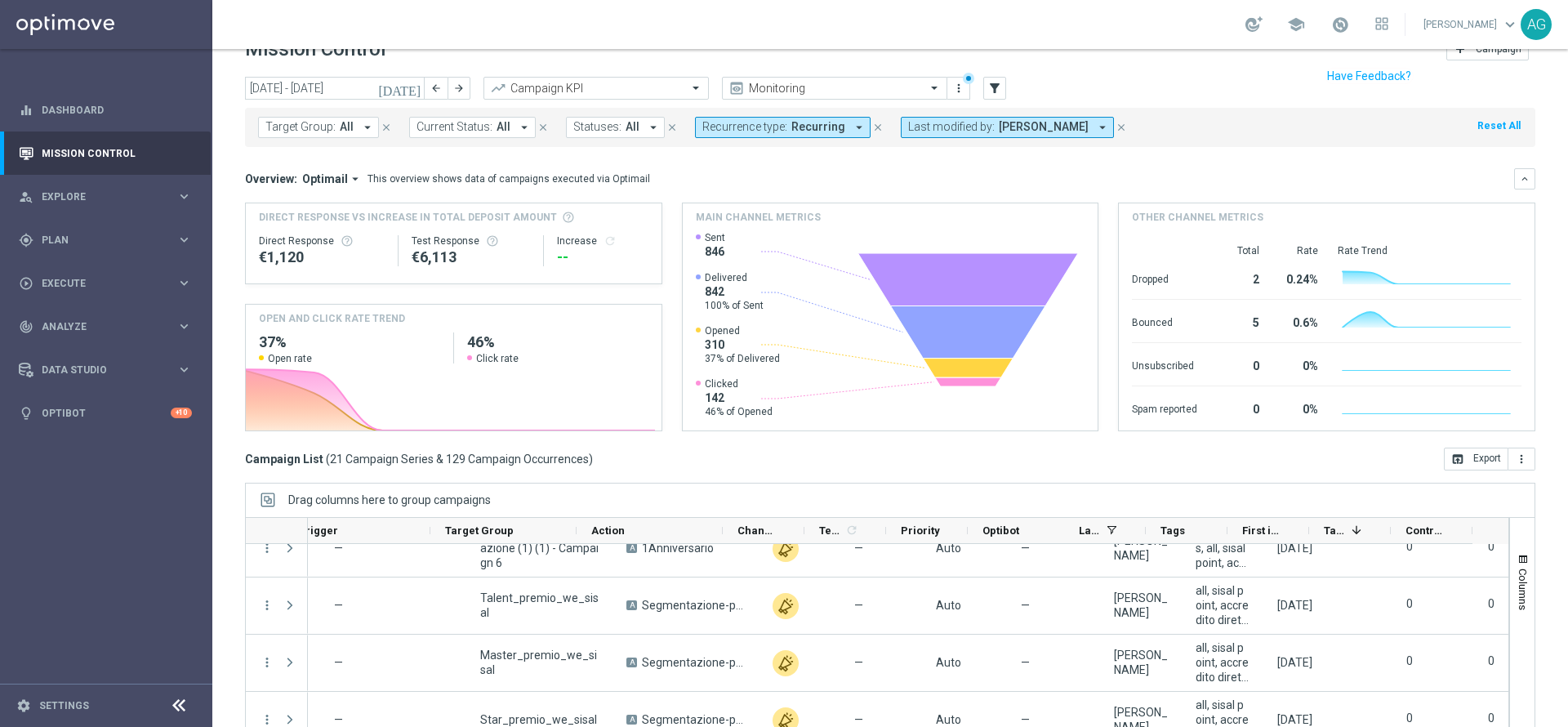
scroll to position [0, 0]
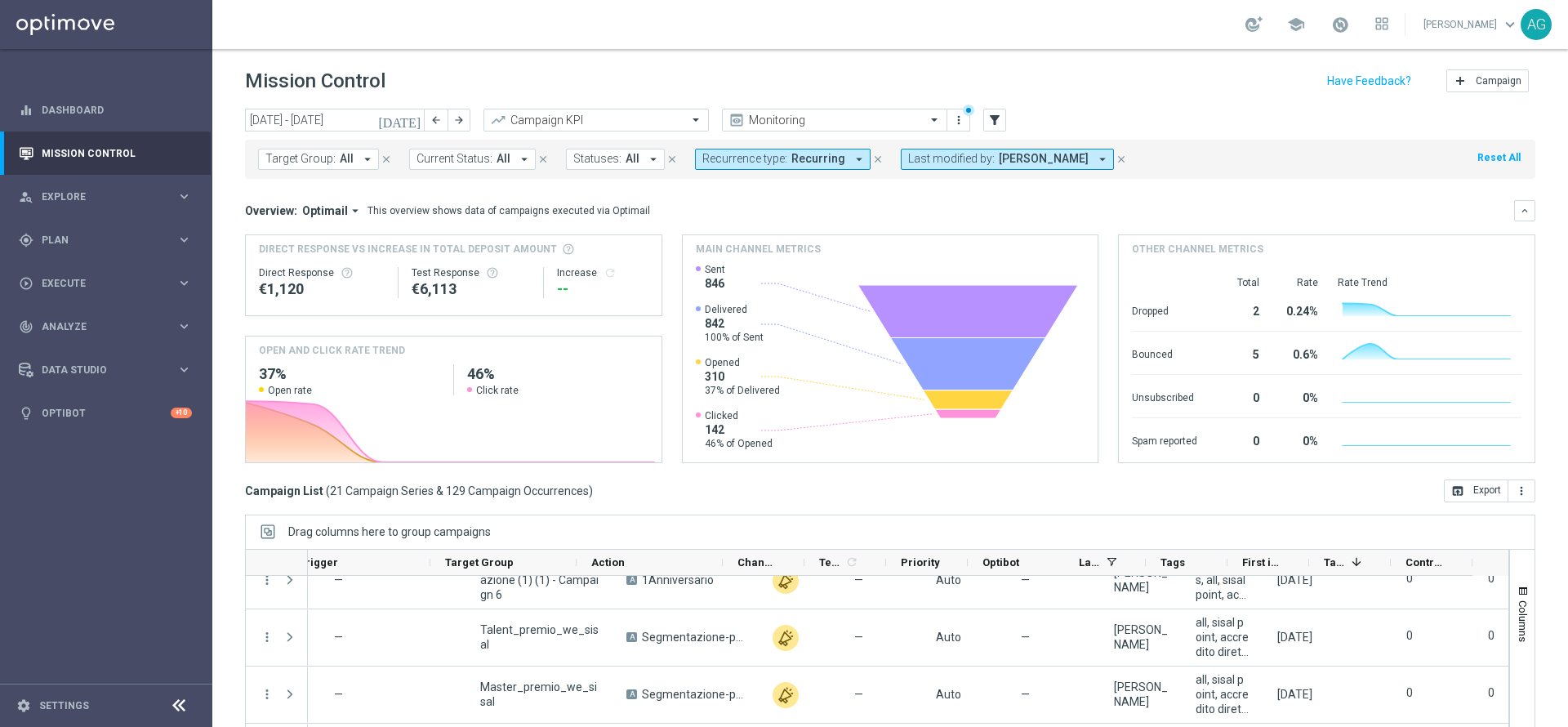
click at [805, 156] on span "Recurring" at bounding box center [818, 158] width 54 height 14
click at [790, 34] on div "school Alessandro Giannotta keyboard_arrow_down AG" at bounding box center [890, 24] width 1355 height 49
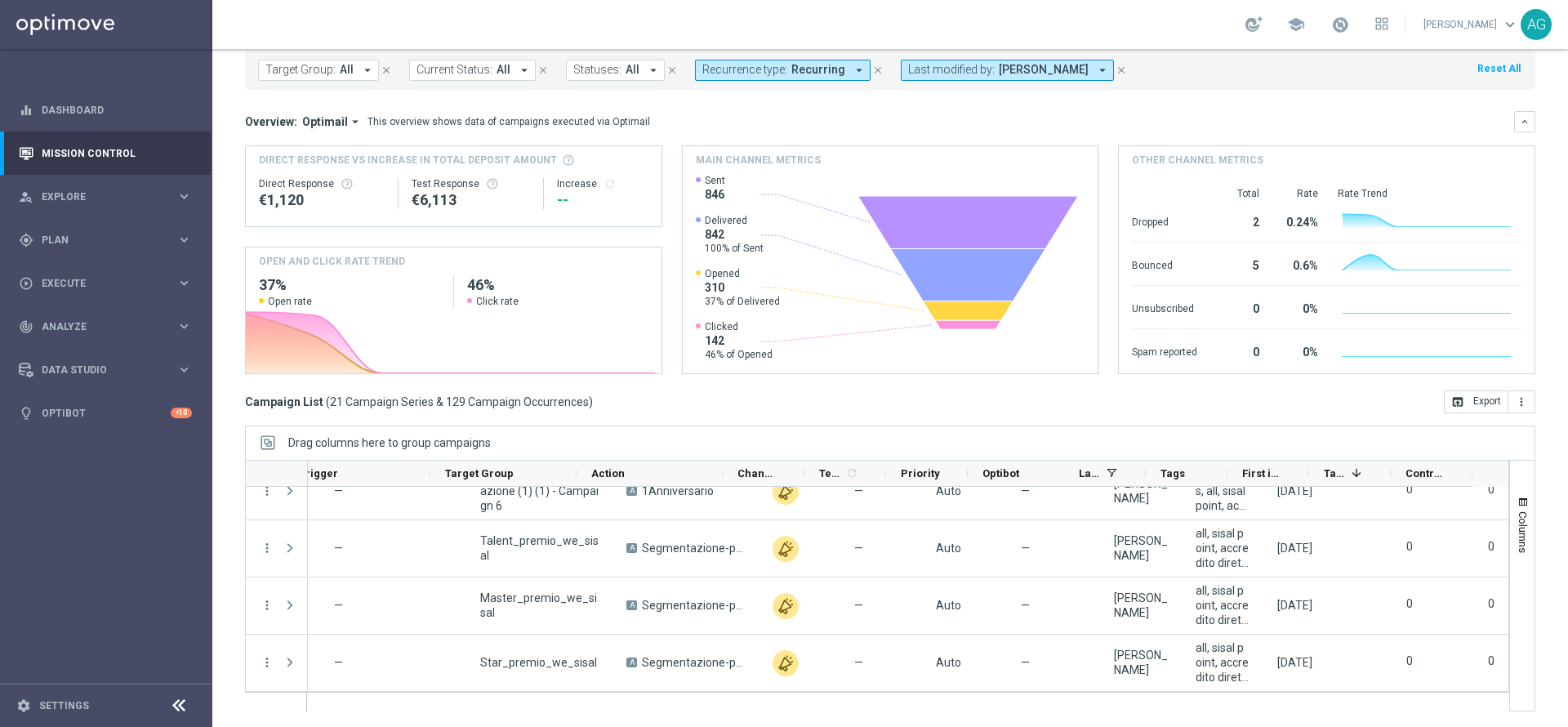
scroll to position [90, 0]
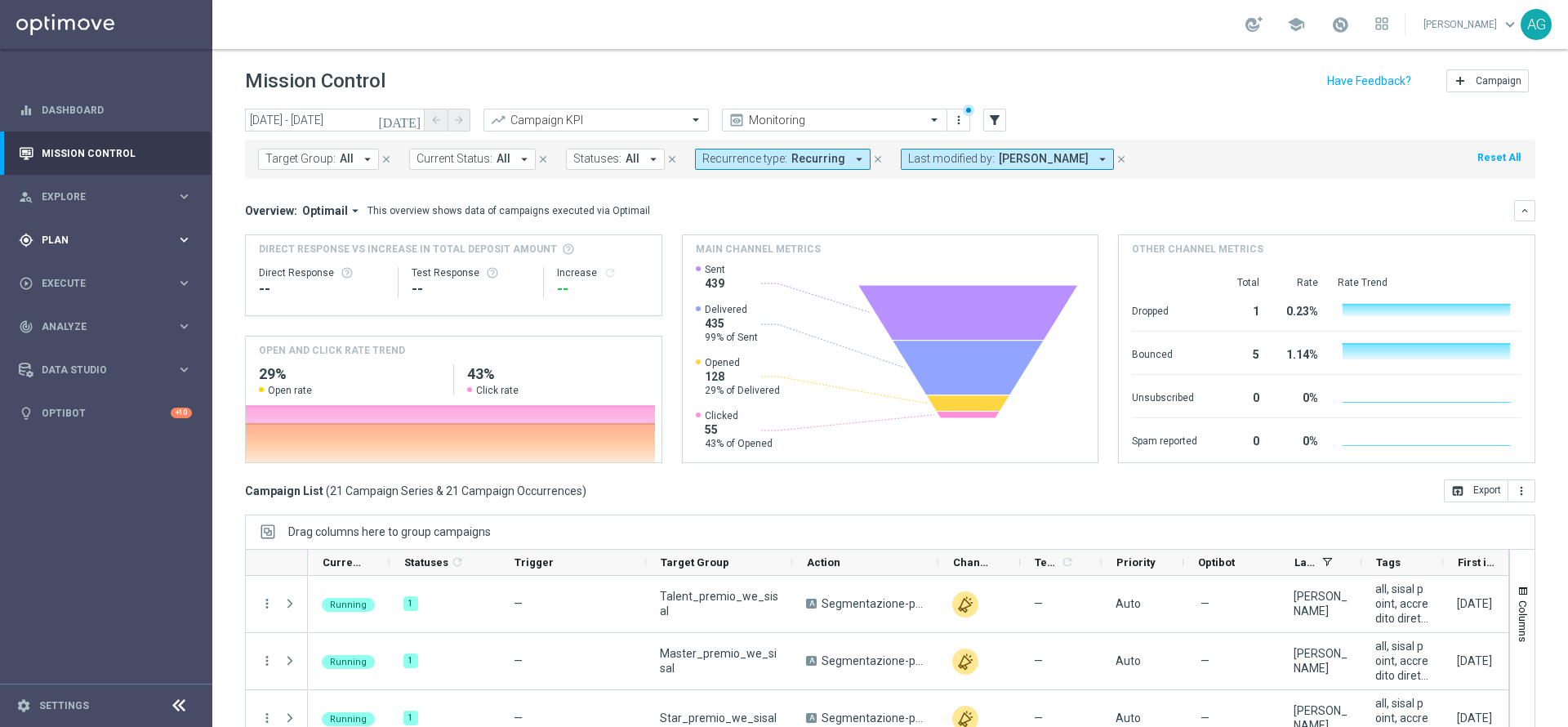
click at [52, 238] on span "Plan" at bounding box center [109, 240] width 135 height 10
click at [84, 320] on span "Templates" at bounding box center [101, 322] width 116 height 10
click at [84, 278] on link "Target Groups" at bounding box center [106, 274] width 127 height 13
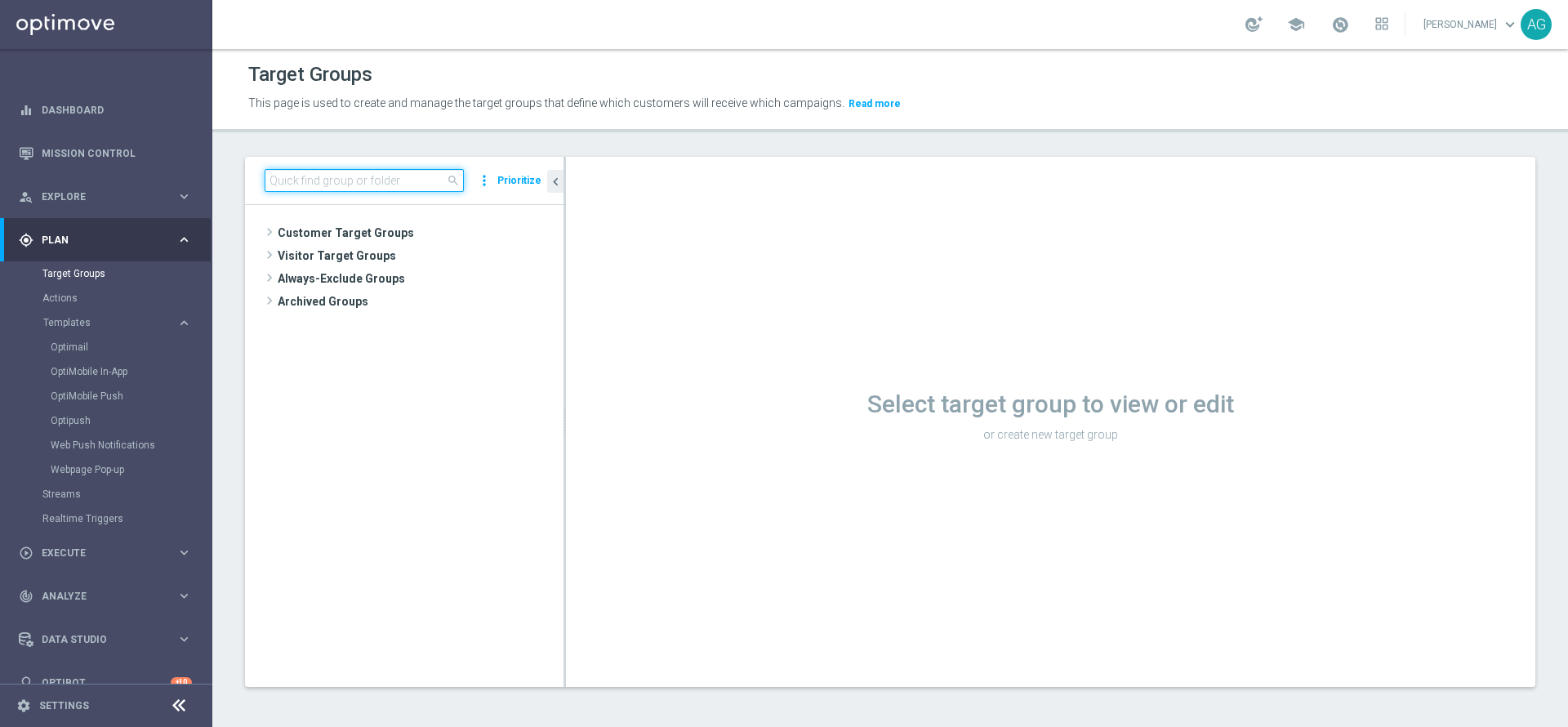
click at [357, 179] on input at bounding box center [364, 180] width 199 height 23
drag, startPoint x: 362, startPoint y: 173, endPoint x: 307, endPoint y: 184, distance: 56.1
click at [307, 184] on input "premio_wesisal" at bounding box center [364, 180] width 199 height 23
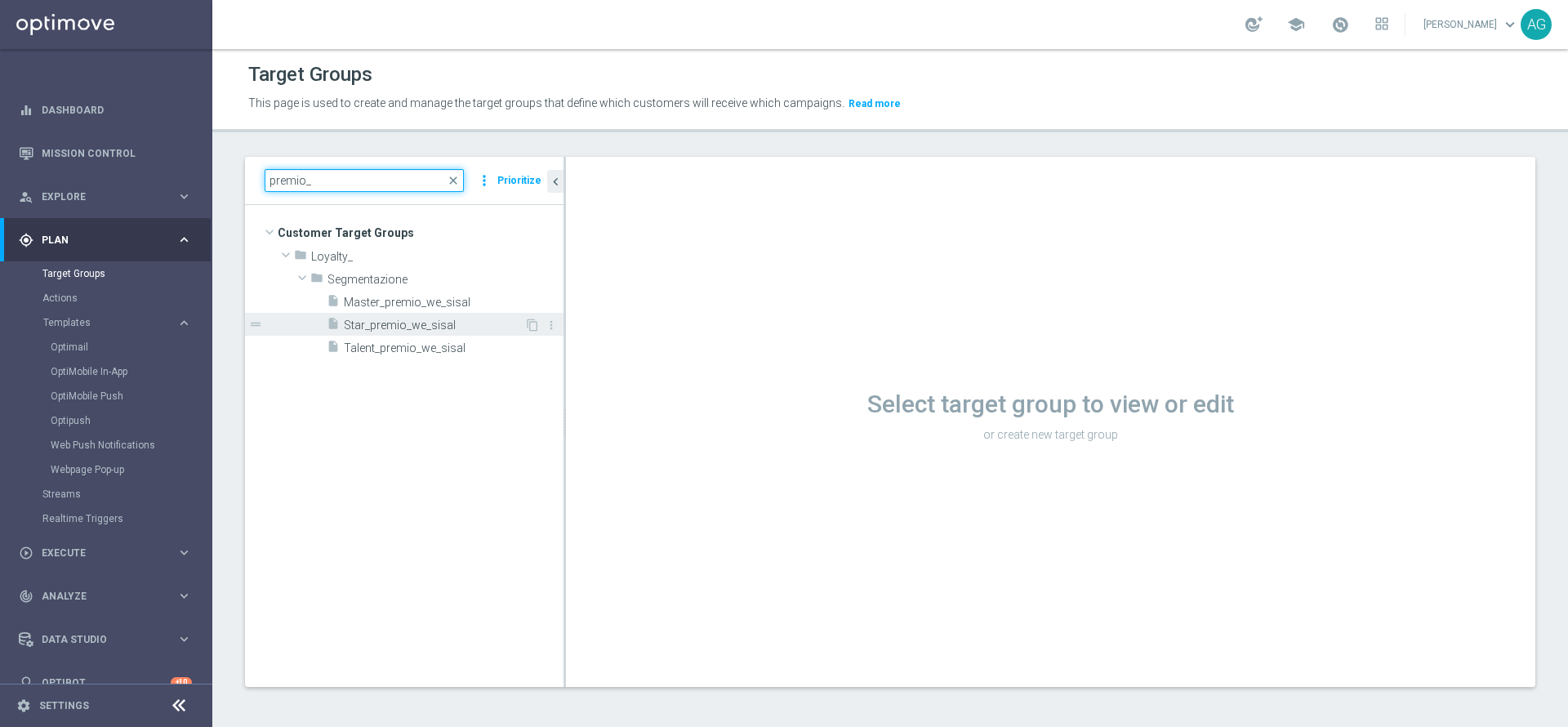
type input "premio_"
click at [416, 316] on div "insert_drive_file Star_premio_we_sisal" at bounding box center [425, 324] width 198 height 23
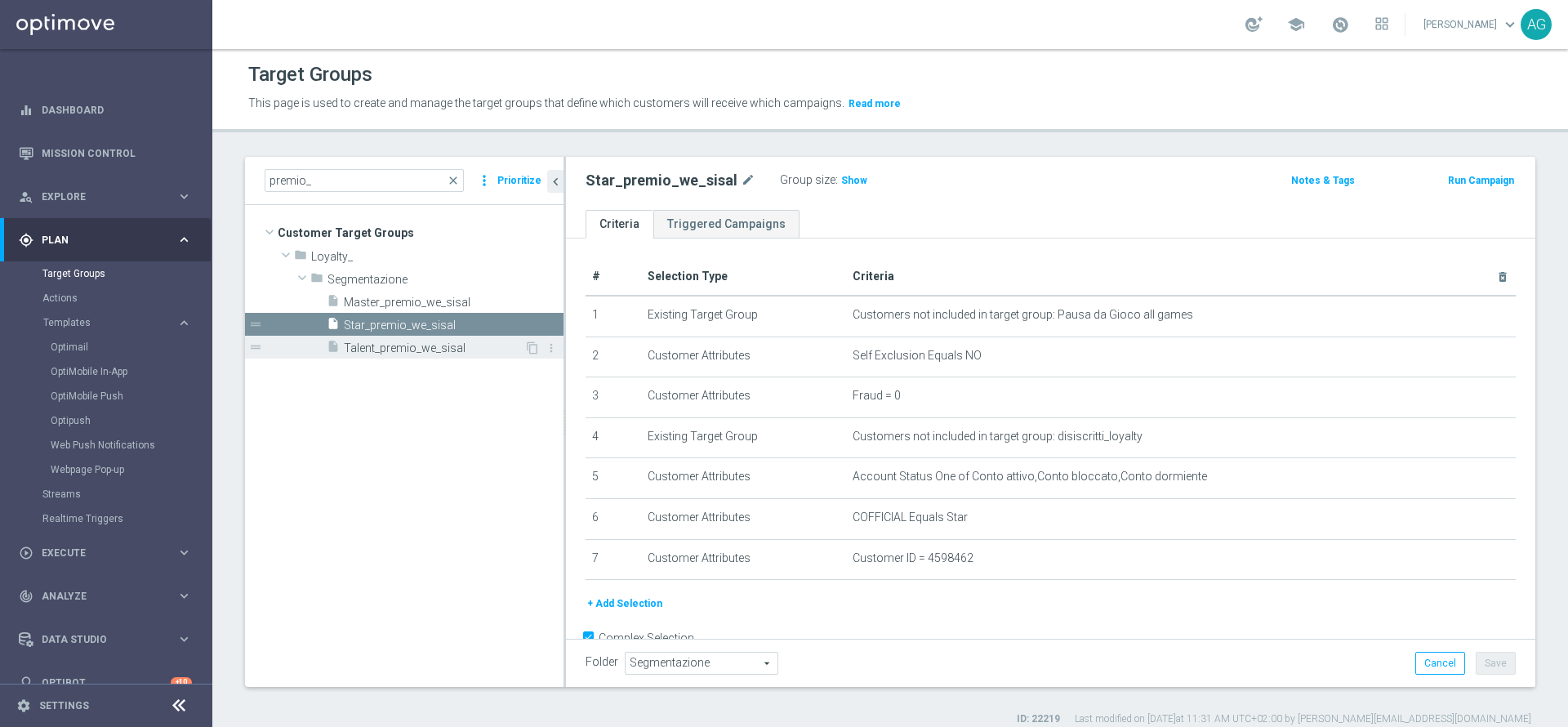
click at [416, 352] on span "Talent_premio_we_sisal" at bounding box center [434, 348] width 181 height 14
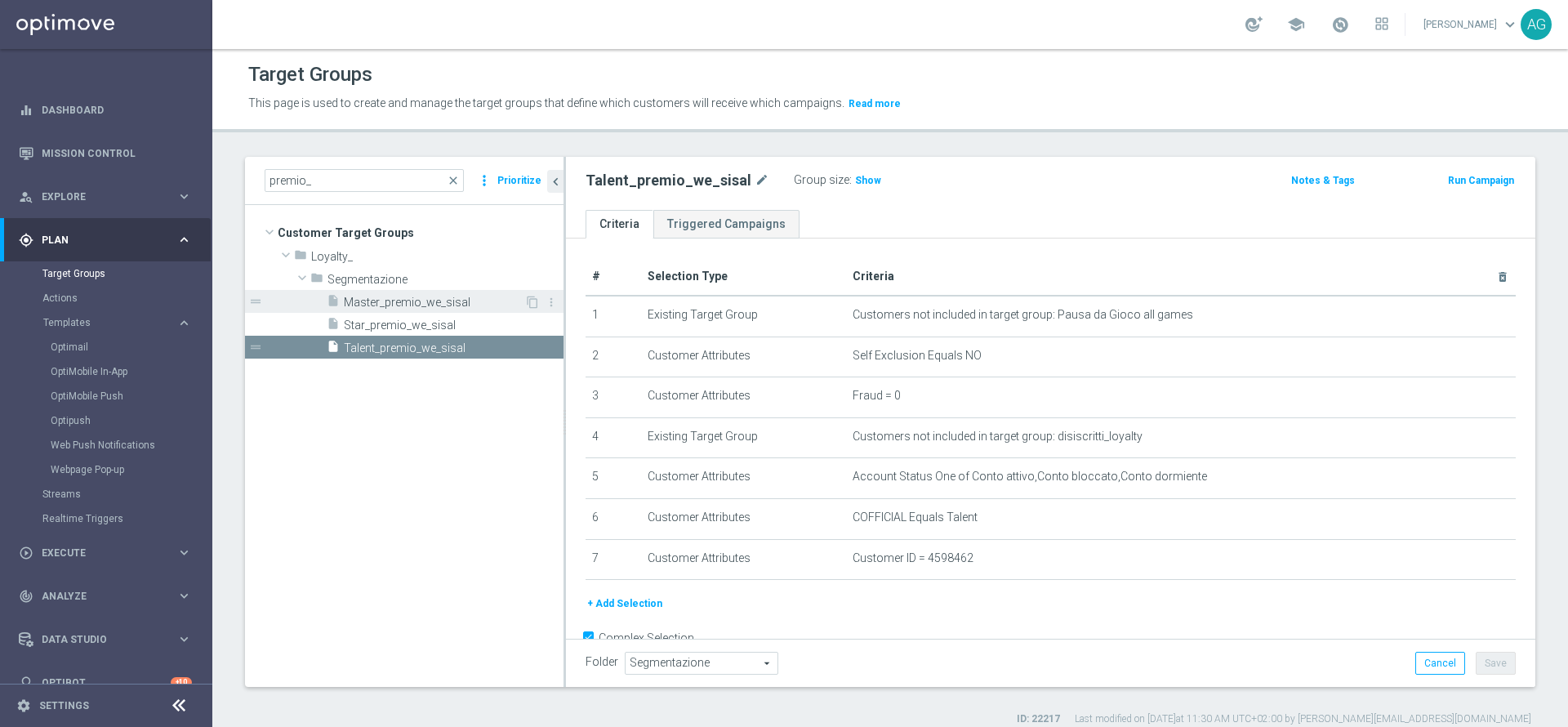
click at [434, 293] on div "insert_drive_file Master_premio_we_sisal" at bounding box center [425, 301] width 198 height 23
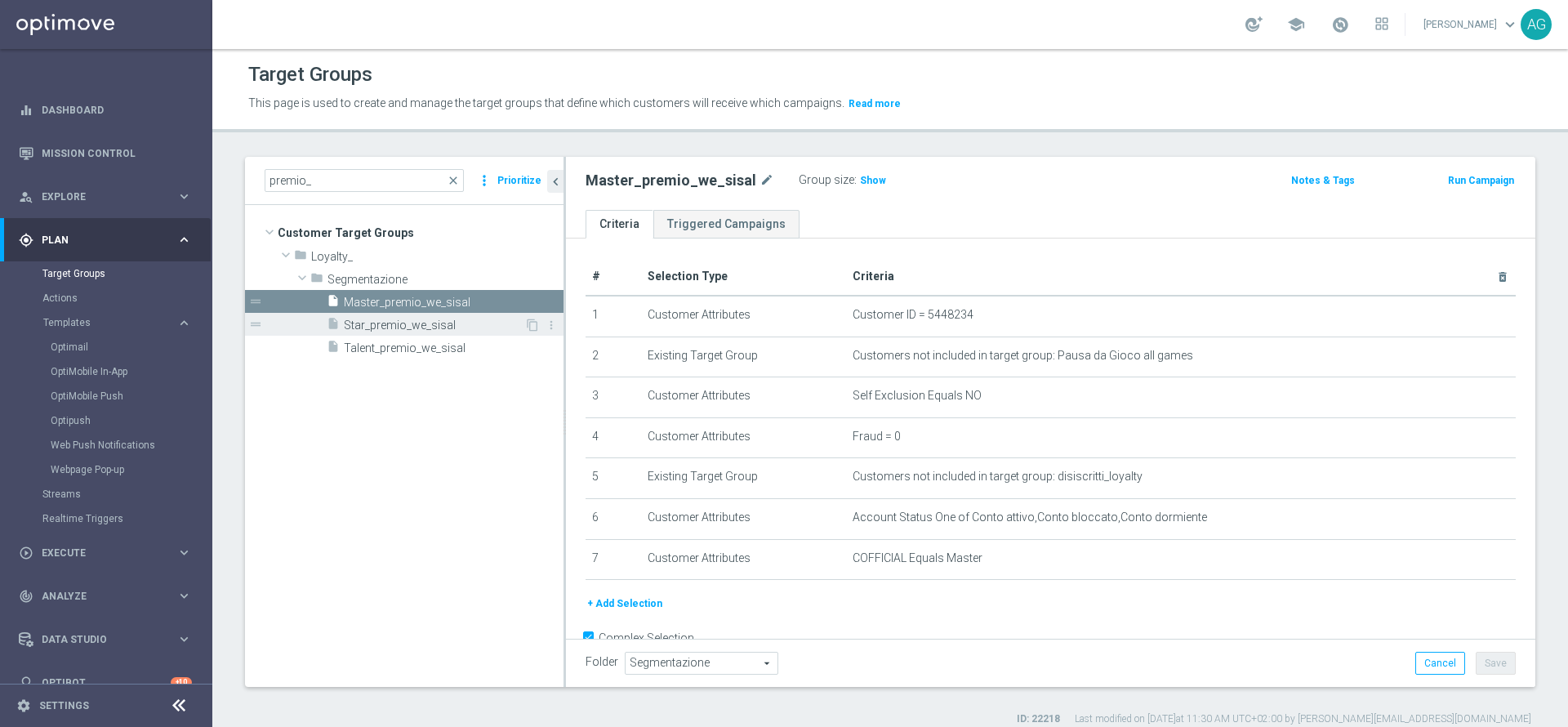
click at [424, 323] on span "Star_premio_we_sisal" at bounding box center [434, 325] width 181 height 14
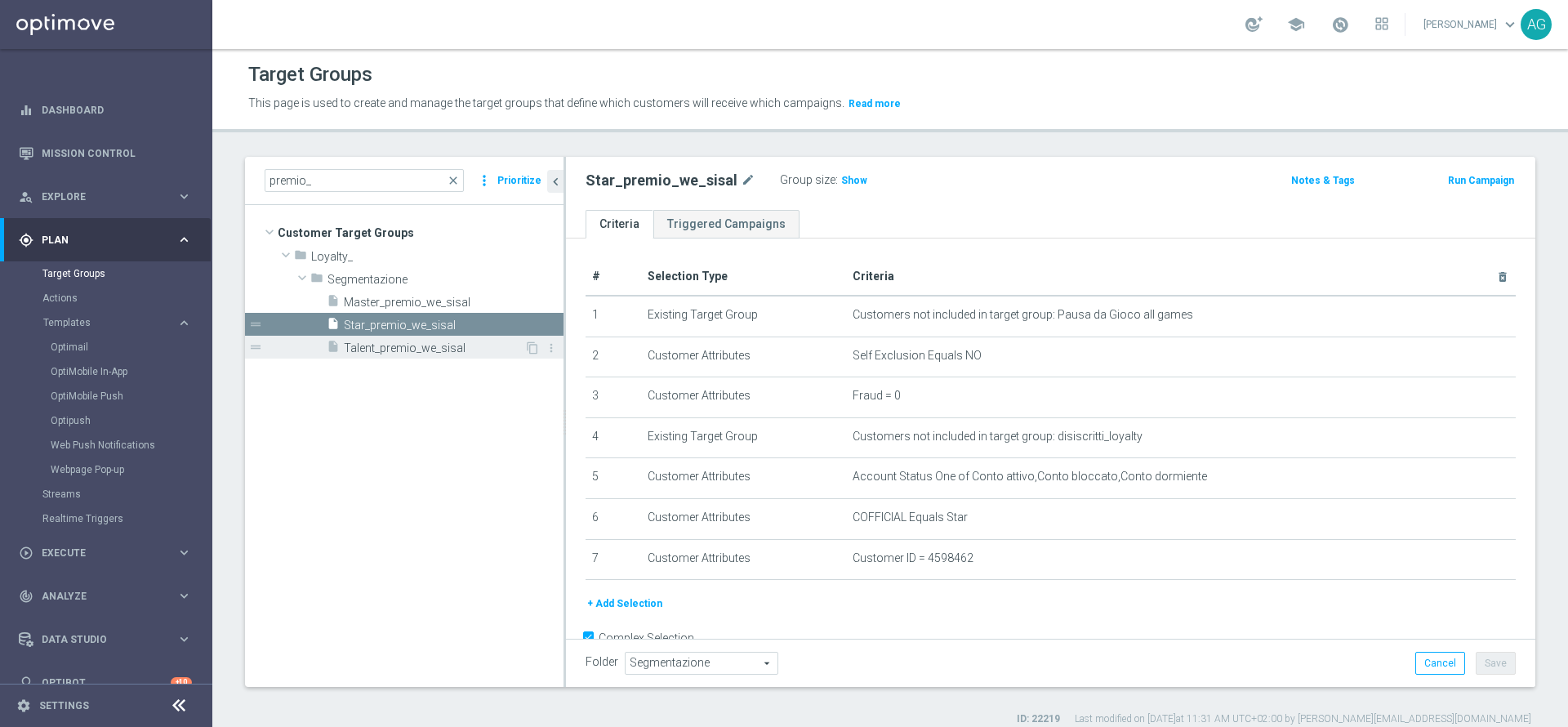
click at [421, 350] on span "Talent_premio_we_sisal" at bounding box center [434, 348] width 181 height 14
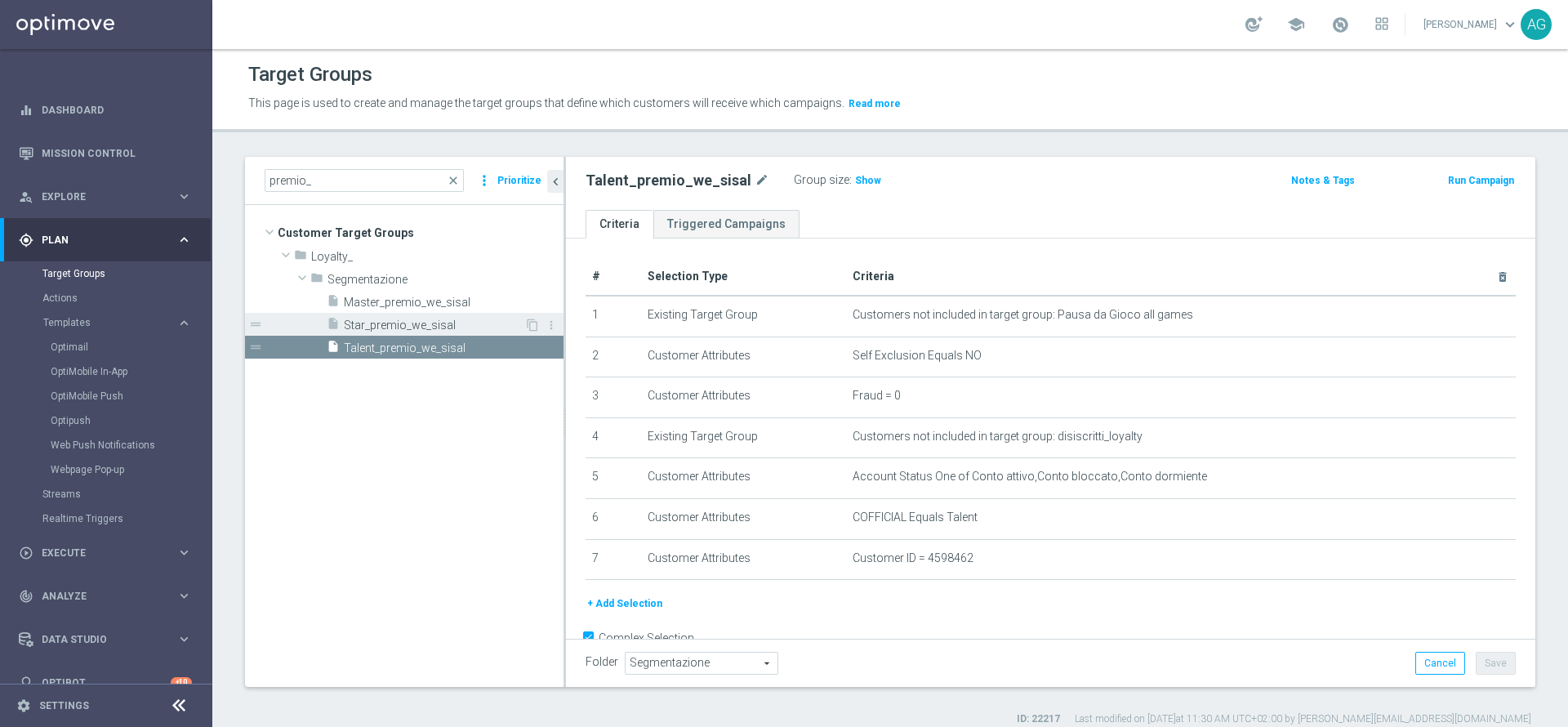
click at [321, 317] on span at bounding box center [319, 321] width 17 height 8
click at [420, 327] on span "Star_premio_we_sisal" at bounding box center [434, 325] width 181 height 14
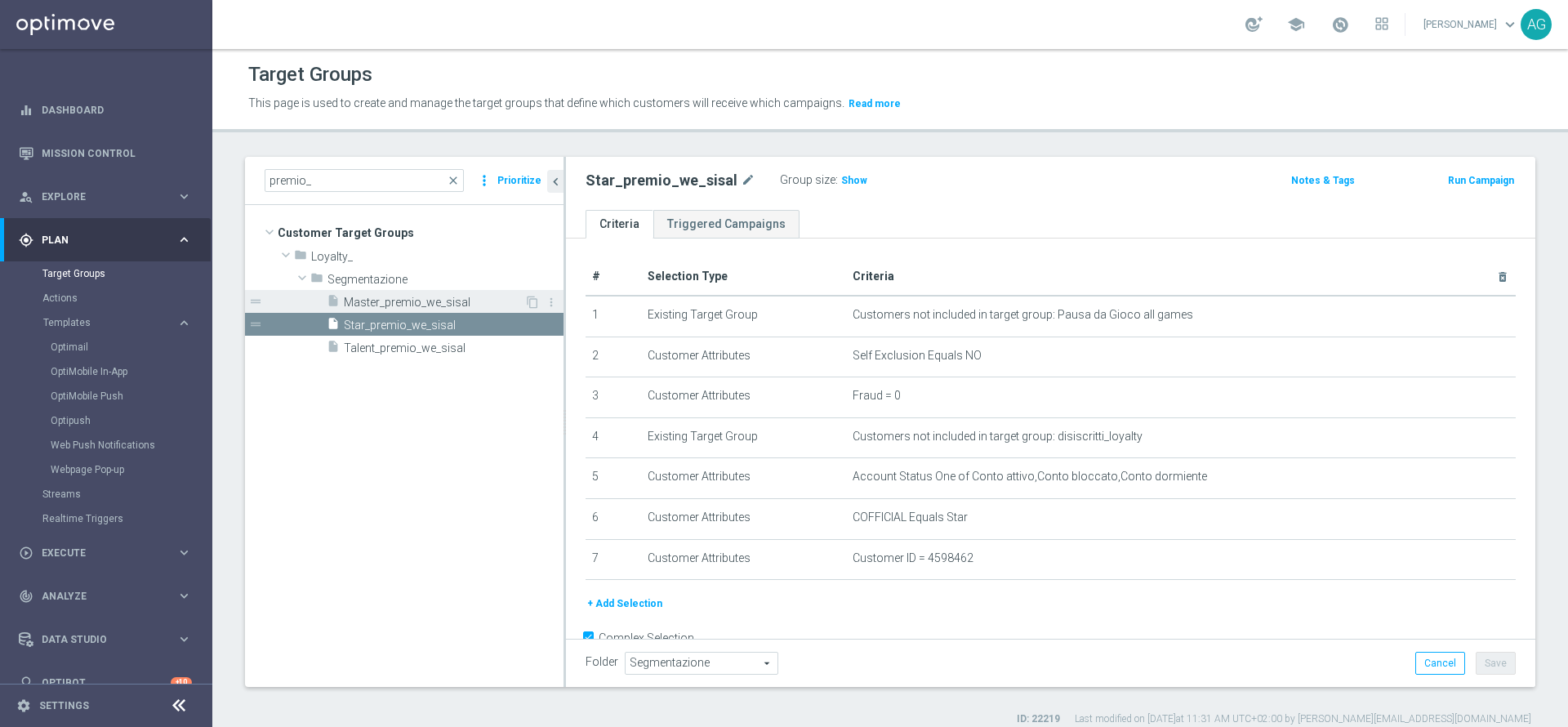
click at [384, 296] on span "Master_premio_we_sisal" at bounding box center [434, 302] width 181 height 14
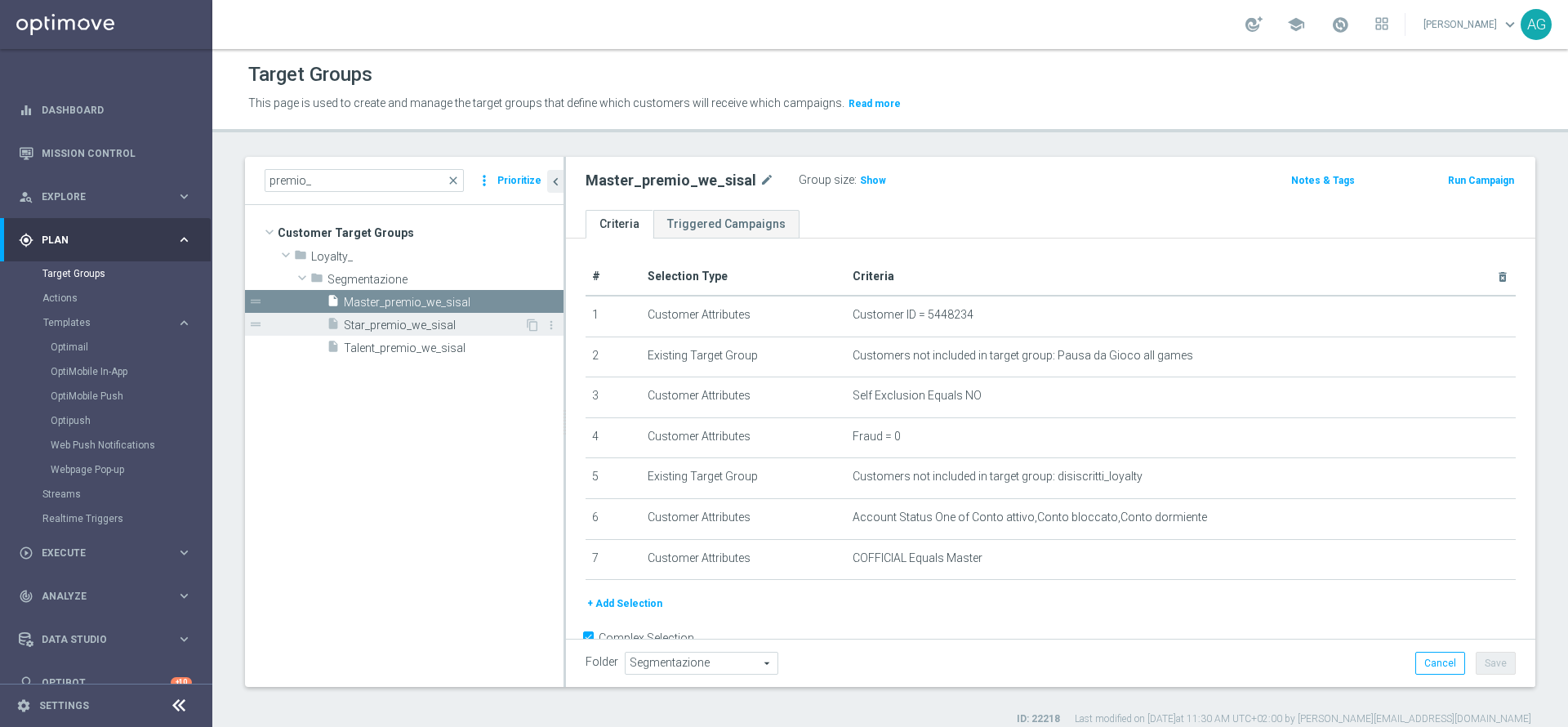
click at [378, 313] on div "insert_drive_file Star_premio_we_sisal" at bounding box center [425, 324] width 198 height 23
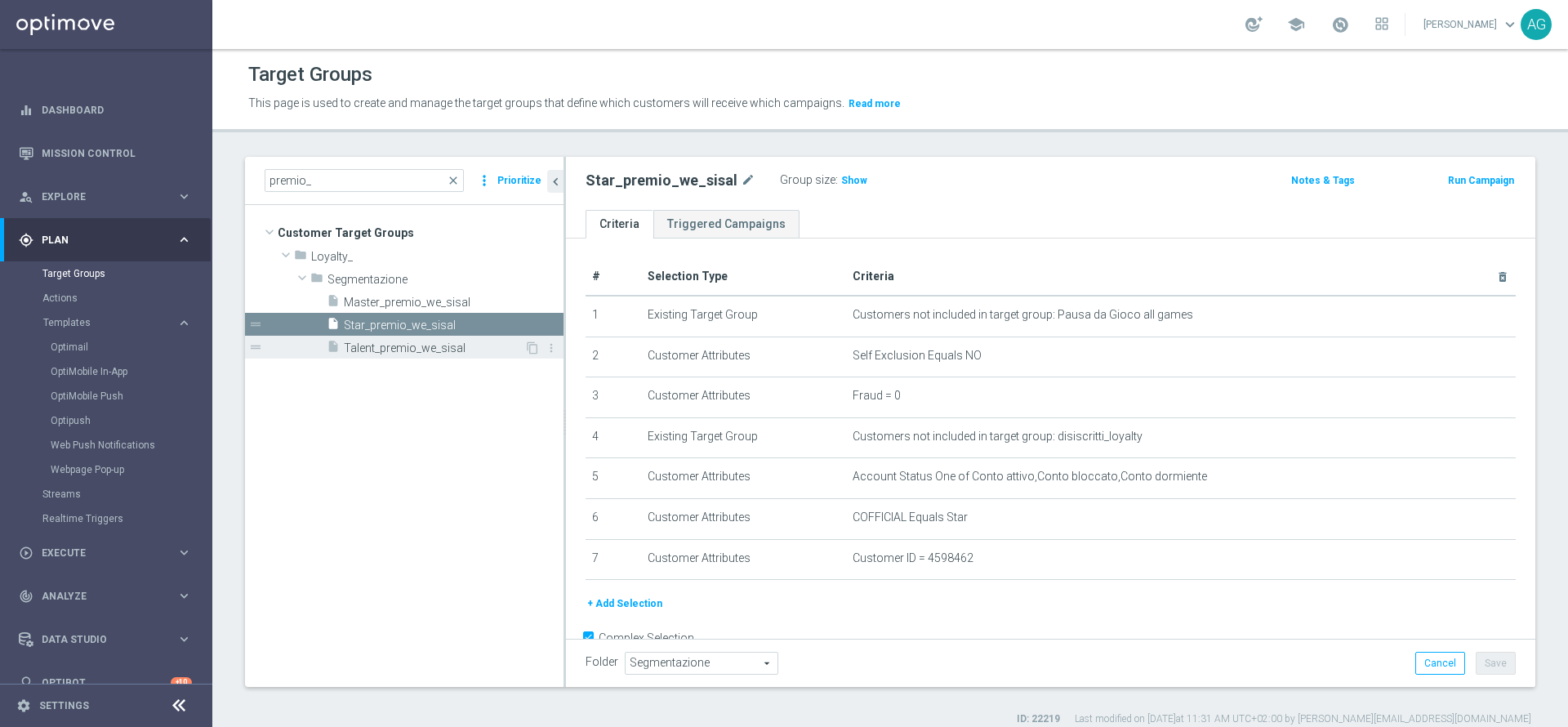
click at [404, 343] on span "Talent_premio_we_sisal" at bounding box center [434, 348] width 181 height 14
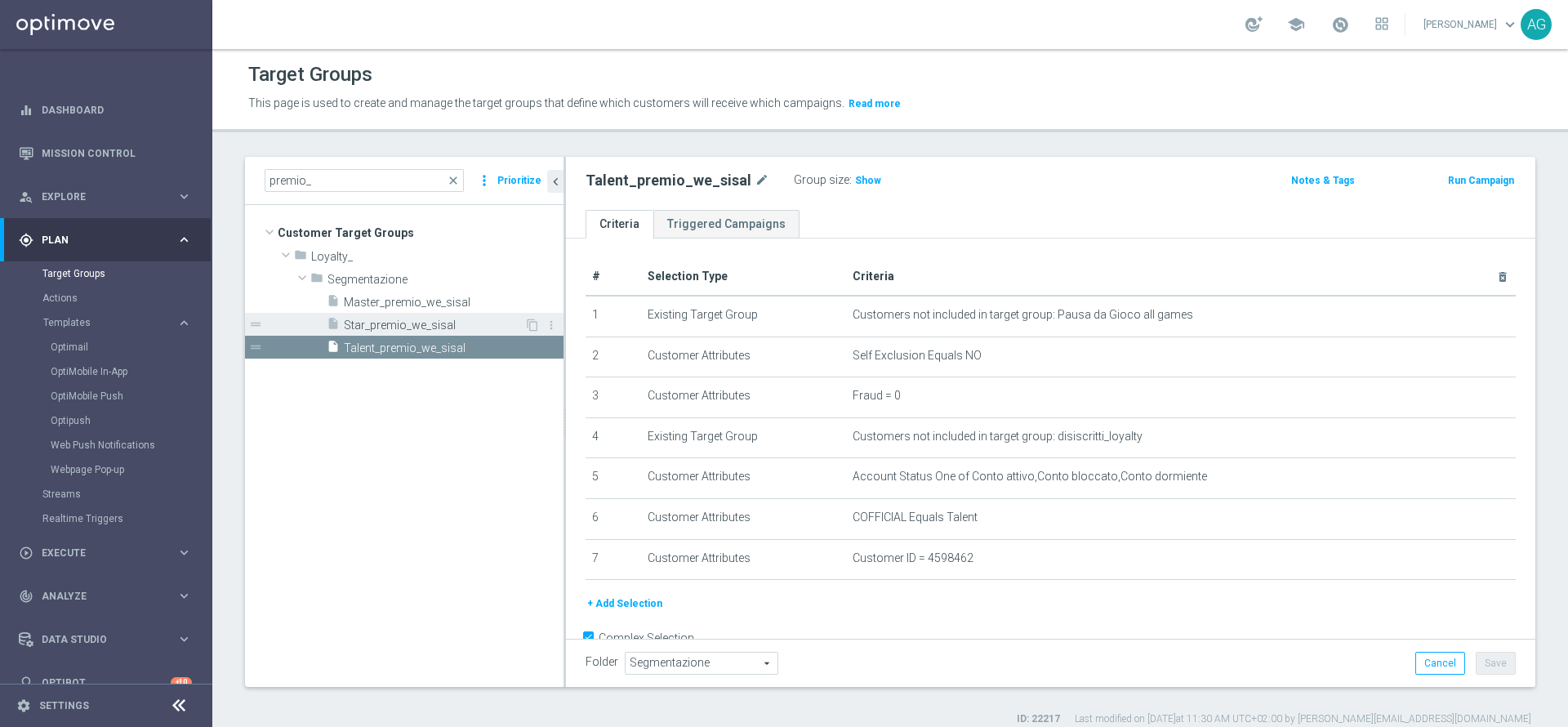
click at [442, 323] on span "Star_premio_we_sisal" at bounding box center [434, 325] width 181 height 14
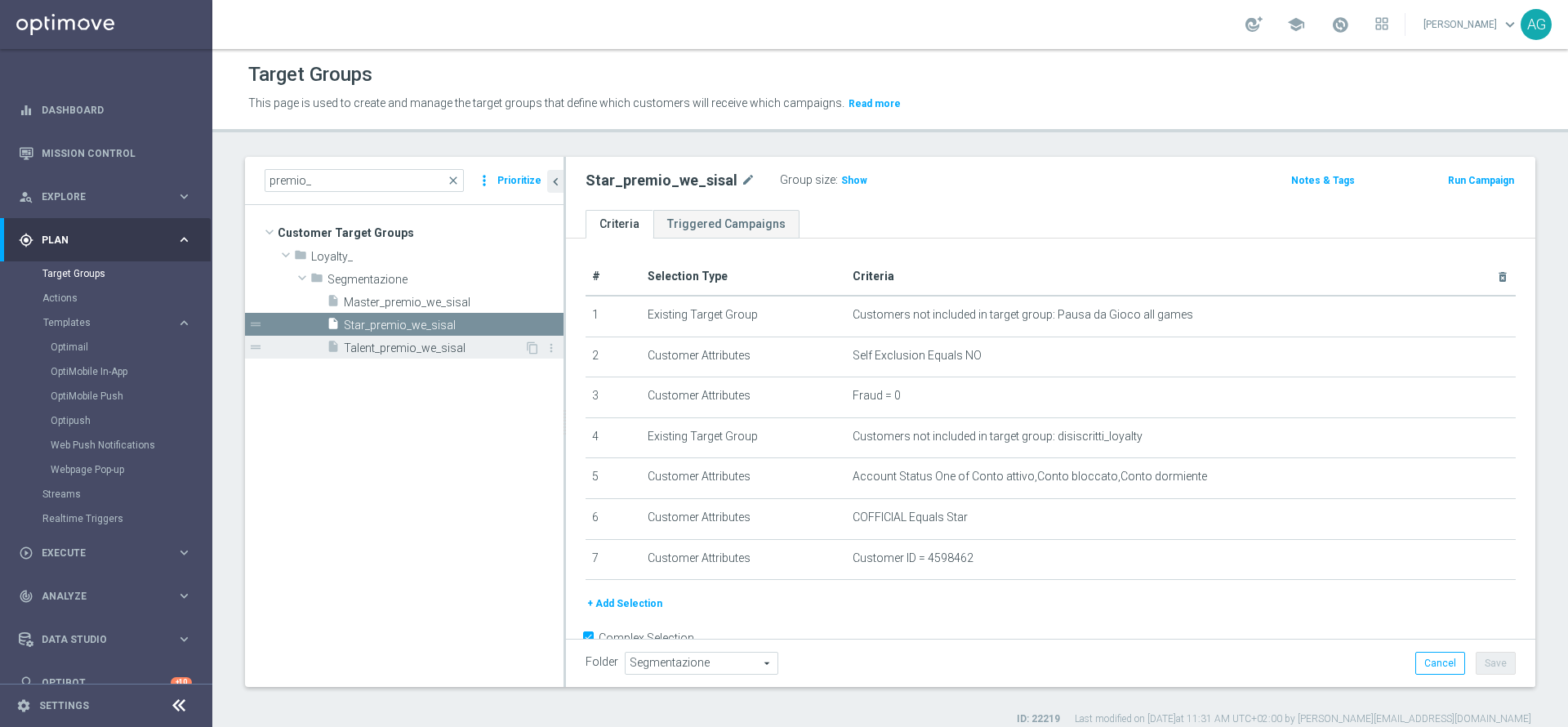
click at [429, 350] on span "Talent_premio_we_sisal" at bounding box center [434, 348] width 181 height 14
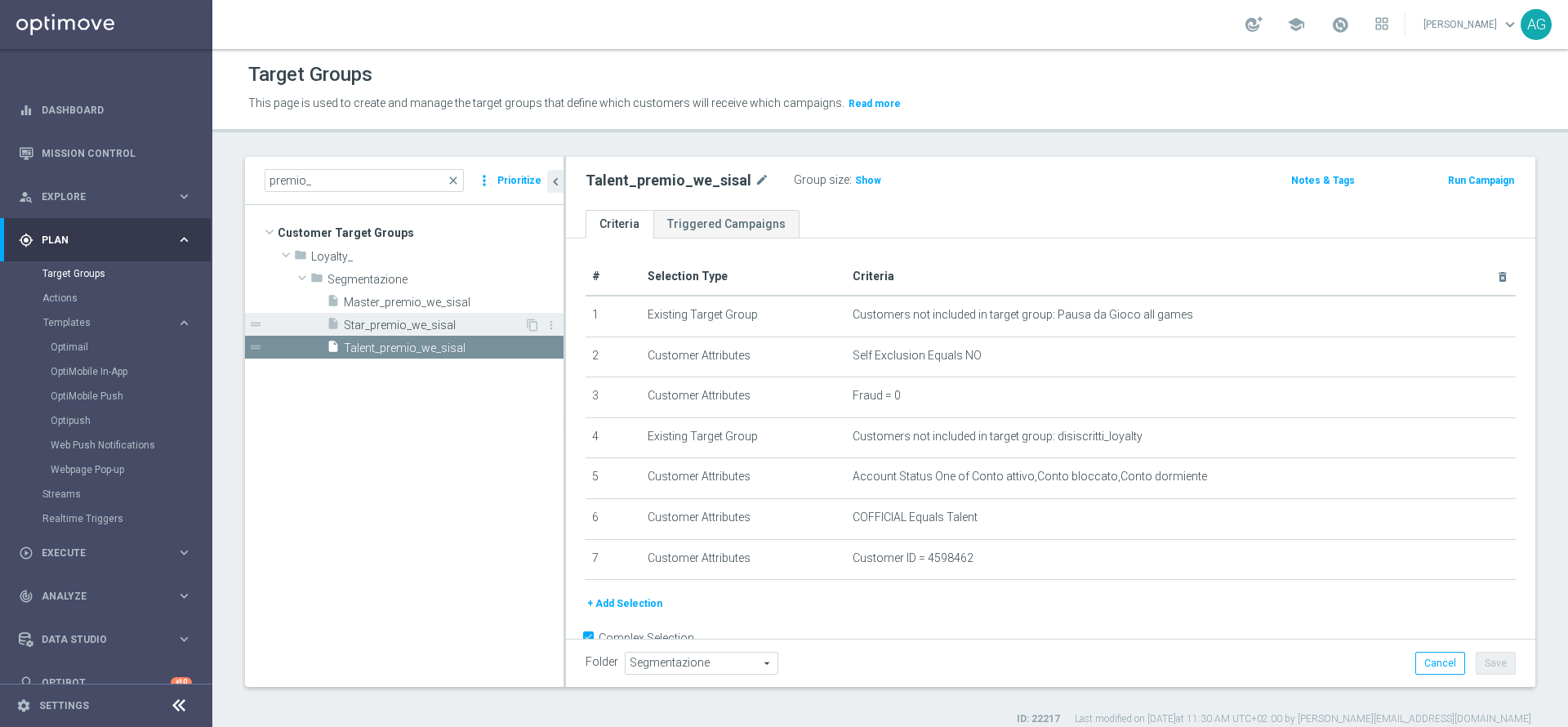
click at [424, 333] on div "insert_drive_file Star_premio_we_sisal" at bounding box center [425, 324] width 198 height 23
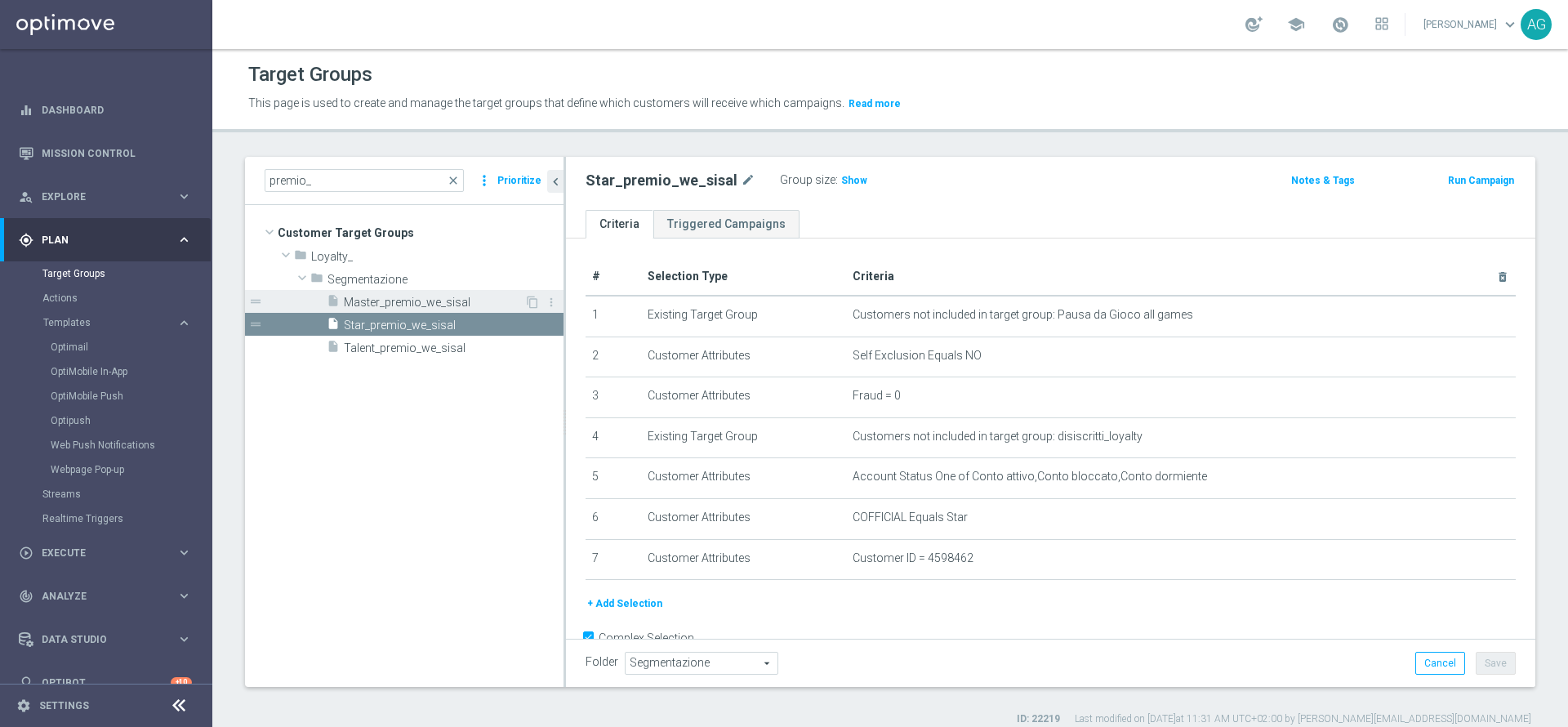
click at [421, 305] on span "Master_premio_we_sisal" at bounding box center [434, 302] width 181 height 14
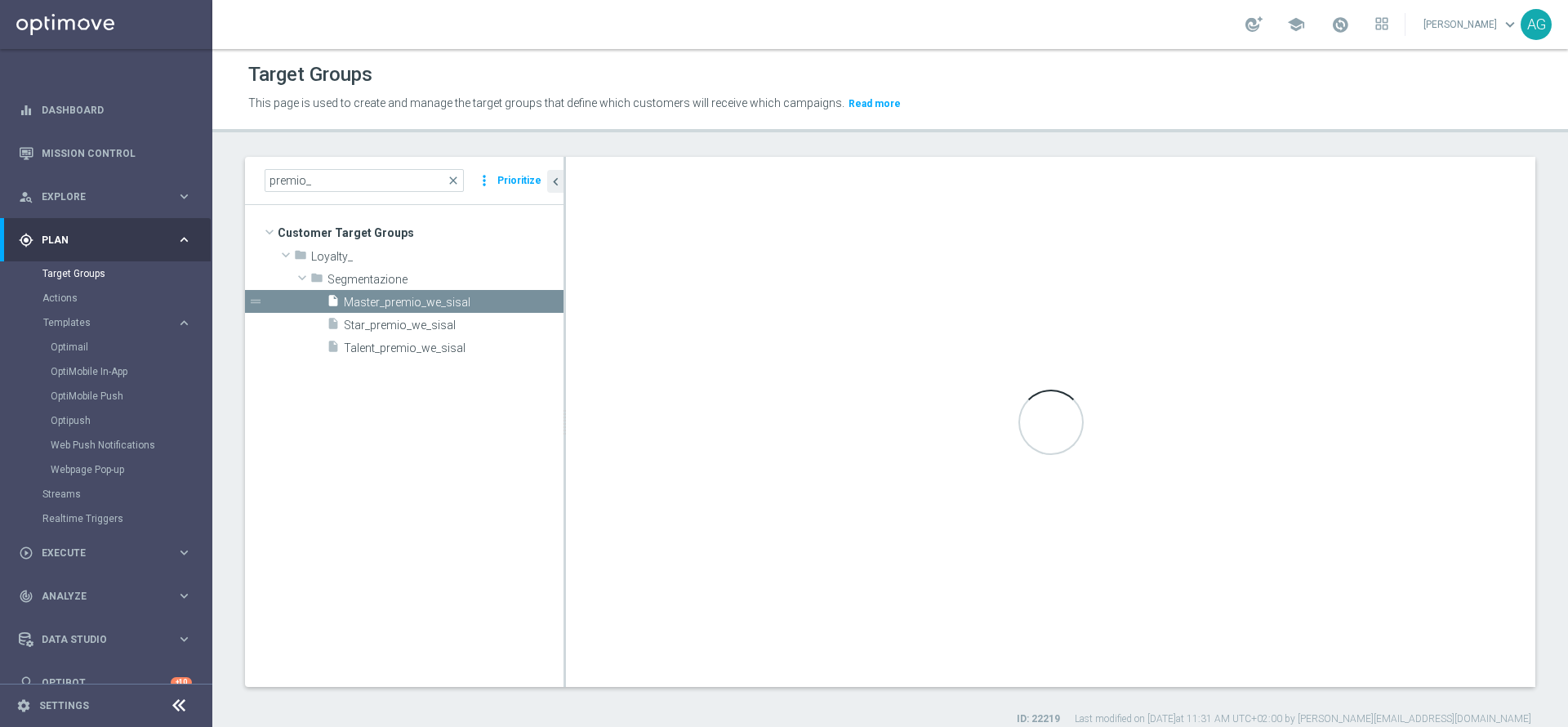
type textarea "(1) or (2 and 3 and 4 and 5 and 6 and 7)"
